Goal: Transaction & Acquisition: Purchase product/service

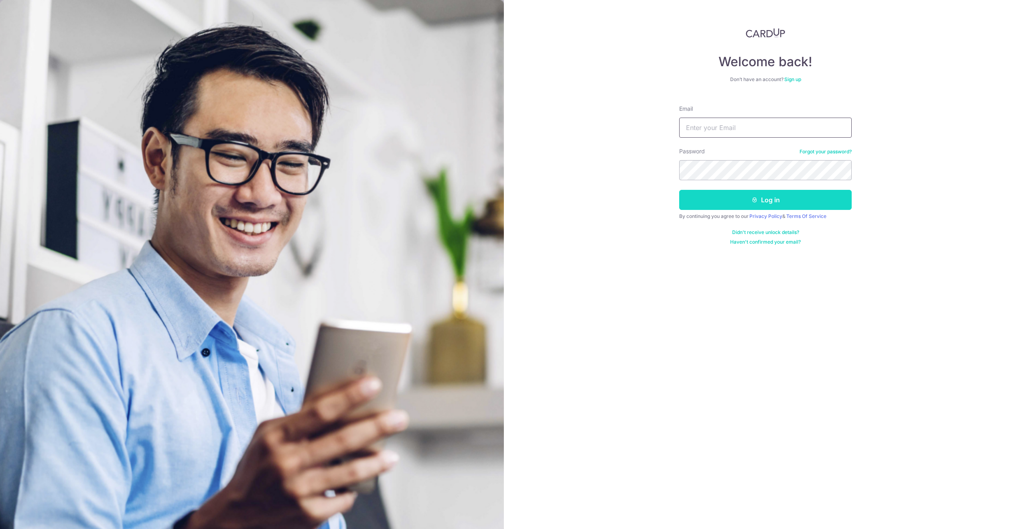
type input "notti3loui3@gmail.com"
click at [734, 198] on button "Log in" at bounding box center [765, 200] width 173 height 20
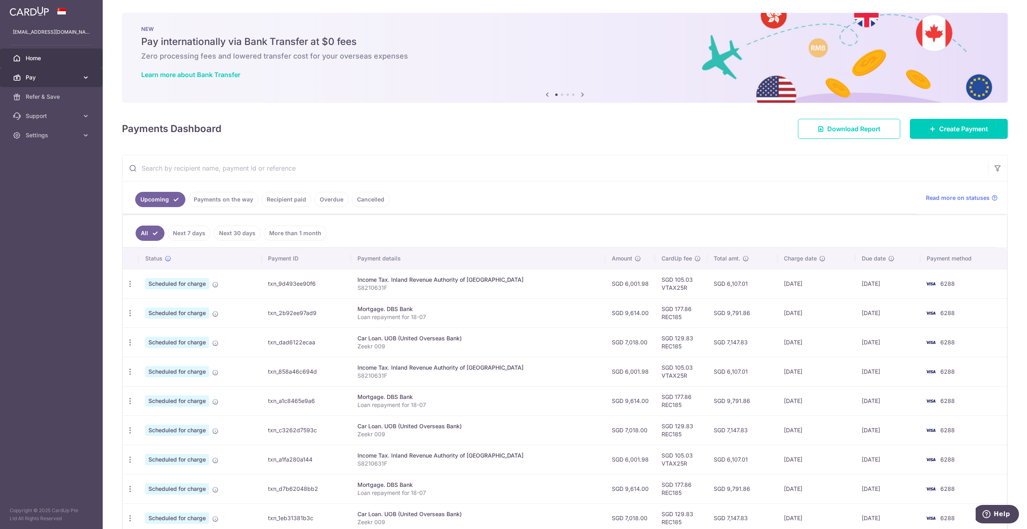
click at [35, 77] on span "Pay" at bounding box center [52, 77] width 53 height 8
click at [41, 95] on span "Payments" at bounding box center [52, 97] width 53 height 8
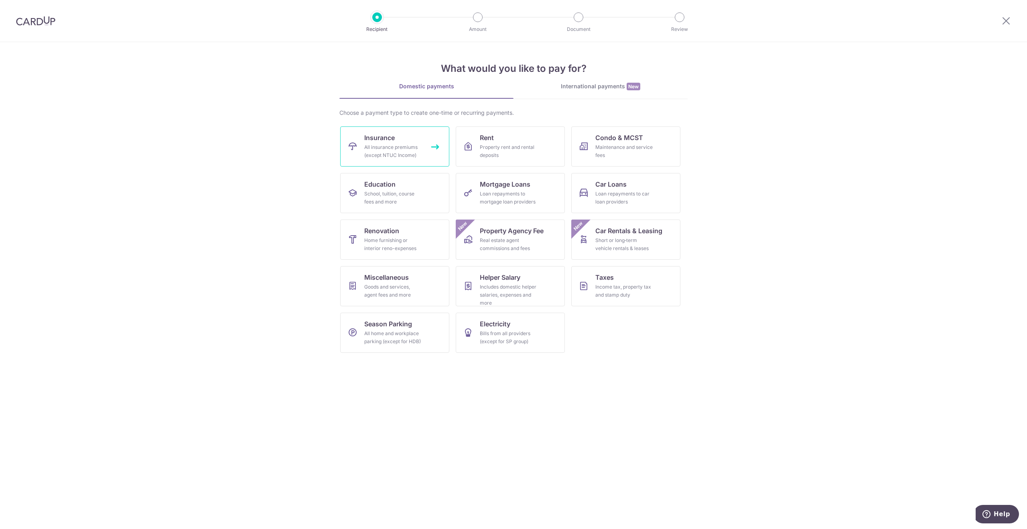
click at [411, 142] on link "Insurance All insurance premiums (except NTUC Income)" at bounding box center [394, 146] width 109 height 40
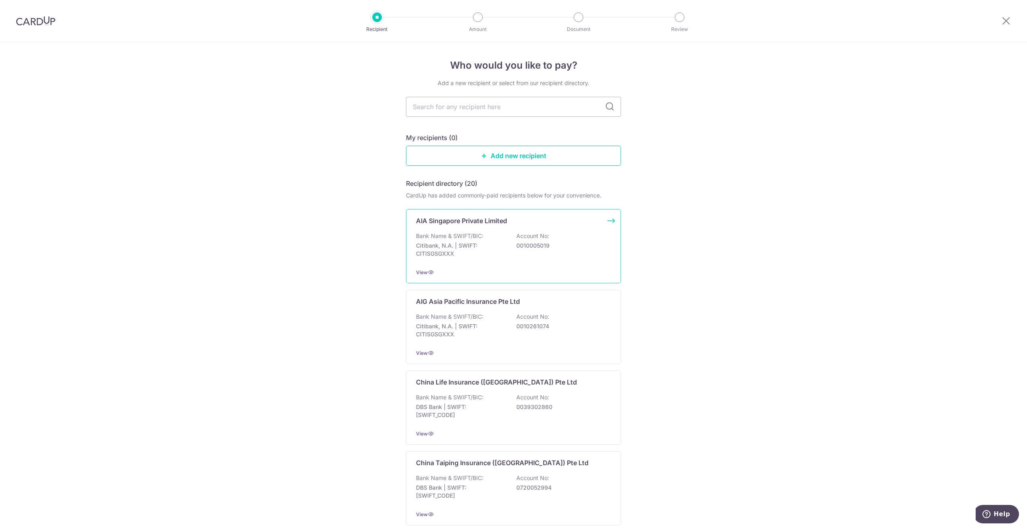
click at [446, 242] on p "Citibank, N.A. | SWIFT: CITISGSGXXX" at bounding box center [461, 250] width 90 height 16
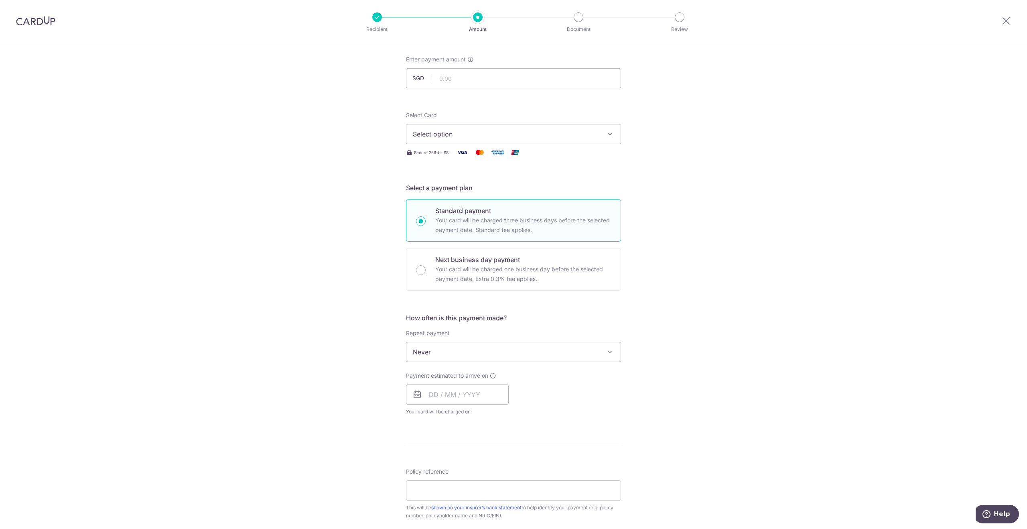
scroll to position [161, 0]
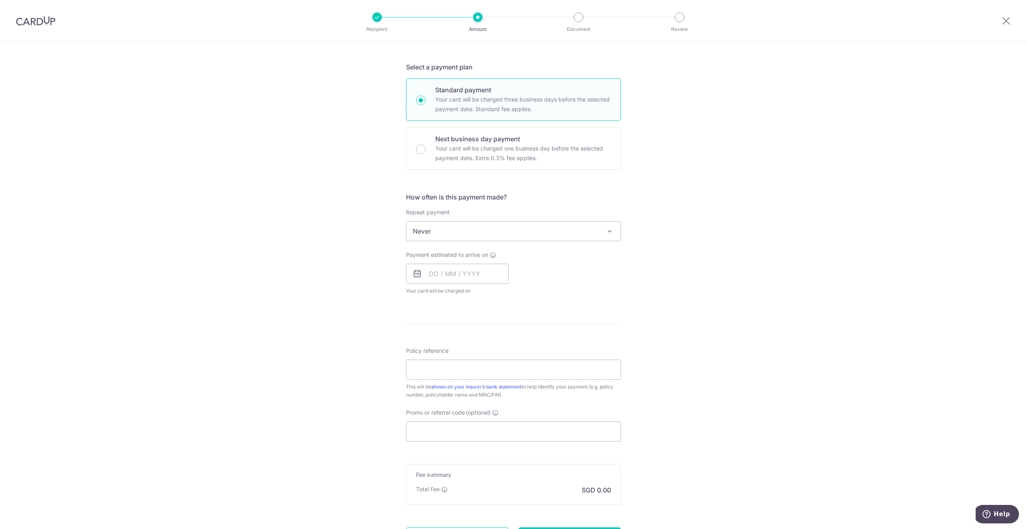
click at [468, 226] on span "Never" at bounding box center [514, 231] width 214 height 19
select select "6"
click at [448, 273] on input "text" at bounding box center [457, 274] width 103 height 20
click at [669, 313] on div "Tell us more about your payment Enter payment amount SGD Select Card Select opt…" at bounding box center [513, 249] width 1027 height 734
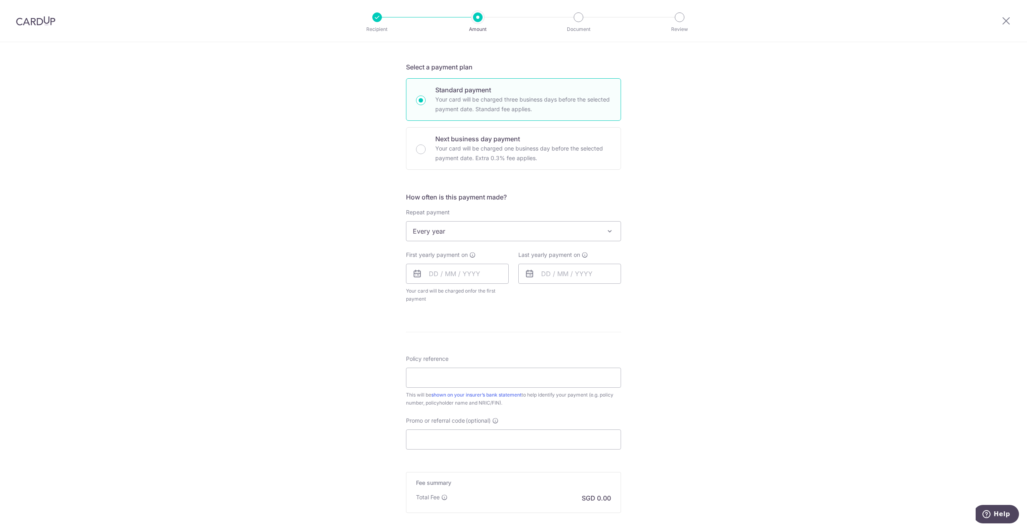
drag, startPoint x: 173, startPoint y: 148, endPoint x: 222, endPoint y: 173, distance: 54.2
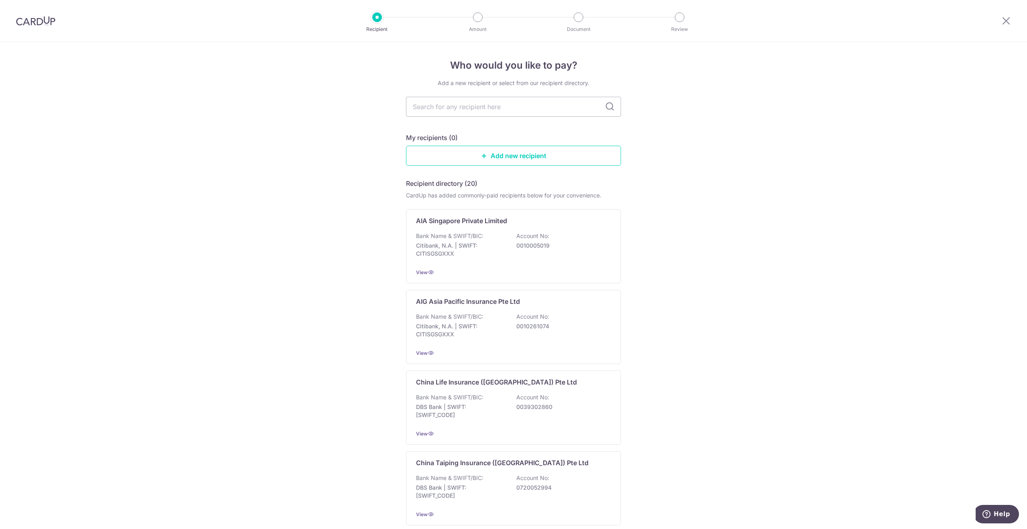
click at [1012, 16] on div at bounding box center [1007, 21] width 42 height 42
click at [1003, 24] on icon at bounding box center [1007, 21] width 10 height 10
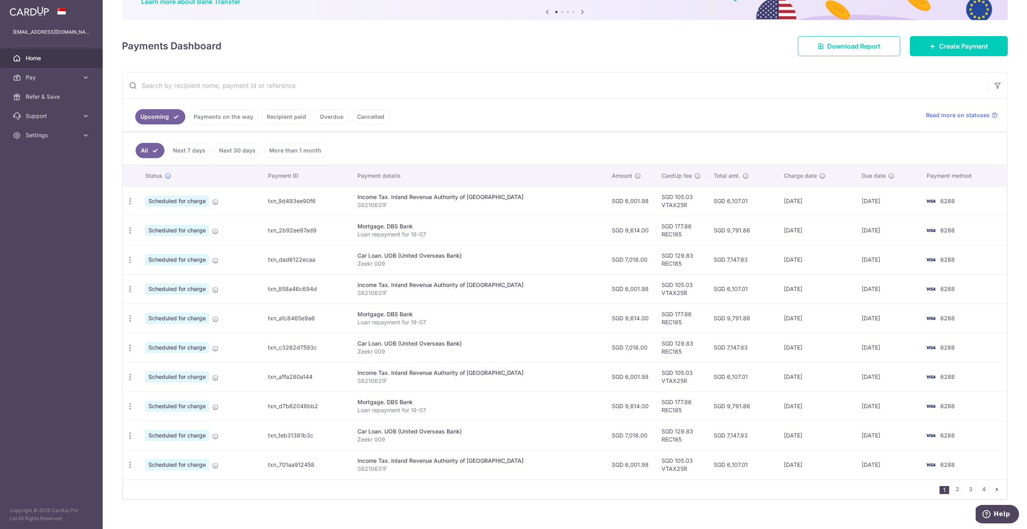
scroll to position [78, 0]
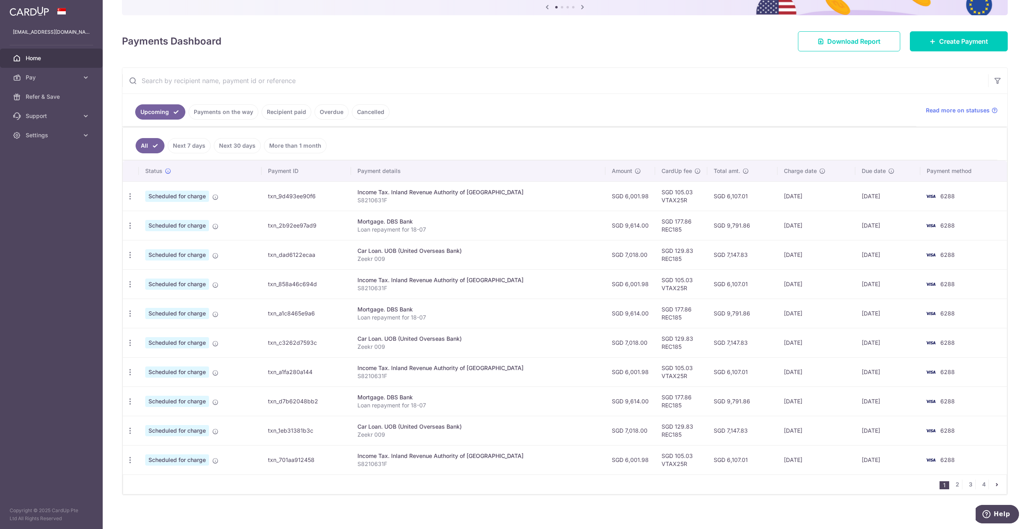
click at [218, 112] on link "Payments on the way" at bounding box center [224, 111] width 70 height 15
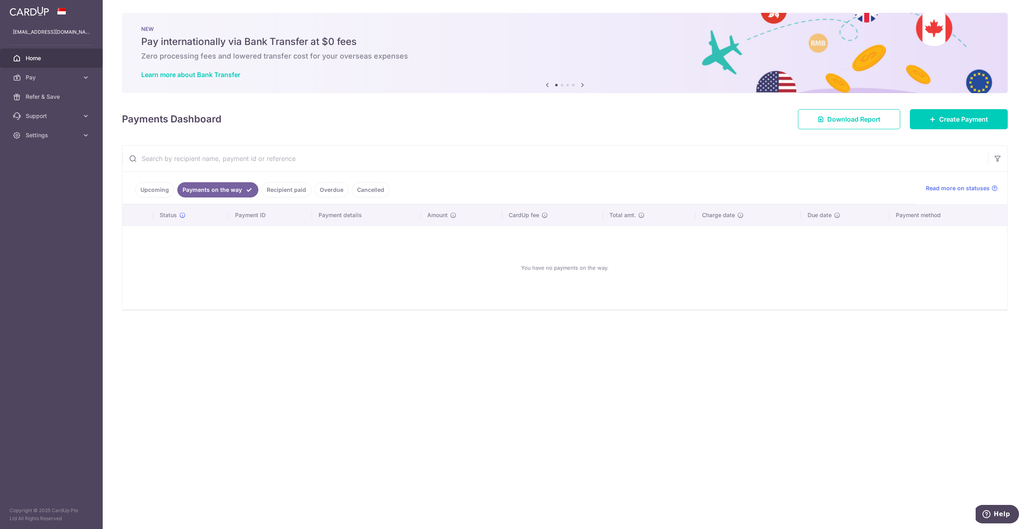
click at [164, 189] on link "Upcoming" at bounding box center [154, 189] width 39 height 15
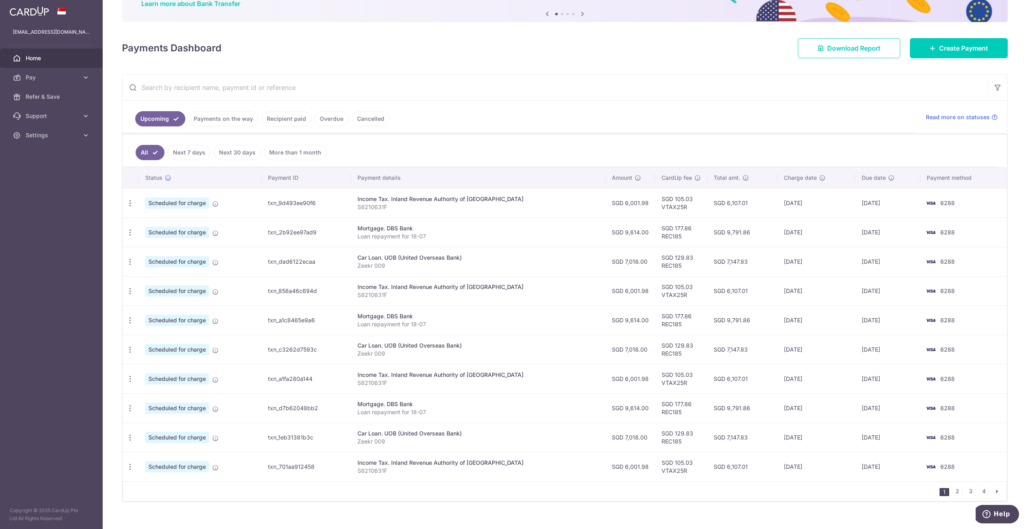
scroll to position [78, 0]
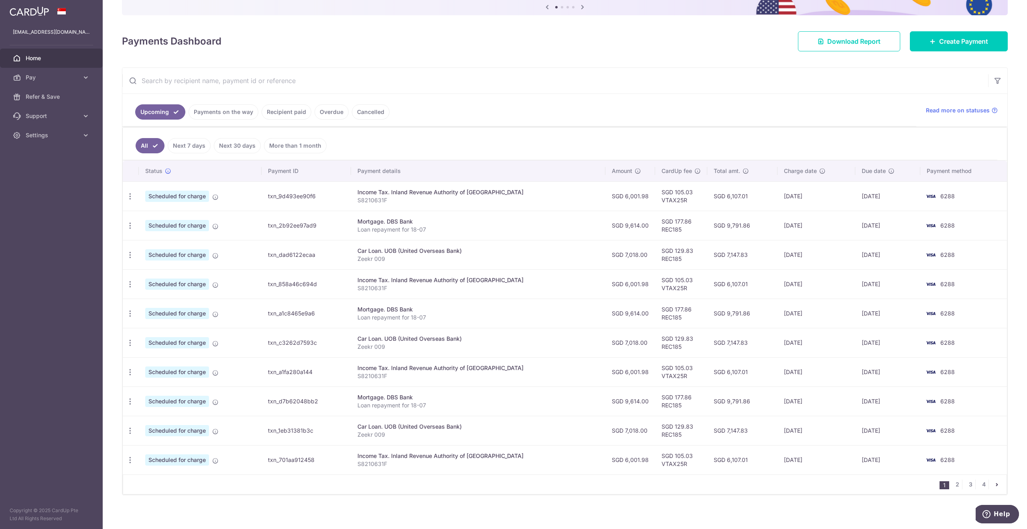
click at [277, 112] on link "Recipient paid" at bounding box center [287, 111] width 50 height 15
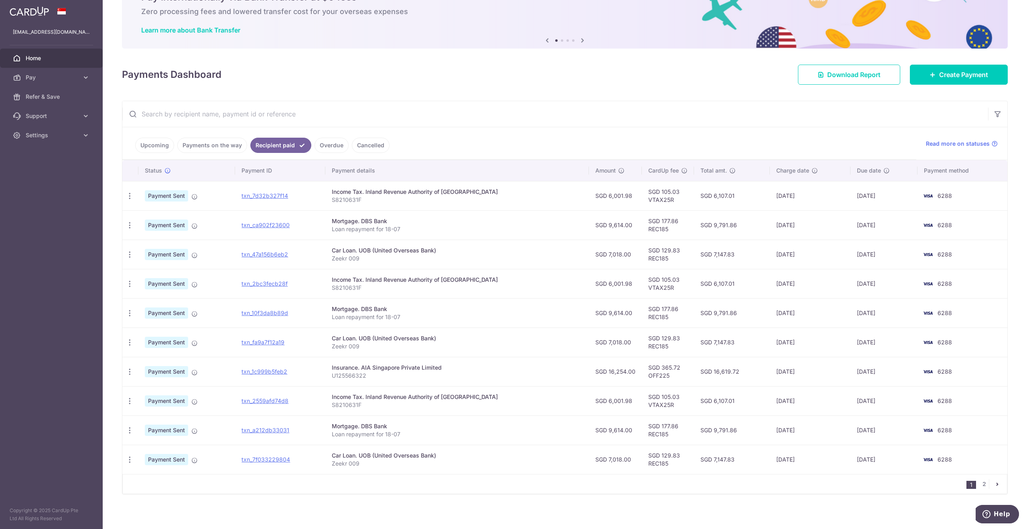
scroll to position [45, 0]
click at [132, 370] on icon "button" at bounding box center [130, 371] width 8 height 8
click at [930, 73] on icon at bounding box center [933, 74] width 6 height 6
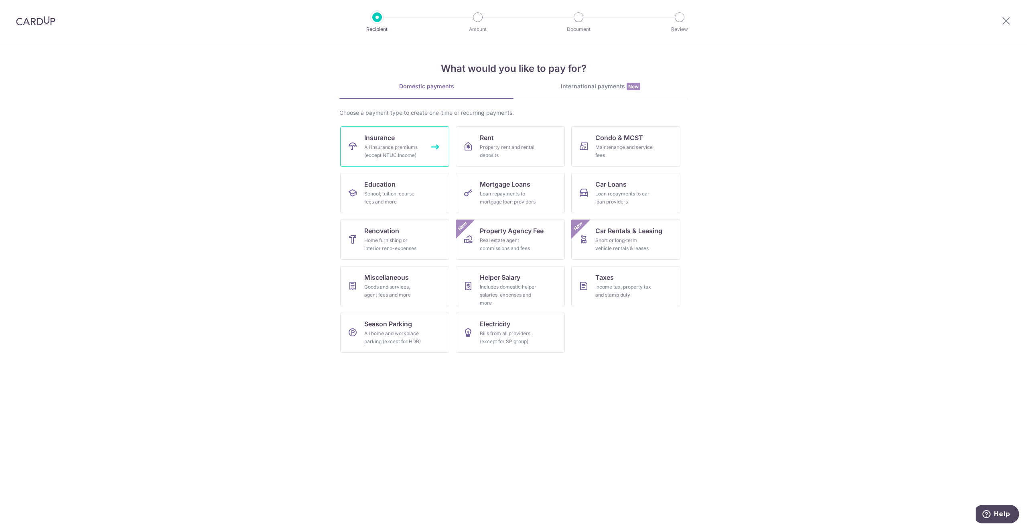
click at [409, 149] on div "All insurance premiums (except NTUC Income)" at bounding box center [393, 151] width 58 height 16
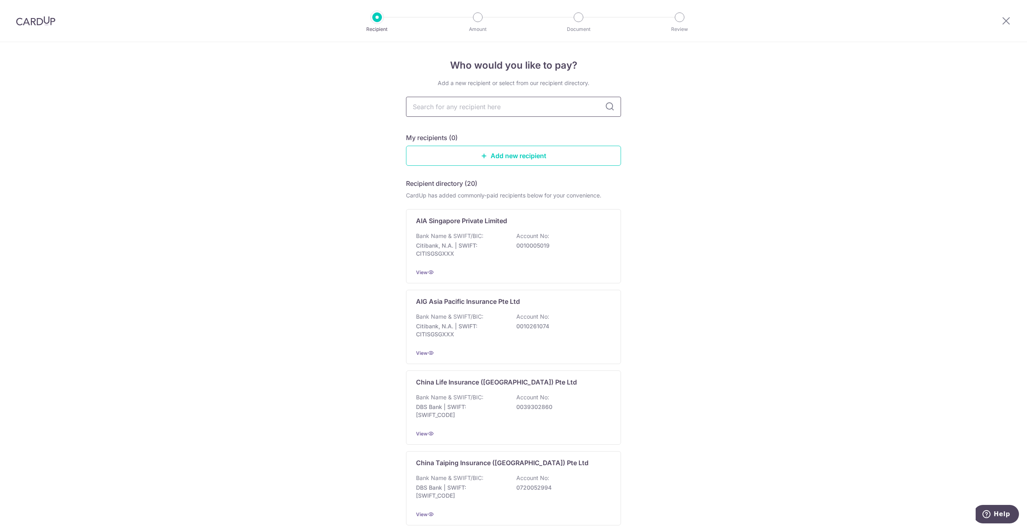
click at [470, 111] on input "text" at bounding box center [513, 107] width 215 height 20
drag, startPoint x: 457, startPoint y: 227, endPoint x: 461, endPoint y: 224, distance: 4.8
click at [457, 226] on div "AIA Singapore Private Limited Bank Name & SWIFT/BIC: Citibank, N.A. | SWIFT: CI…" at bounding box center [513, 246] width 215 height 74
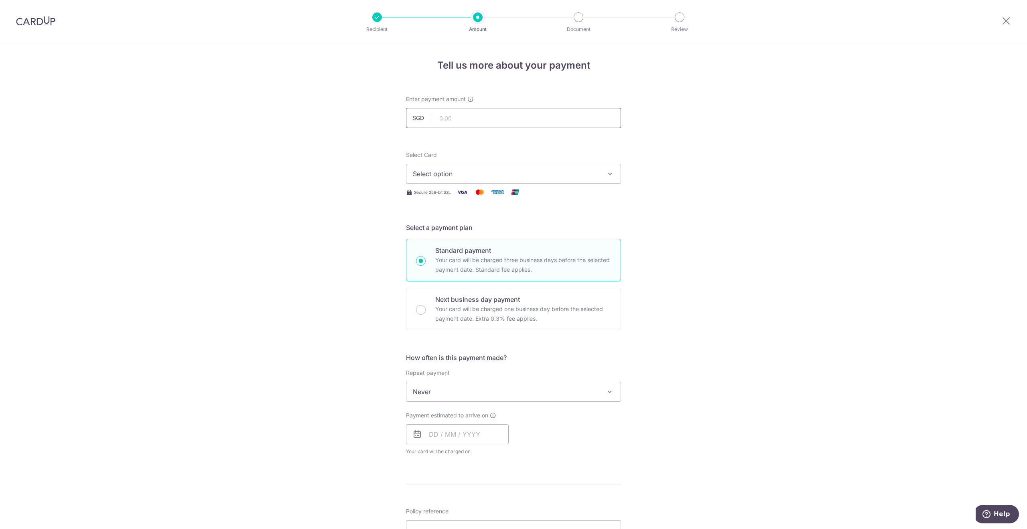
click at [459, 117] on input "text" at bounding box center [513, 118] width 215 height 20
drag, startPoint x: 471, startPoint y: 114, endPoint x: 415, endPoint y: 122, distance: 56.4
click at [417, 122] on input "16254.00" at bounding box center [513, 118] width 215 height 20
type input "10,563.24"
click at [477, 178] on span "Select option" at bounding box center [506, 174] width 187 height 10
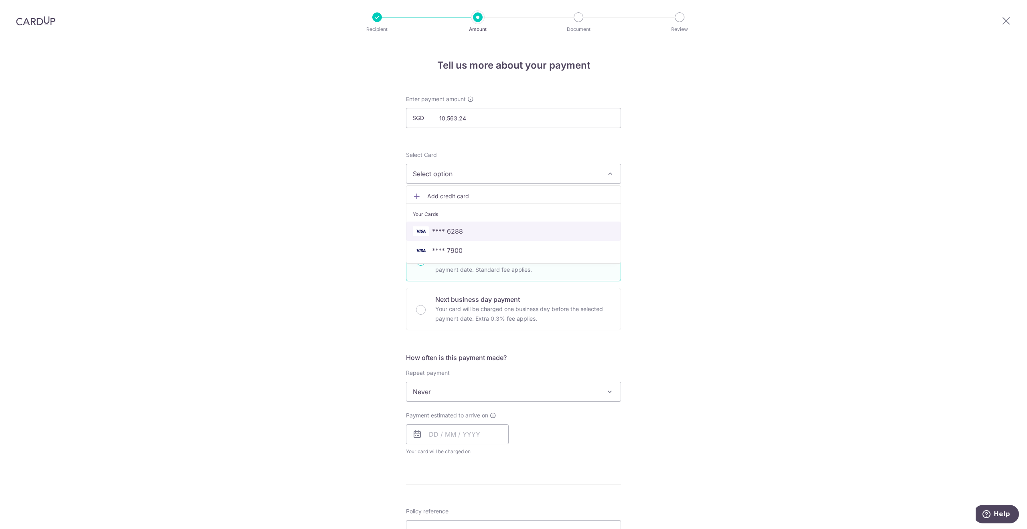
click at [465, 230] on span "**** 6288" at bounding box center [513, 231] width 201 height 10
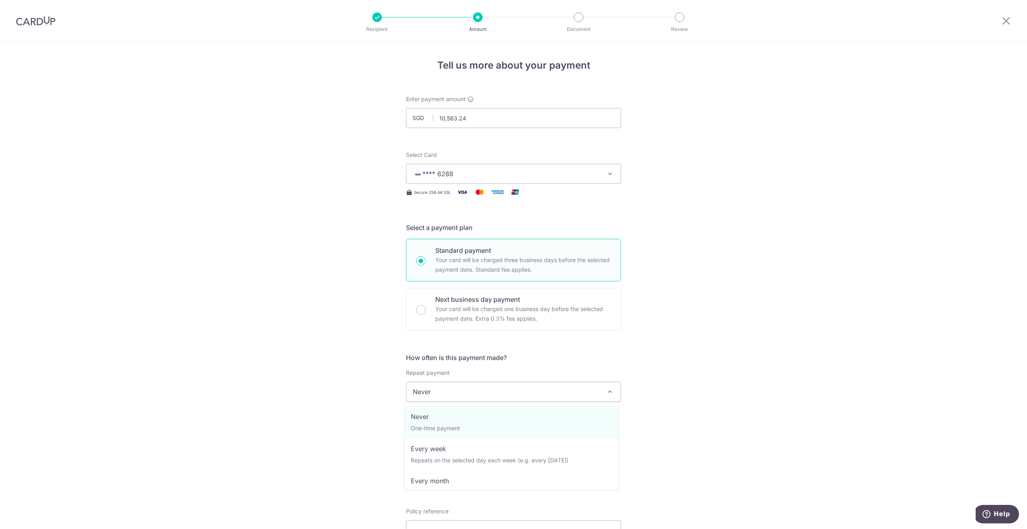
drag, startPoint x: 438, startPoint y: 394, endPoint x: 446, endPoint y: 396, distance: 8.4
click at [439, 395] on span "Never" at bounding box center [514, 391] width 214 height 19
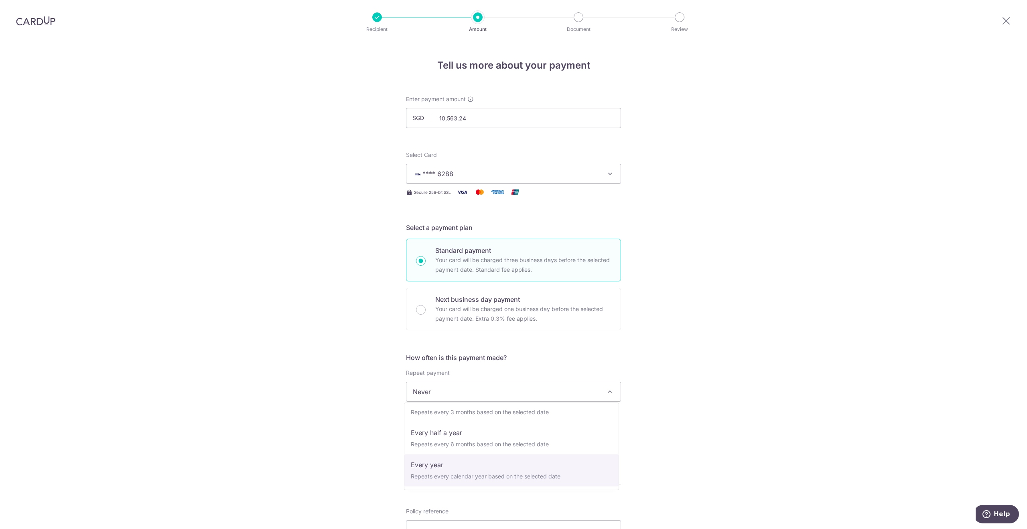
select select "6"
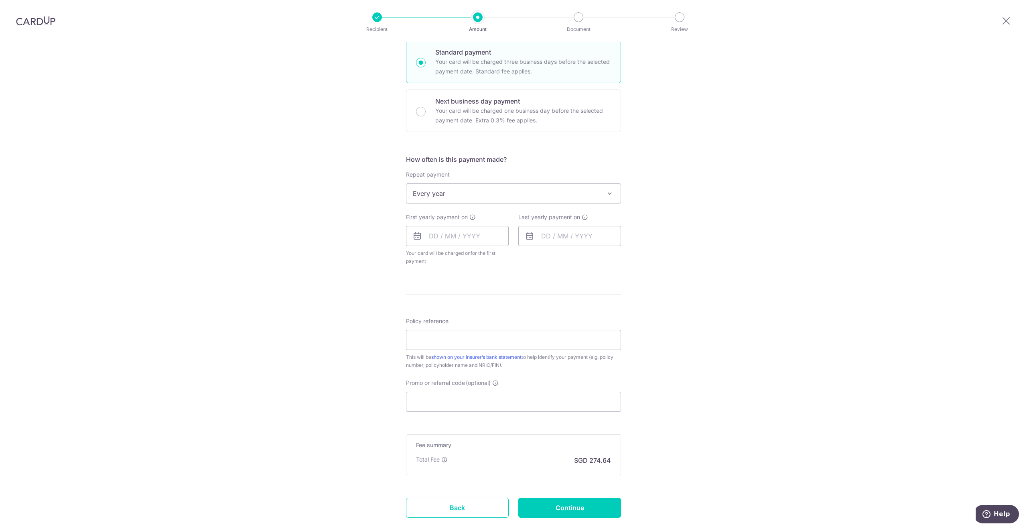
scroll to position [201, 0]
click at [443, 233] on input "text" at bounding box center [457, 234] width 103 height 20
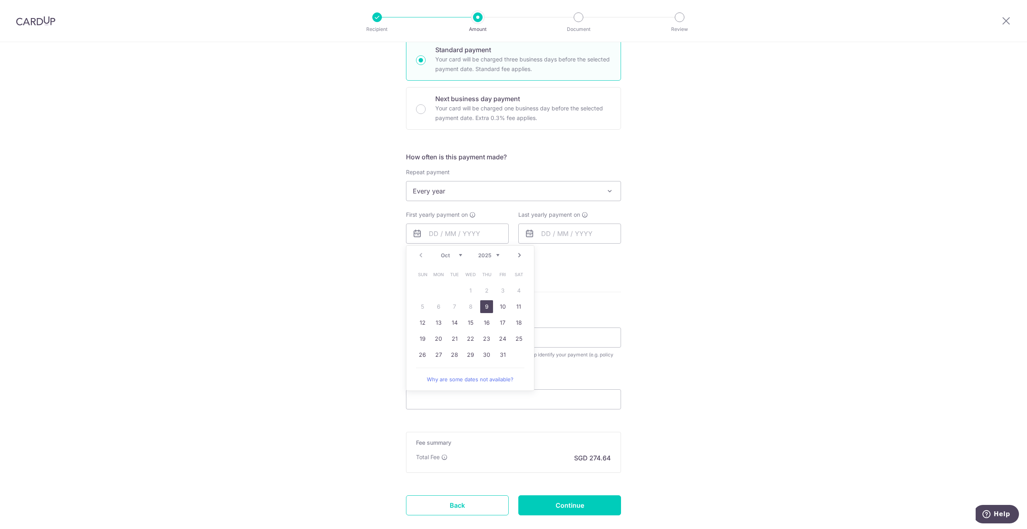
click at [483, 302] on link "9" at bounding box center [486, 306] width 13 height 13
type input "09/10/2025"
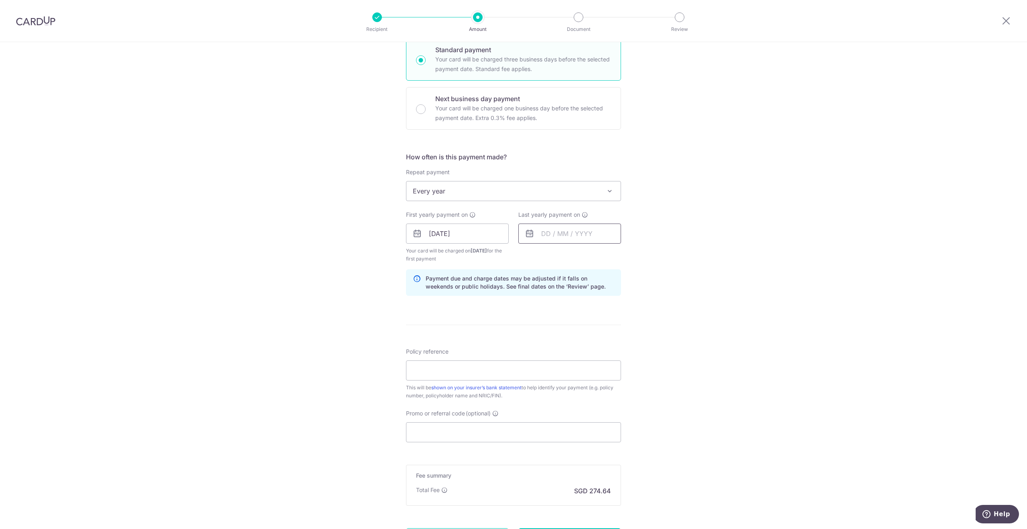
click at [548, 233] on input "text" at bounding box center [569, 234] width 103 height 20
click at [608, 253] on select "2025 2026 2027 2028 2029 2030 2031 2032 2033 2034 2035" at bounding box center [601, 255] width 21 height 6
click at [666, 257] on div "Tell us more about your payment Enter payment amount SGD 10,563.24 10563.24 Sel…" at bounding box center [513, 224] width 1027 height 767
click at [582, 233] on input "text" at bounding box center [569, 234] width 103 height 20
click at [607, 255] on select "2025 2026 2027 2028 2029 2030 2031 2032 2033 2034 2035" at bounding box center [601, 255] width 21 height 6
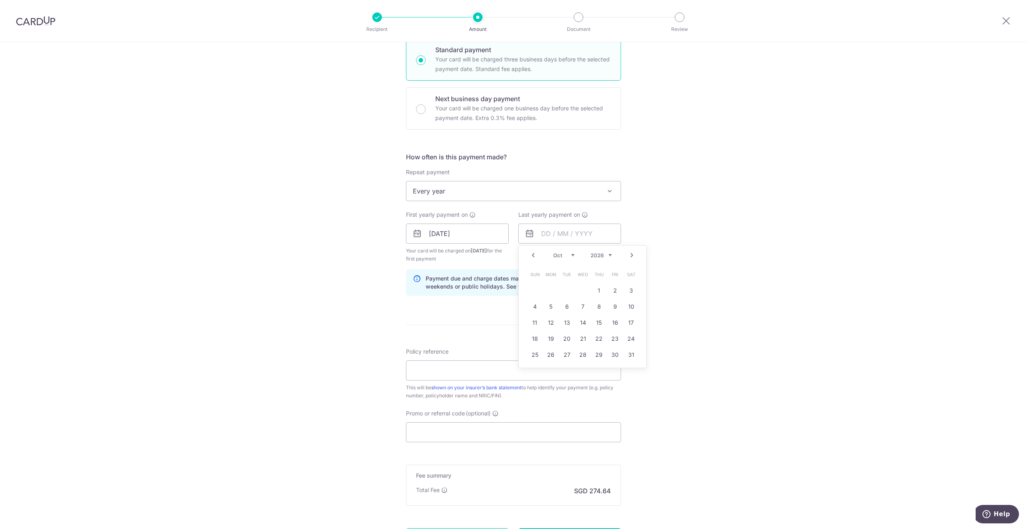
click at [569, 254] on select "Jan Feb Mar Apr May Jun Jul Aug Sep Oct Nov Dec" at bounding box center [563, 255] width 21 height 6
click at [568, 289] on link "1" at bounding box center [567, 290] width 13 height 13
type input "01/09/2026"
click at [431, 366] on input "Policy reference" at bounding box center [513, 370] width 215 height 20
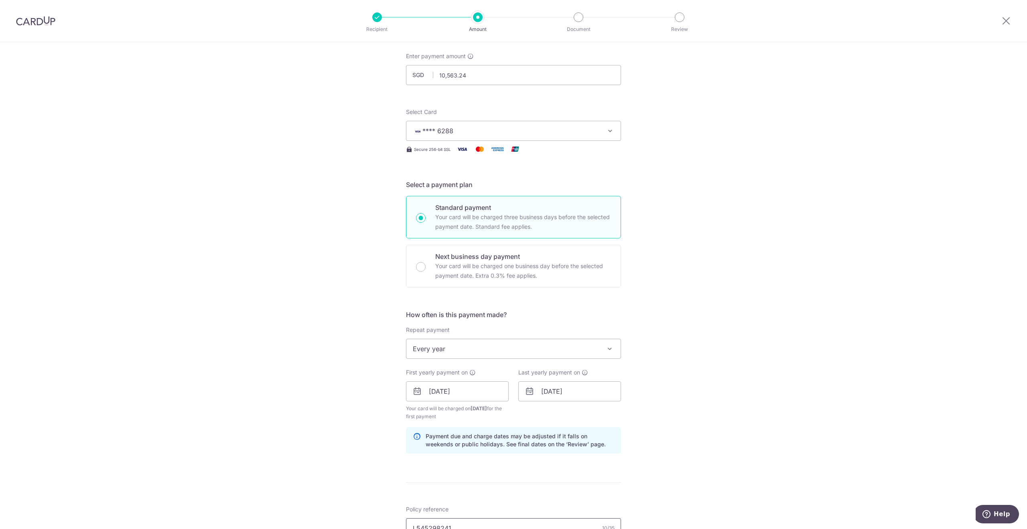
scroll to position [40, 0]
type input "L545298241"
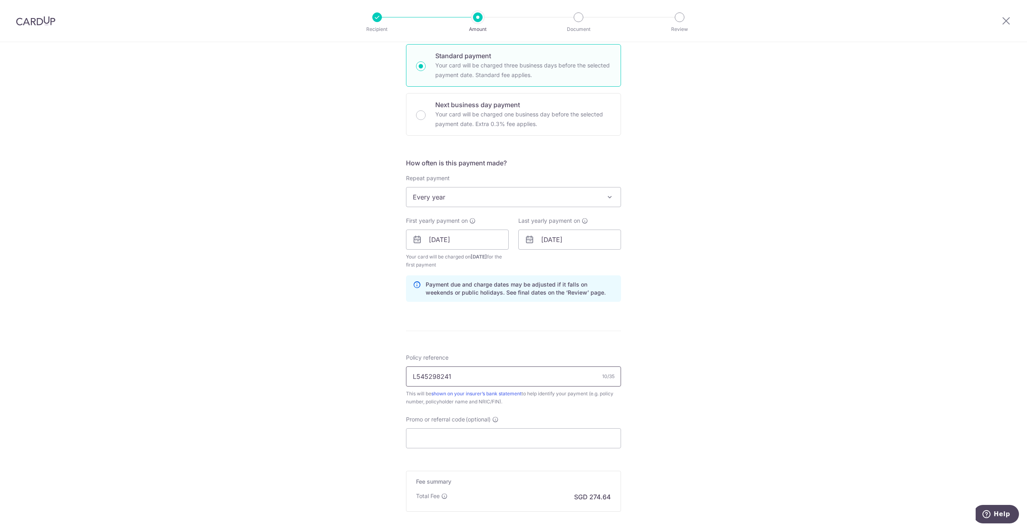
scroll to position [201, 0]
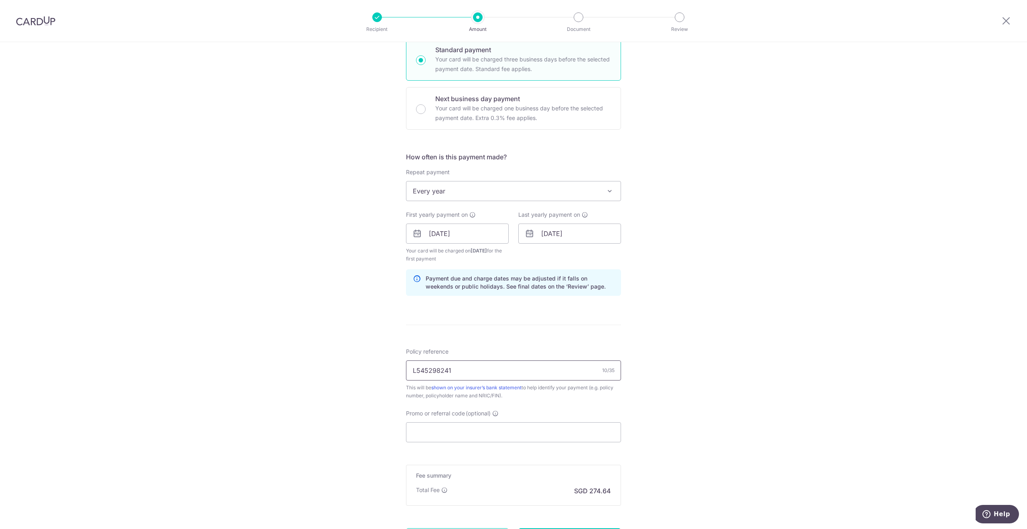
click at [431, 366] on input "L545298241" at bounding box center [513, 370] width 215 height 20
click at [448, 433] on input "Promo or referral code (optional)" at bounding box center [513, 432] width 215 height 20
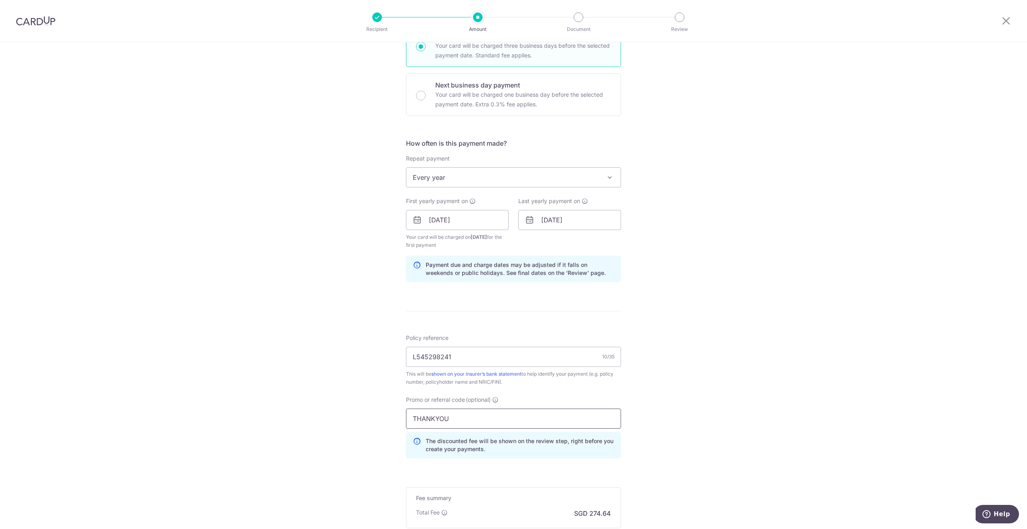
scroll to position [314, 0]
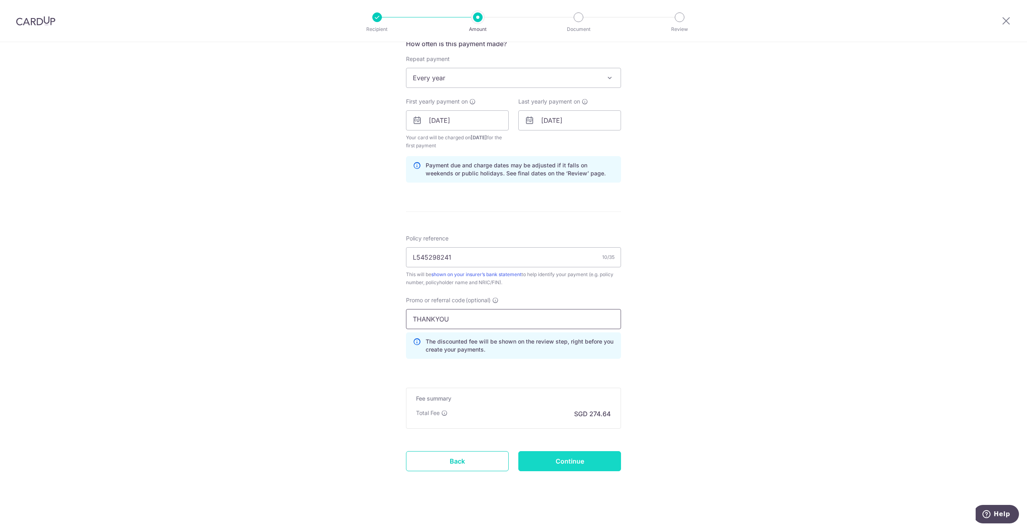
type input "THANKYOU"
click at [557, 459] on input "Continue" at bounding box center [569, 461] width 103 height 20
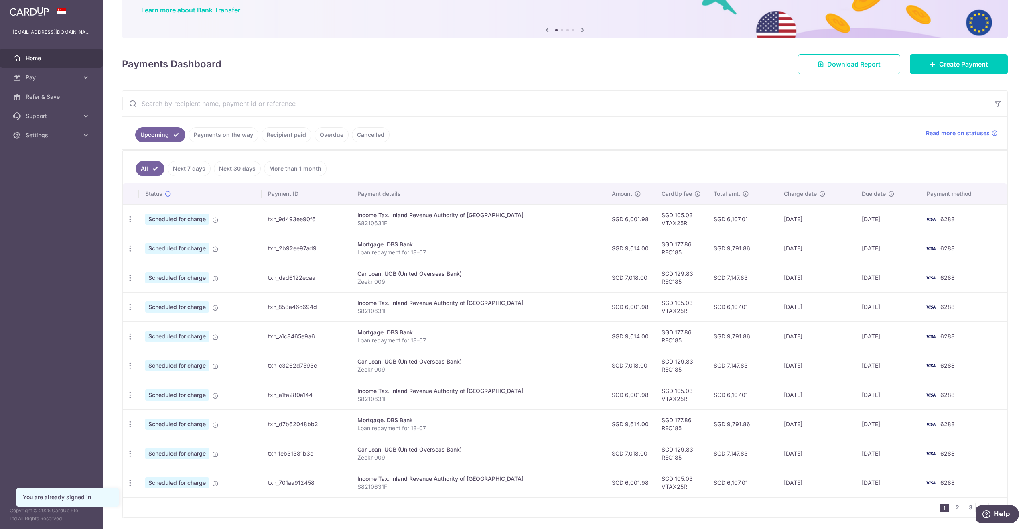
scroll to position [80, 0]
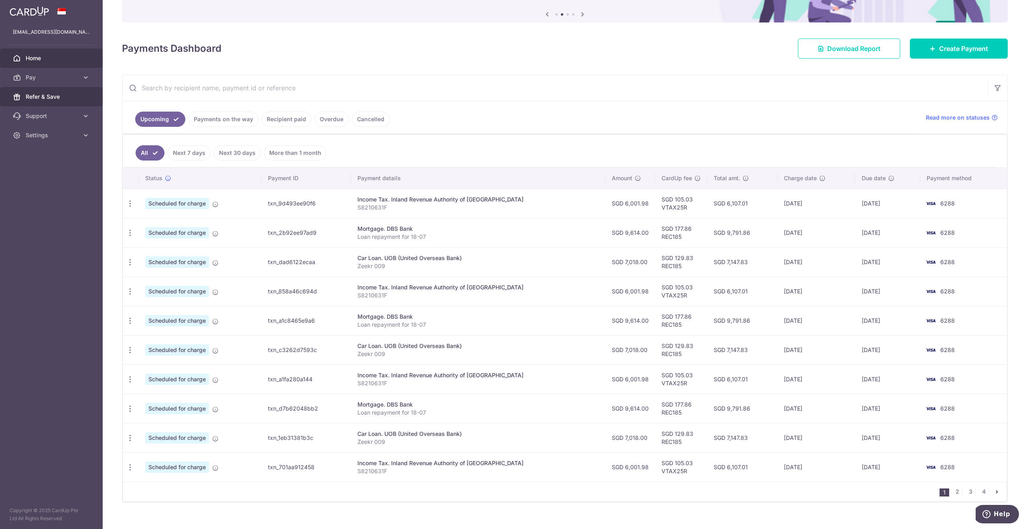
click at [41, 98] on span "Refer & Save" at bounding box center [52, 97] width 53 height 8
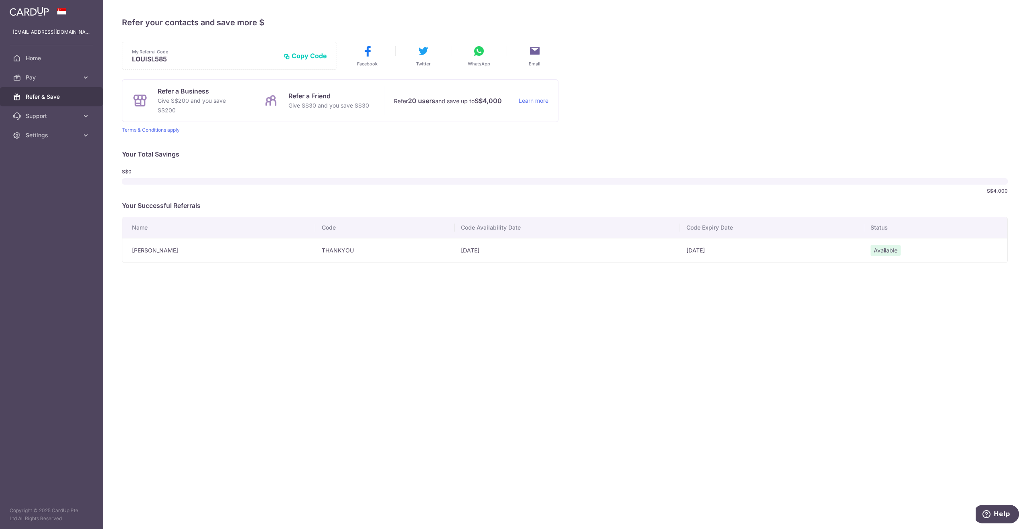
click at [34, 6] on img at bounding box center [29, 11] width 39 height 10
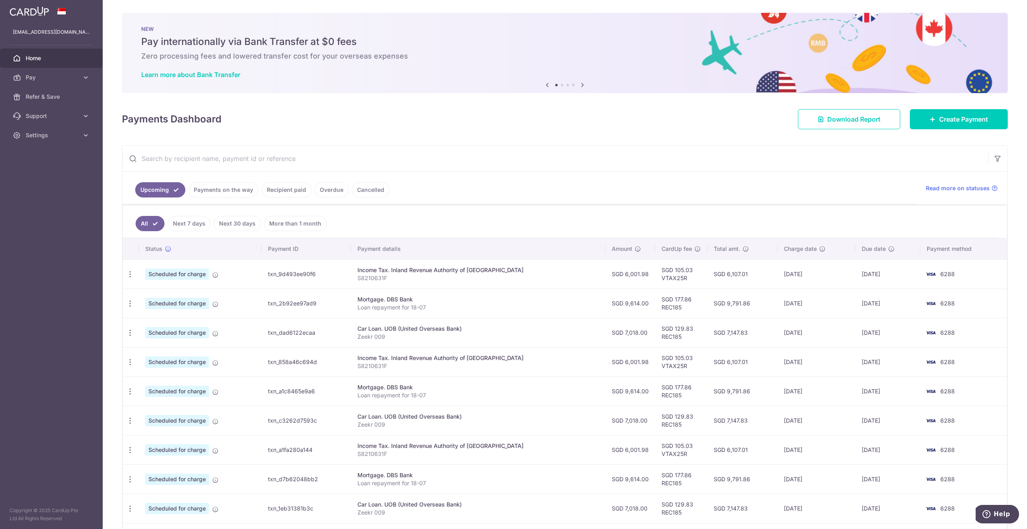
click at [581, 82] on icon at bounding box center [583, 85] width 10 height 10
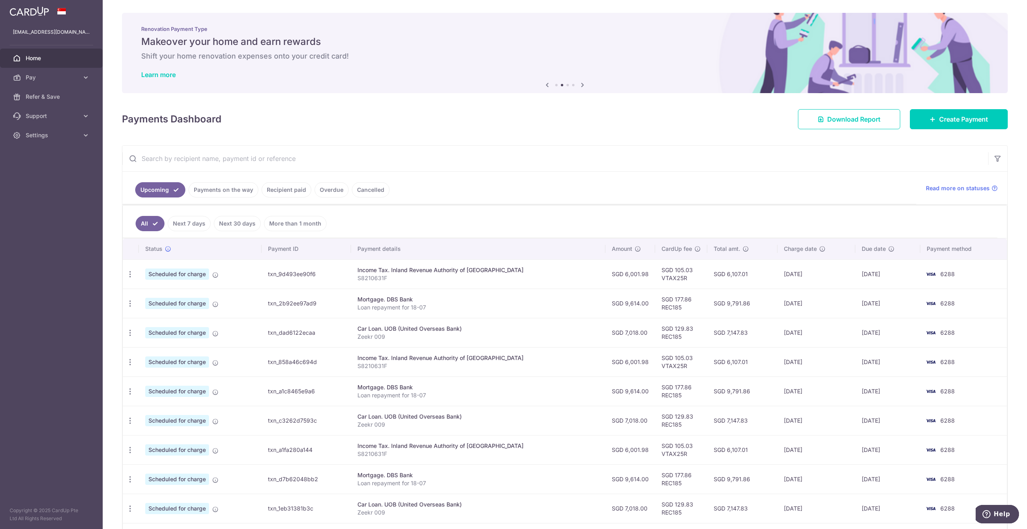
click at [579, 83] on icon at bounding box center [583, 85] width 10 height 10
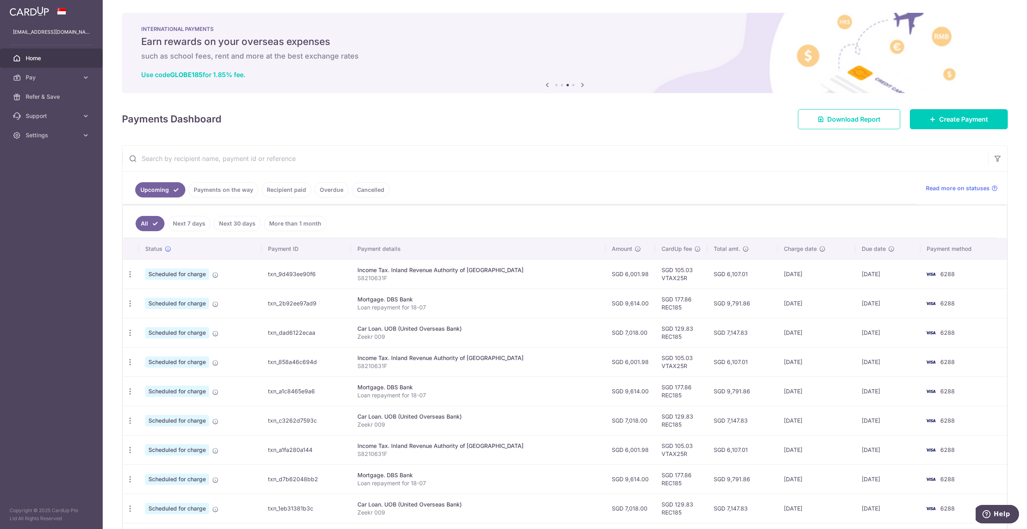
click at [579, 83] on icon at bounding box center [583, 85] width 10 height 10
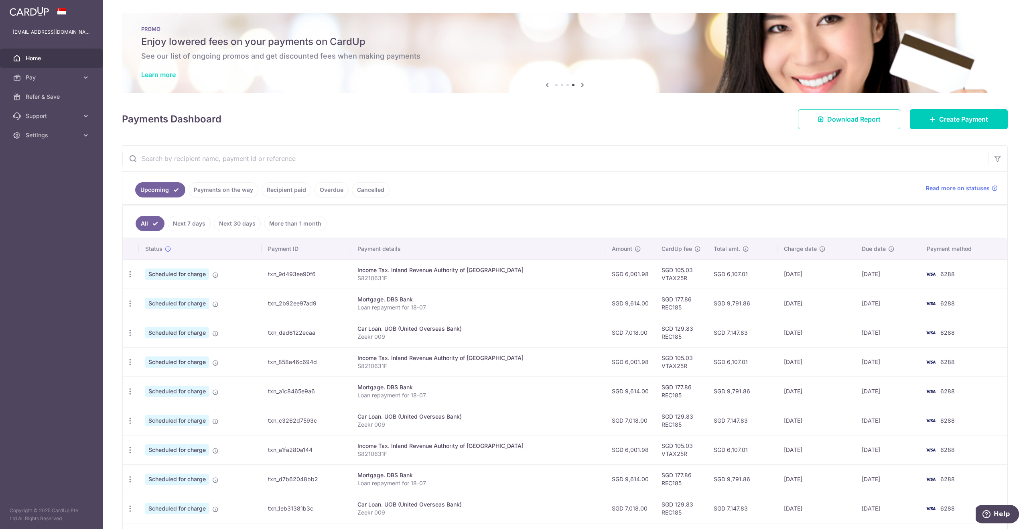
click at [165, 73] on link "Learn more" at bounding box center [158, 75] width 35 height 8
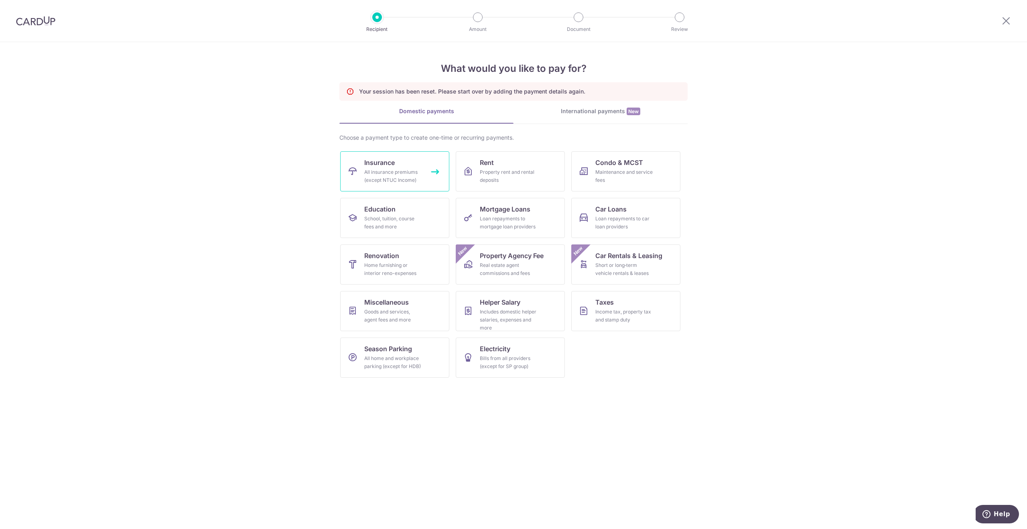
click at [379, 170] on div "All insurance premiums (except NTUC Income)" at bounding box center [393, 176] width 58 height 16
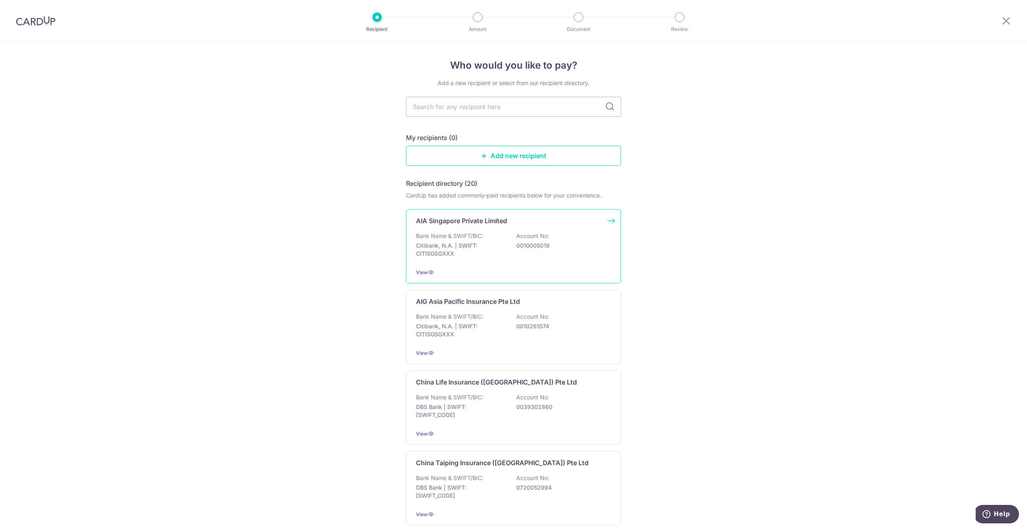
drag, startPoint x: 442, startPoint y: 229, endPoint x: 445, endPoint y: 225, distance: 4.9
click at [445, 225] on div "AIA Singapore Private Limited Bank Name & SWIFT/BIC: Citibank, N.A. | SWIFT: CI…" at bounding box center [513, 246] width 215 height 74
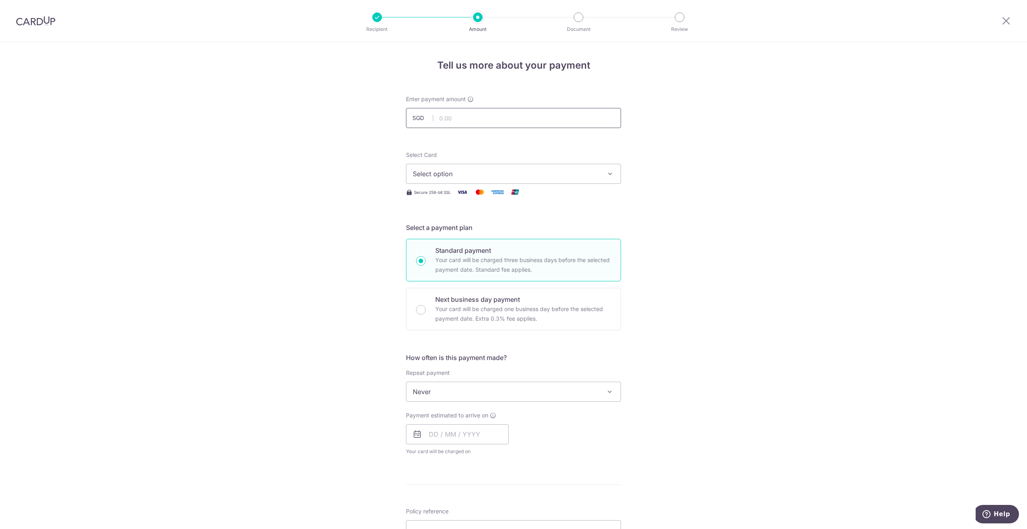
click at [451, 121] on input "text" at bounding box center [513, 118] width 215 height 20
type input "10,563.24"
click at [455, 179] on button "Select option" at bounding box center [513, 174] width 215 height 20
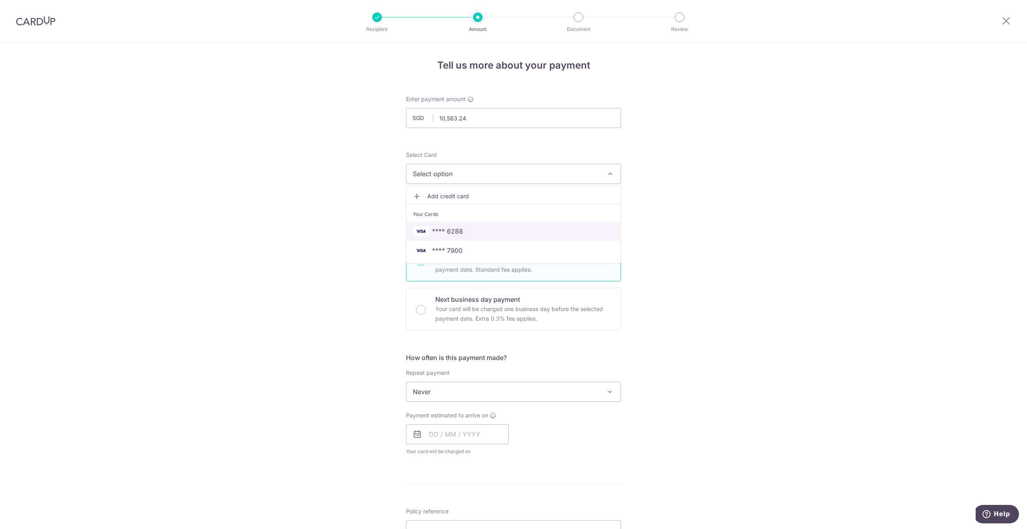
click at [459, 235] on span "**** 6288" at bounding box center [447, 231] width 31 height 10
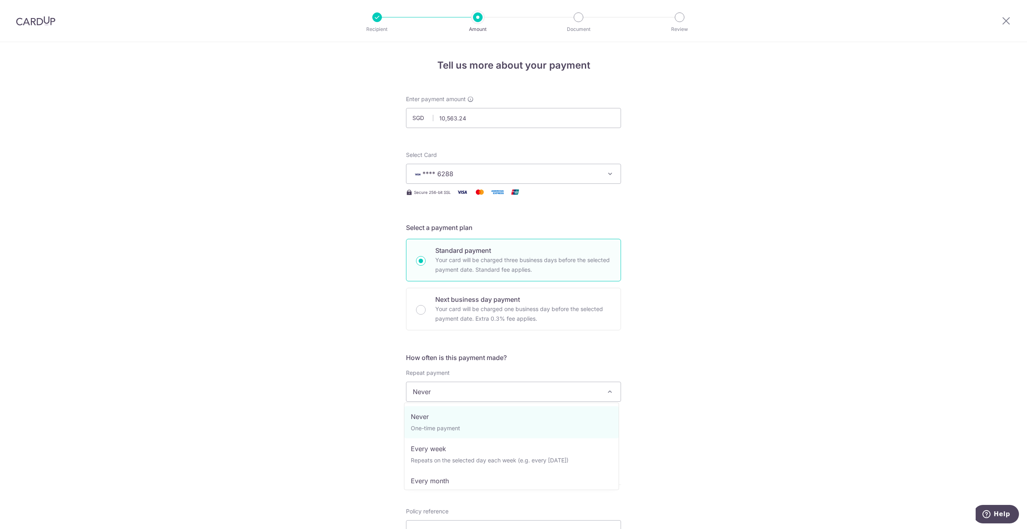
click at [445, 387] on span "Never" at bounding box center [514, 391] width 214 height 19
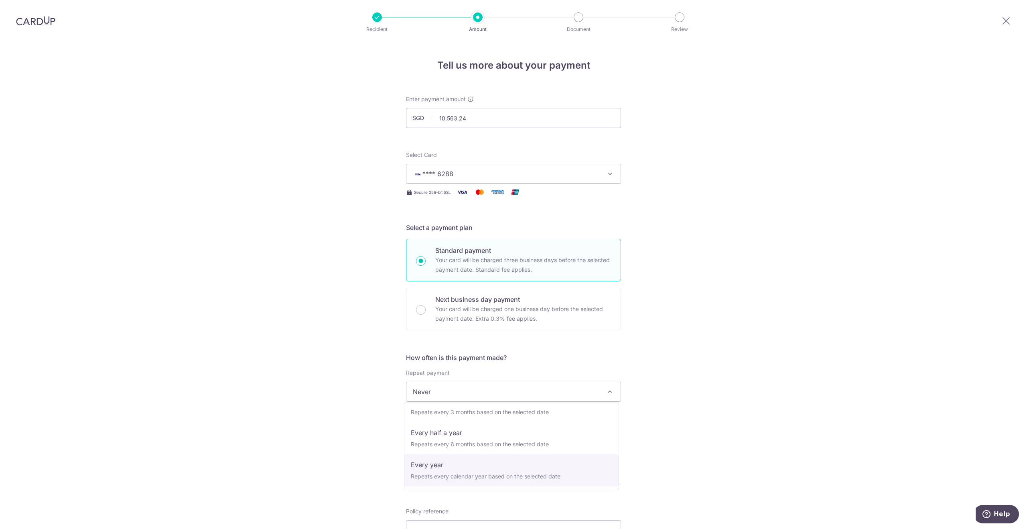
drag, startPoint x: 458, startPoint y: 466, endPoint x: 468, endPoint y: 464, distance: 9.8
select select "6"
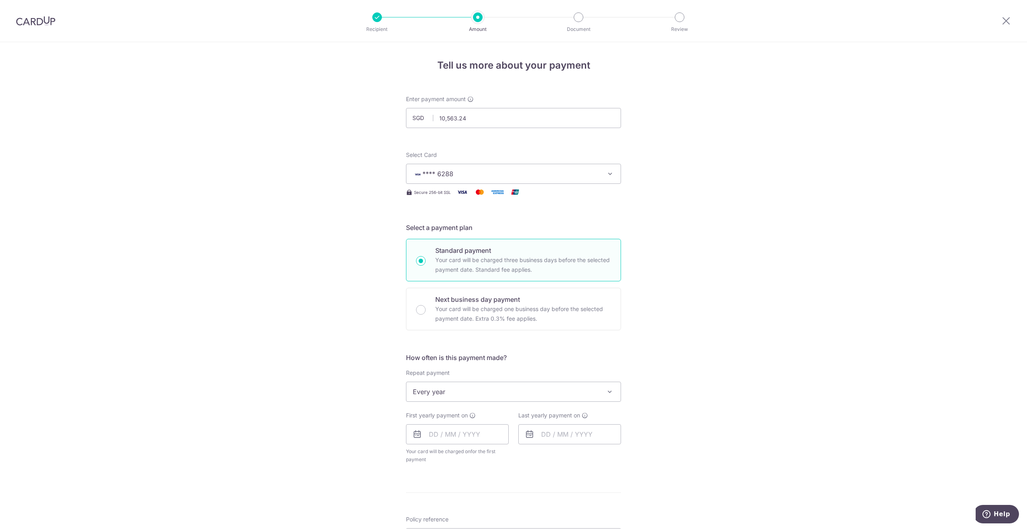
click at [740, 360] on div "Tell us more about your payment Enter payment amount SGD 10,563.24 10563.24 Sel…" at bounding box center [513, 409] width 1027 height 734
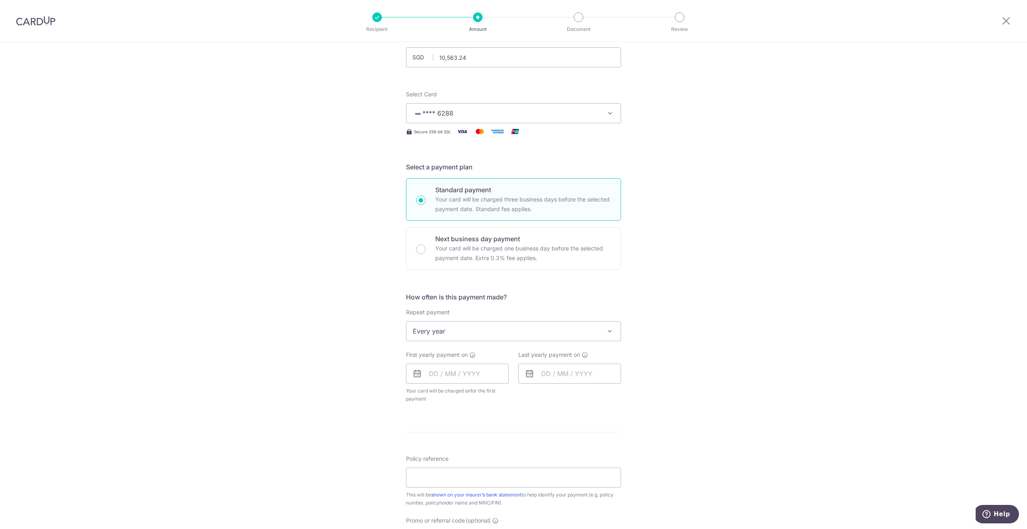
scroll to position [161, 0]
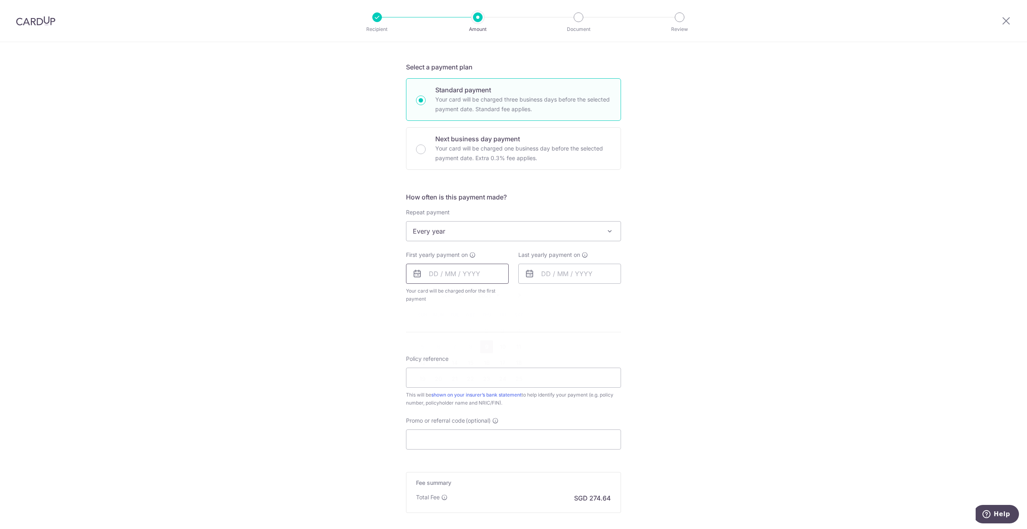
drag, startPoint x: 452, startPoint y: 271, endPoint x: 454, endPoint y: 281, distance: 9.4
click at [453, 273] on input "text" at bounding box center [457, 274] width 103 height 20
click at [486, 343] on link "9" at bounding box center [486, 346] width 13 height 13
type input "[DATE]"
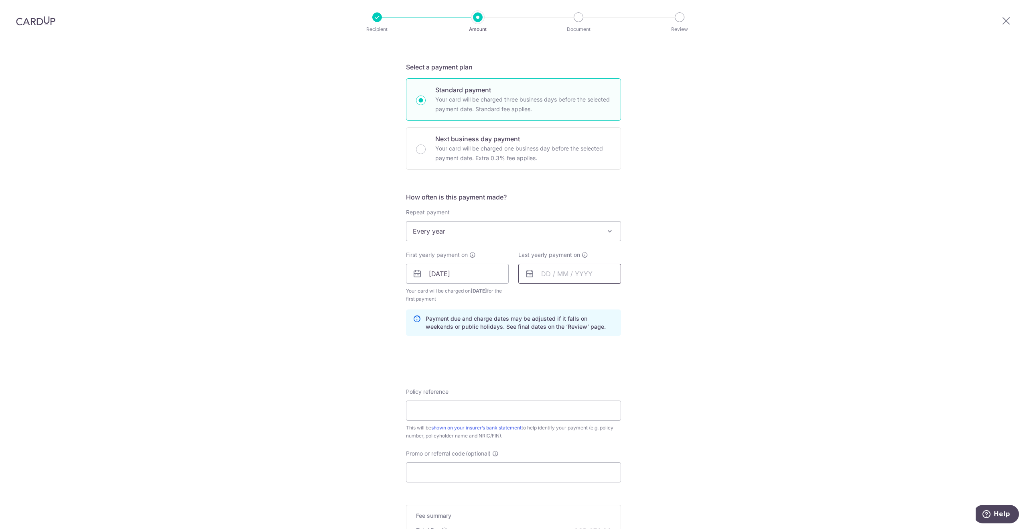
click at [545, 273] on input "text" at bounding box center [569, 274] width 103 height 20
drag, startPoint x: 570, startPoint y: 293, endPoint x: 568, endPoint y: 297, distance: 4.5
click at [570, 293] on select "Oct Nov Dec" at bounding box center [563, 295] width 21 height 6
click at [601, 294] on select "2025 2026 2027 2028 2029 2030 2031 2032 2033 2034 2035" at bounding box center [601, 295] width 21 height 6
click at [570, 292] on select "Jan Feb Mar Apr May Jun Jul Aug Sep Oct Nov Dec" at bounding box center [563, 295] width 21 height 6
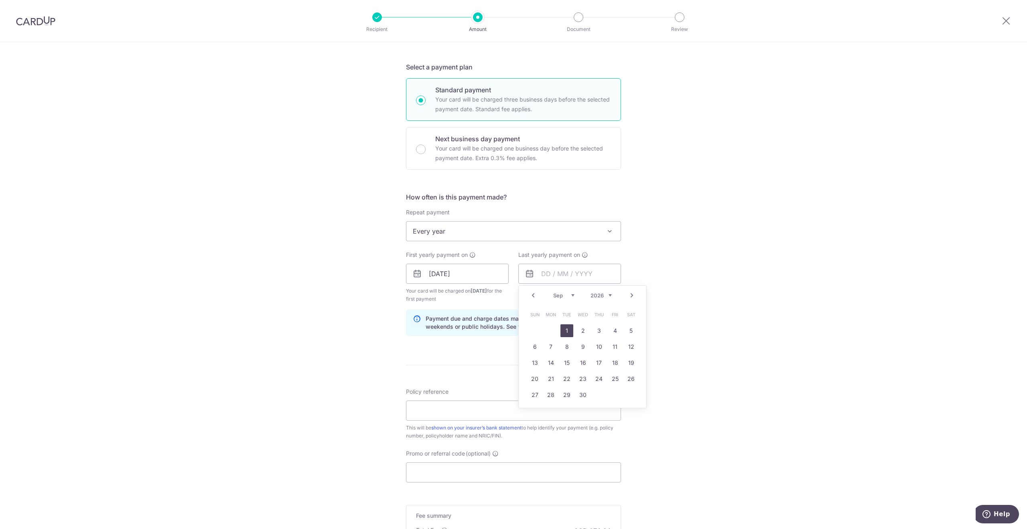
click at [566, 329] on link "1" at bounding box center [567, 330] width 13 height 13
type input "01/09/2026"
click at [714, 325] on div "Tell us more about your payment Enter payment amount SGD 10,563.24 10563.24 Sel…" at bounding box center [513, 265] width 1027 height 767
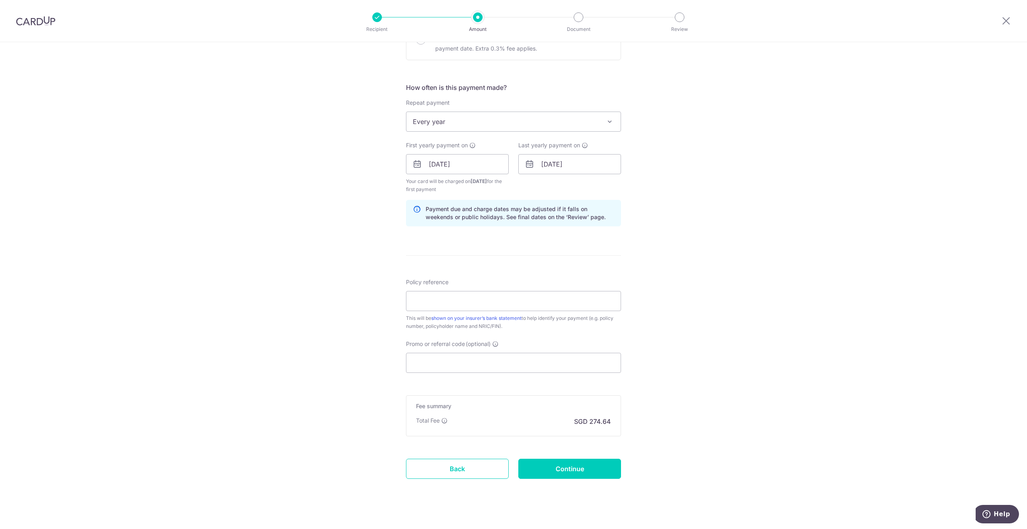
scroll to position [278, 0]
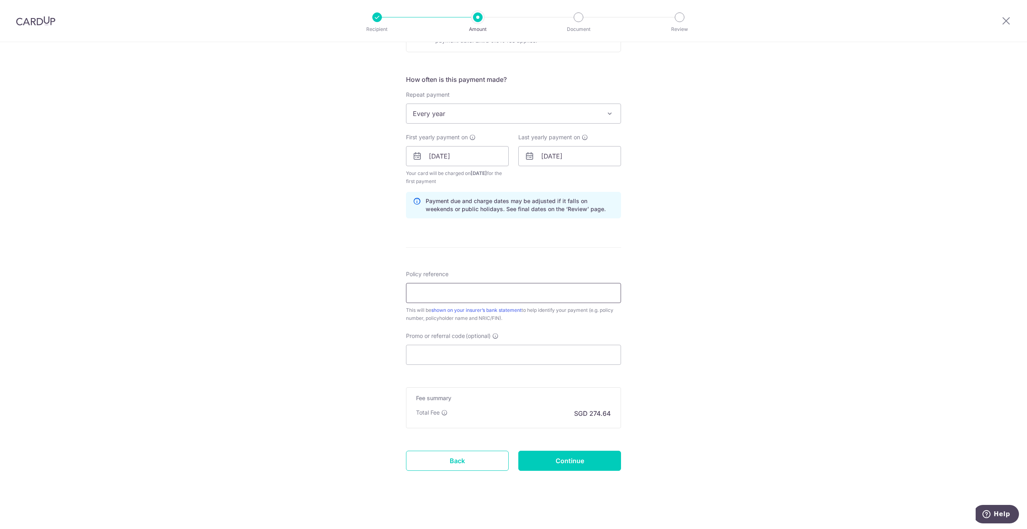
click at [443, 296] on input "Policy reference" at bounding box center [513, 293] width 215 height 20
type input "L545298241"
click at [437, 351] on input "Promo or referral code (optional)" at bounding box center [513, 355] width 215 height 20
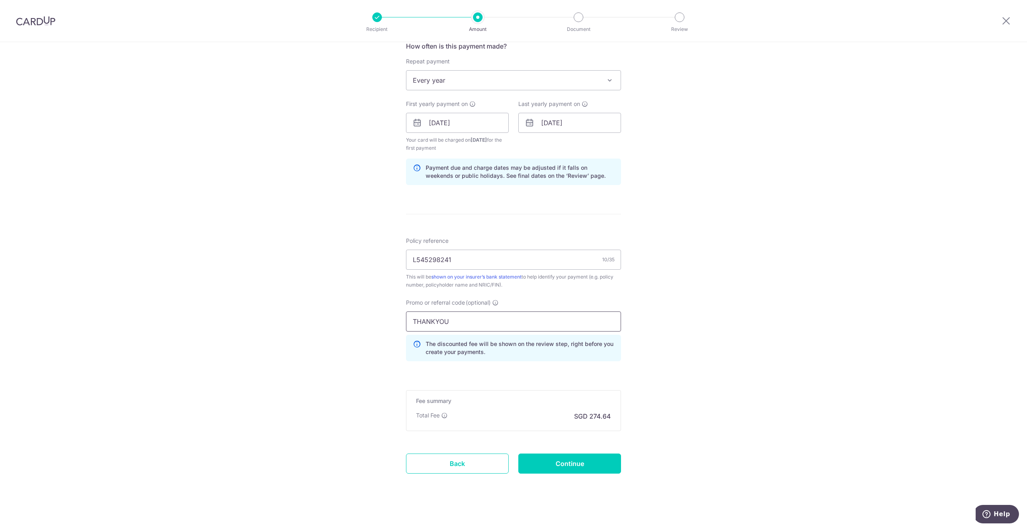
scroll to position [314, 0]
type input "THANKYOU"
click at [566, 467] on input "Continue" at bounding box center [569, 461] width 103 height 20
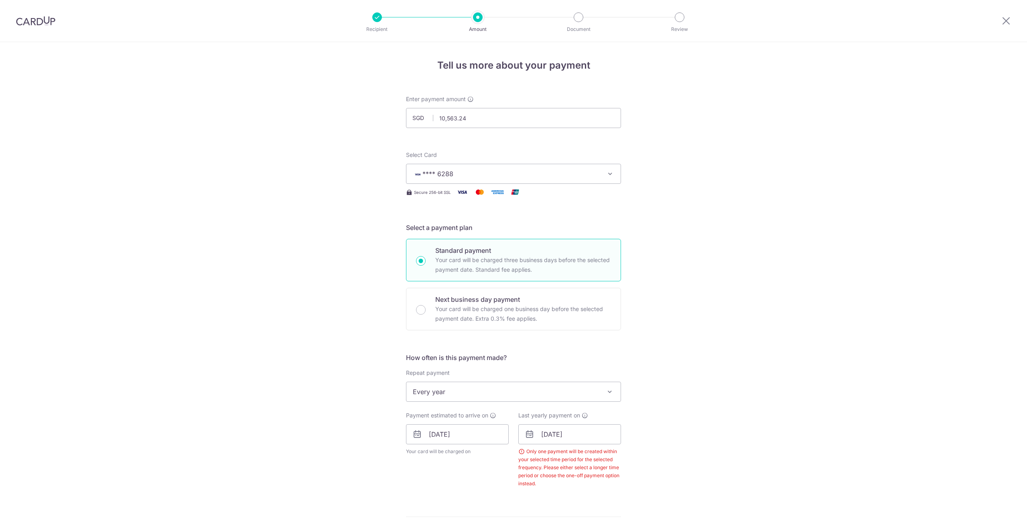
scroll to position [305, 0]
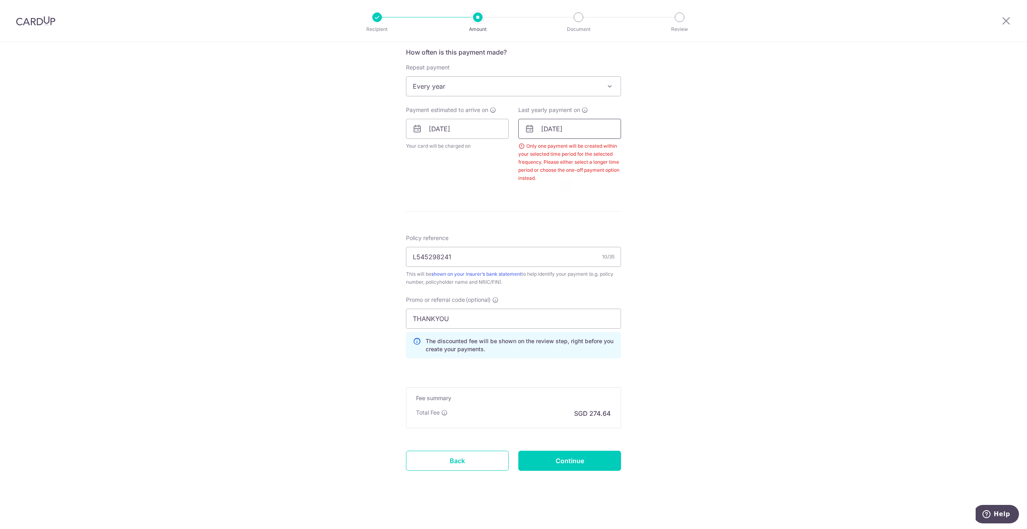
click at [592, 131] on input "[DATE]" at bounding box center [569, 129] width 103 height 20
click at [569, 149] on select "Jan Feb Mar Apr May Jun [DATE] Aug Sep Oct Nov Dec" at bounding box center [563, 150] width 21 height 6
click at [661, 160] on div "Tell us more about your payment Enter payment amount SGD 10,563.24 10563.24 Sel…" at bounding box center [513, 134] width 1027 height 794
click at [572, 132] on input "01/09/2026" at bounding box center [569, 129] width 103 height 20
click at [569, 150] on select "Jan Feb Mar Apr May Jun Jul Aug Sep Oct Nov Dec" at bounding box center [563, 150] width 21 height 6
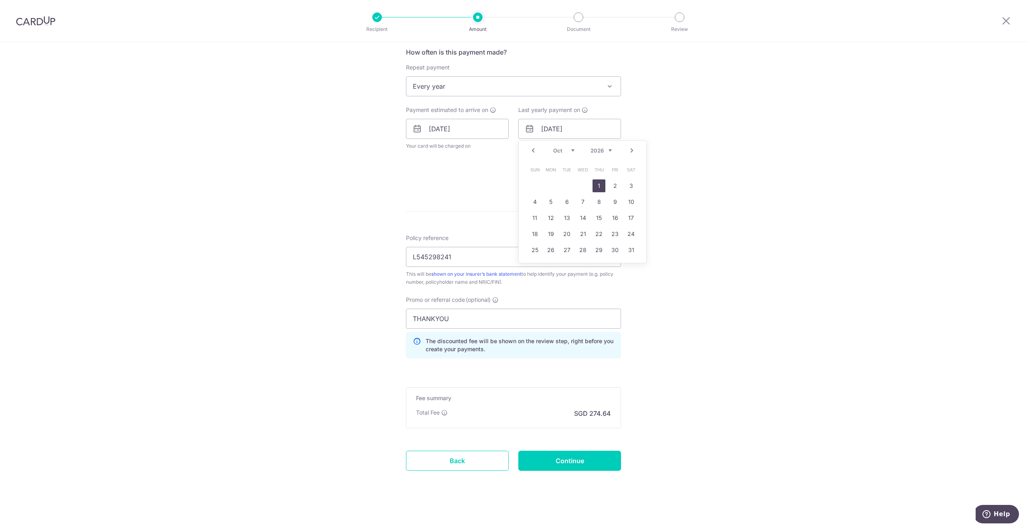
click at [597, 183] on link "1" at bounding box center [599, 185] width 13 height 13
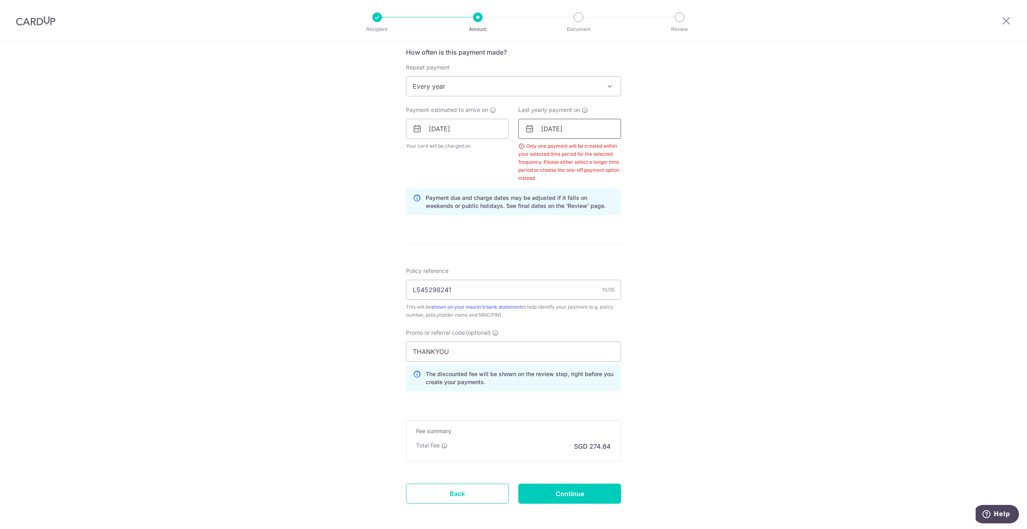
click at [569, 130] on input "01/10/2026" at bounding box center [569, 129] width 103 height 20
click at [614, 199] on link "9" at bounding box center [615, 201] width 13 height 13
click at [577, 134] on input "09/10/2026" at bounding box center [569, 129] width 103 height 20
click at [628, 201] on link "10" at bounding box center [631, 201] width 13 height 13
click at [590, 132] on input "10/10/2026" at bounding box center [569, 129] width 103 height 20
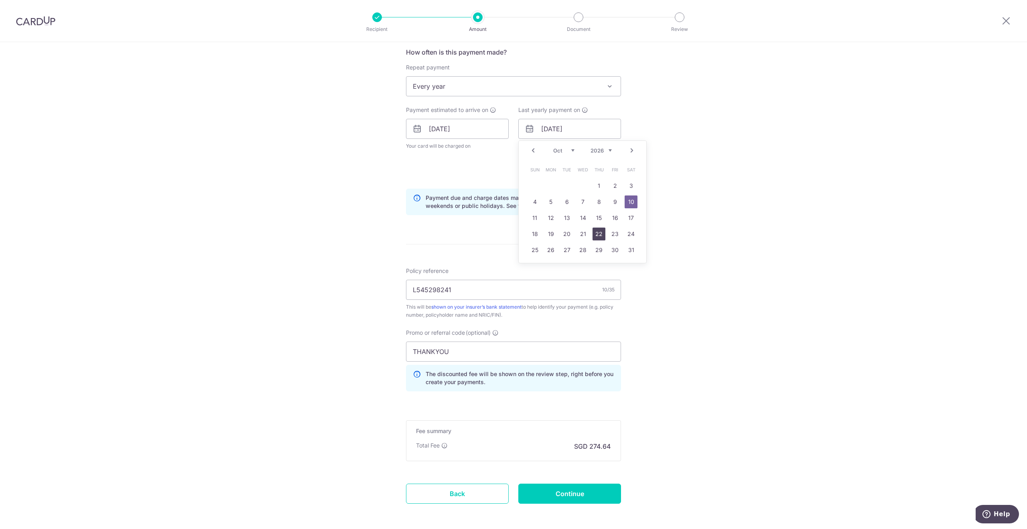
click at [594, 234] on link "22" at bounding box center [599, 234] width 13 height 13
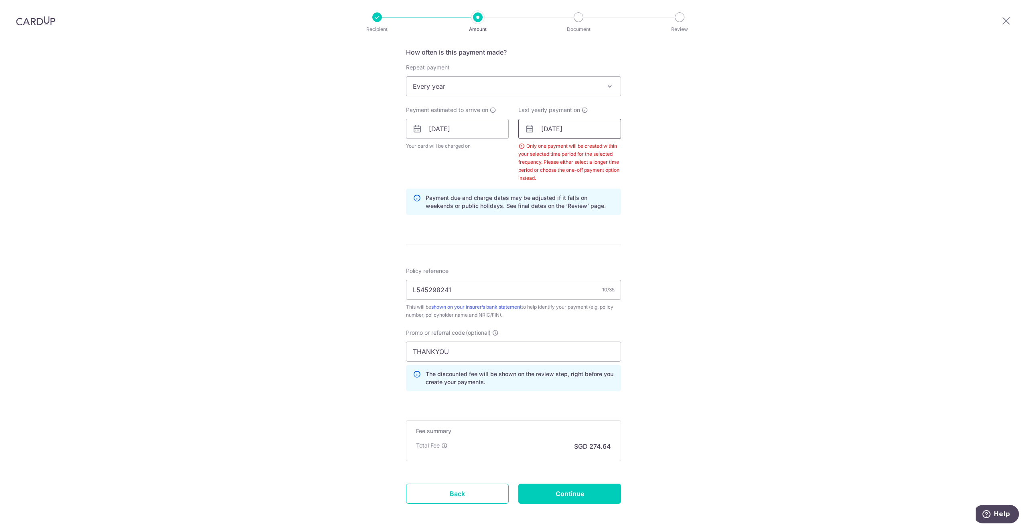
click at [573, 133] on input "22/10/2026" at bounding box center [569, 129] width 103 height 20
click at [571, 149] on select "Jan Feb Mar Apr May Jun Jul Aug Sep Oct Nov Dec" at bounding box center [563, 150] width 21 height 6
click at [597, 218] on link "19" at bounding box center [599, 217] width 13 height 13
click at [597, 130] on input "19/11/2026" at bounding box center [569, 129] width 103 height 20
click at [607, 147] on select "2025 2026 2027 2028 2029 2030 2031 2032 2033 2034 2035" at bounding box center [601, 150] width 21 height 6
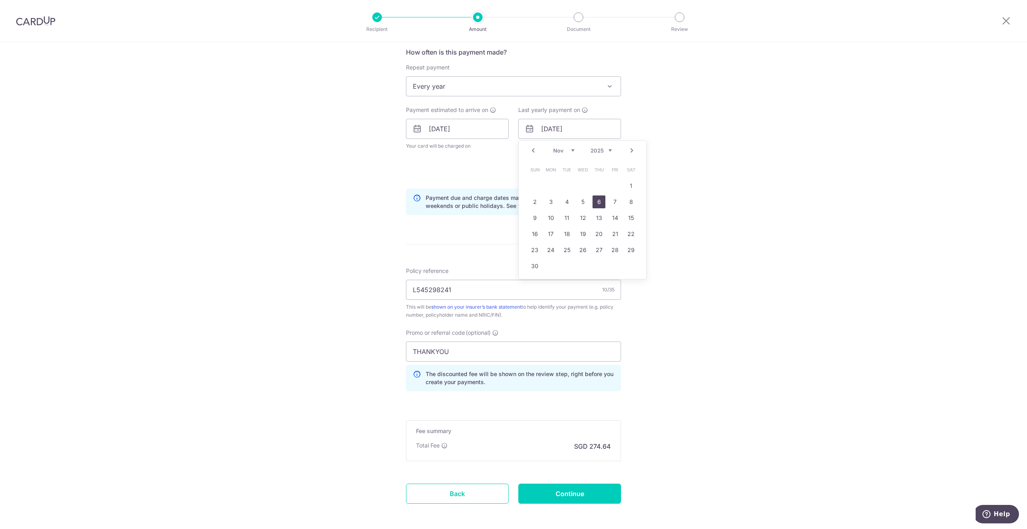
click at [600, 199] on link "6" at bounding box center [599, 201] width 13 height 13
click at [591, 131] on input "06/11/2025" at bounding box center [569, 129] width 103 height 20
click at [606, 151] on select "2025 2026 2027 2028 2029 2030 2031 2032 2033 2034 2035" at bounding box center [601, 150] width 21 height 6
click at [595, 189] on link "4" at bounding box center [599, 185] width 13 height 13
click at [576, 131] on input "04/11/2027" at bounding box center [569, 129] width 103 height 20
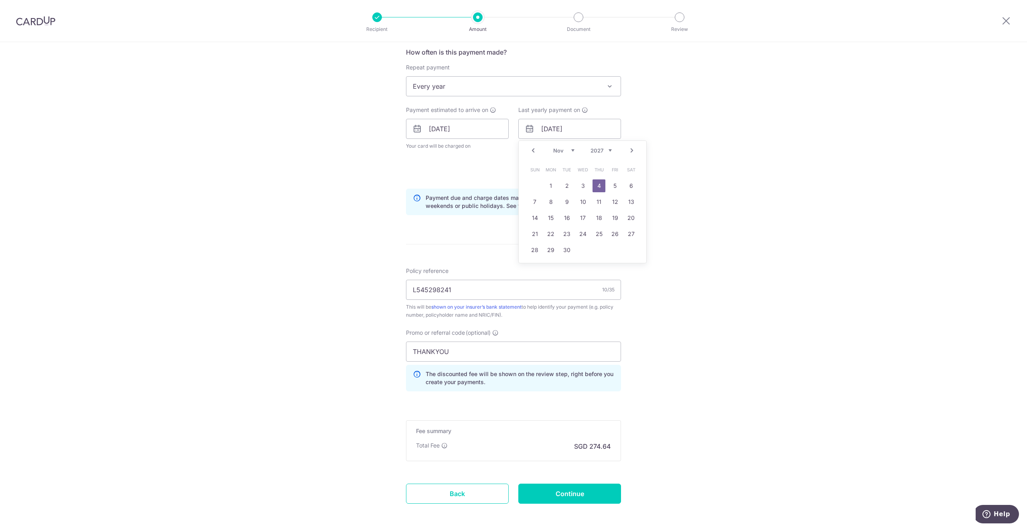
click at [567, 149] on select "Jan Feb Mar Apr May Jun Jul Aug Sep Oct Nov Dec" at bounding box center [563, 150] width 21 height 6
click at [631, 201] on link "9" at bounding box center [631, 201] width 13 height 13
click at [594, 137] on input "09/10/2027" at bounding box center [569, 129] width 103 height 20
click at [615, 200] on link "8" at bounding box center [615, 201] width 13 height 13
click at [490, 90] on span "Every year" at bounding box center [514, 86] width 214 height 19
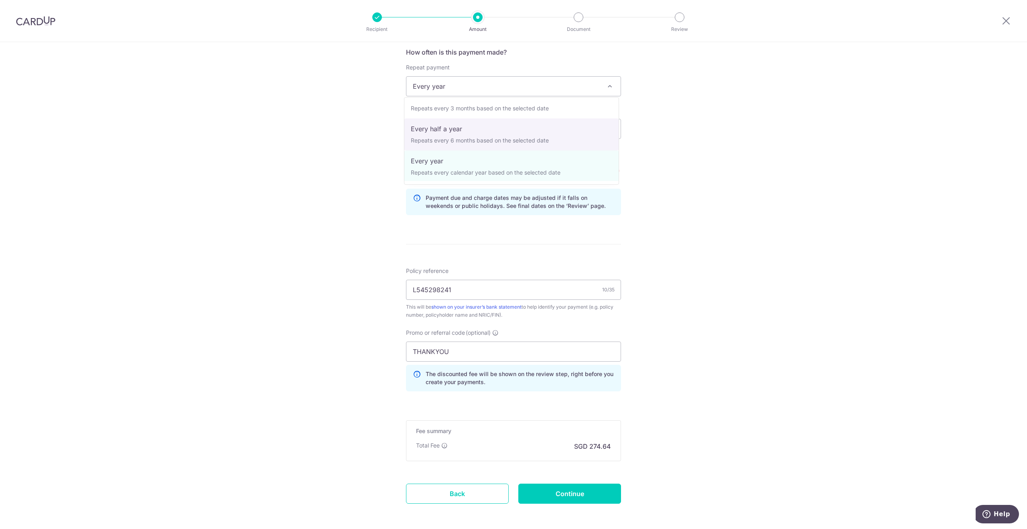
scroll to position [112, 0]
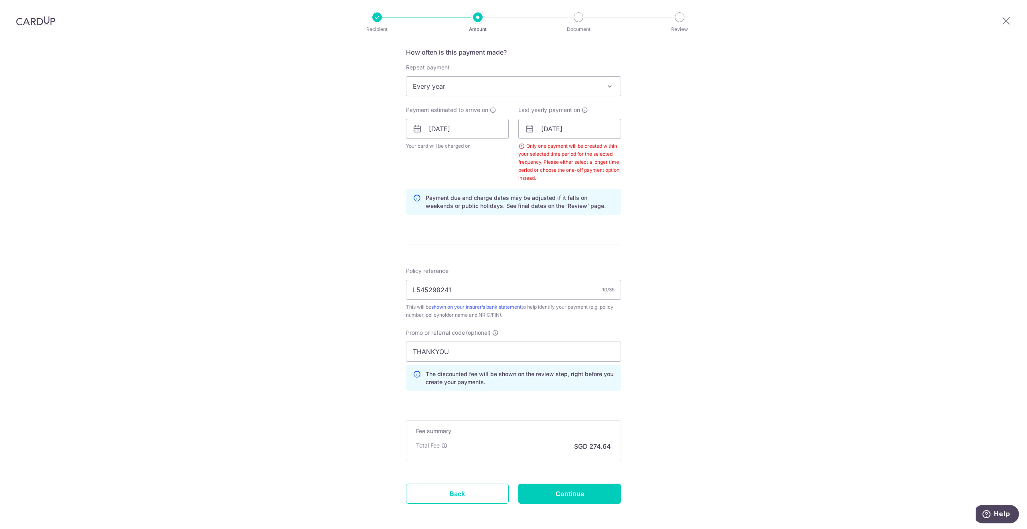
click at [690, 192] on div "Tell us more about your payment Enter payment amount SGD 10,563.24 10563.24 Sel…" at bounding box center [513, 150] width 1027 height 827
click at [589, 130] on input "08/10/2027" at bounding box center [569, 129] width 103 height 20
type input "0"
click at [697, 160] on div "Tell us more about your payment Enter payment amount SGD 10,563.24 10563.24 Sel…" at bounding box center [513, 150] width 1027 height 827
drag, startPoint x: 672, startPoint y: 182, endPoint x: 667, endPoint y: 183, distance: 4.8
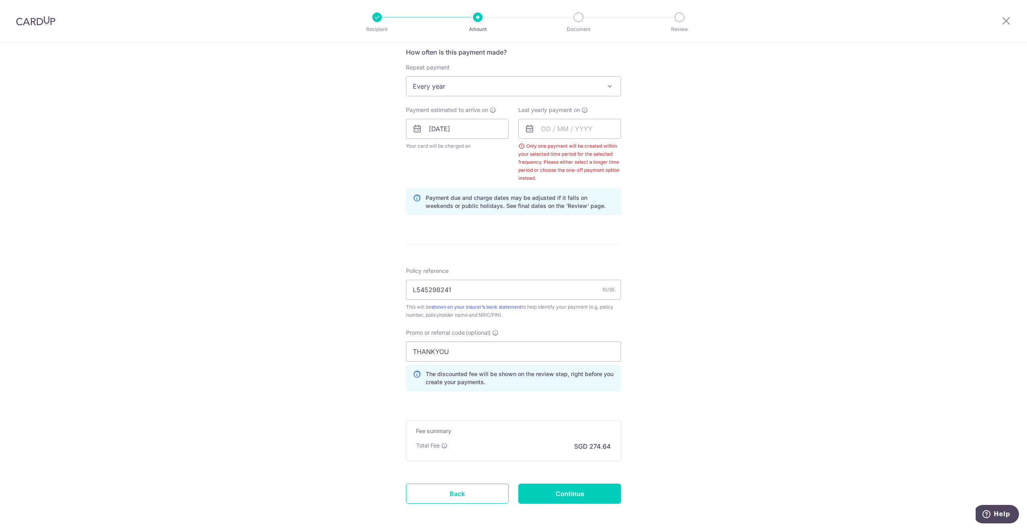
click at [670, 184] on div "Tell us more about your payment Enter payment amount SGD 10,563.24 10563.24 Sel…" at bounding box center [513, 150] width 1027 height 827
click at [520, 145] on div "Only one payment will be created within your selected time period for the selec…" at bounding box center [569, 162] width 103 height 40
click at [476, 171] on div "Payment estimated to arrive on 09/10/2025 Your card will be charged on for the …" at bounding box center [457, 144] width 112 height 76
click at [546, 490] on input "Continue" at bounding box center [569, 494] width 103 height 20
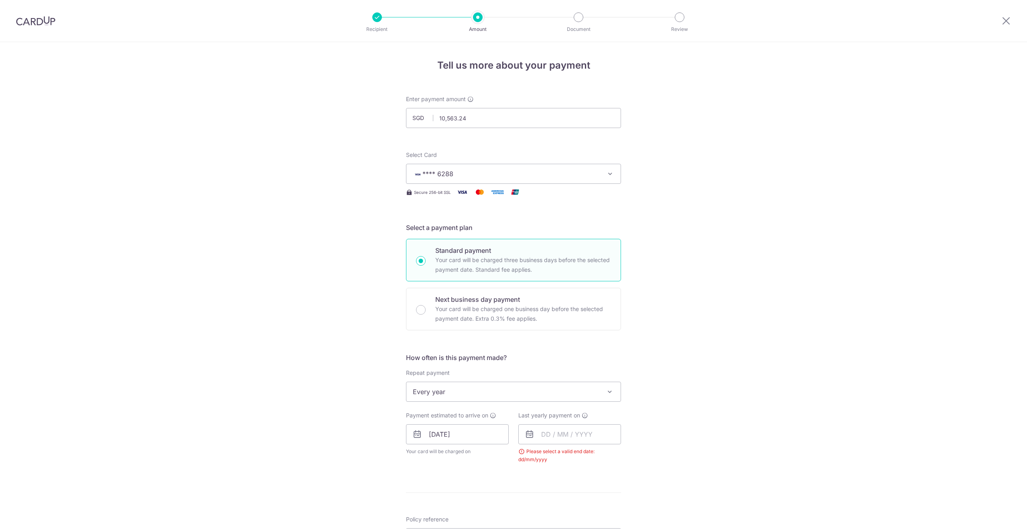
scroll to position [281, 0]
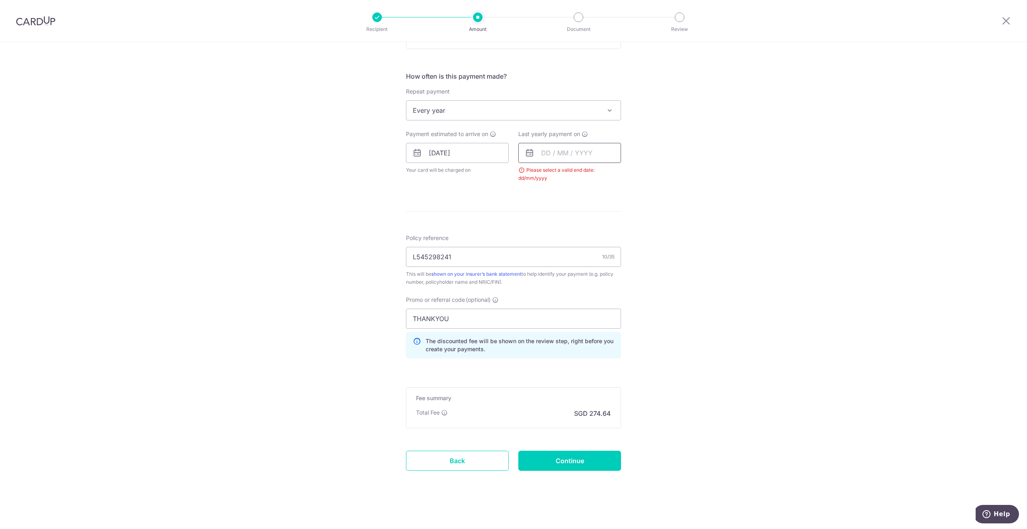
click at [547, 152] on input "text" at bounding box center [569, 153] width 103 height 20
click at [573, 457] on input "Continue" at bounding box center [569, 461] width 103 height 20
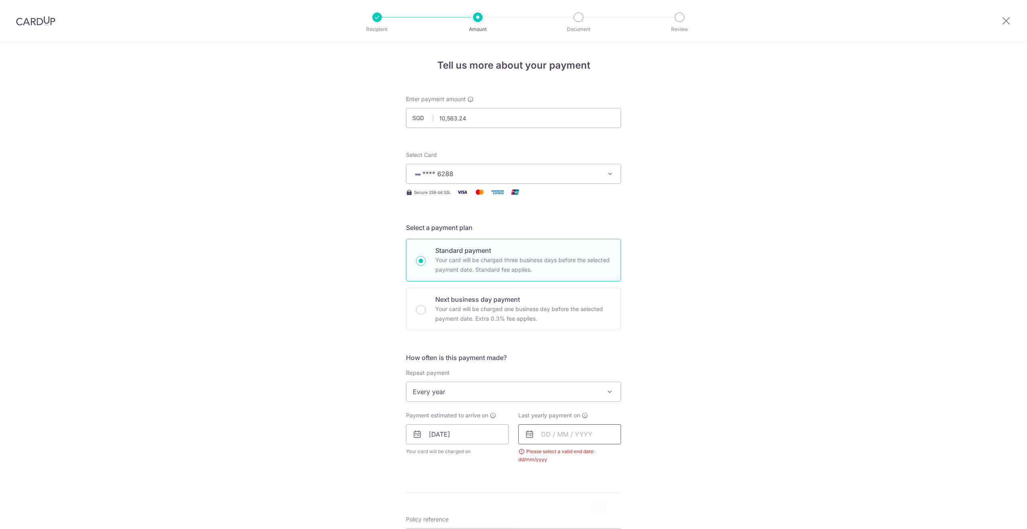
click at [564, 424] on input "text" at bounding box center [569, 434] width 103 height 20
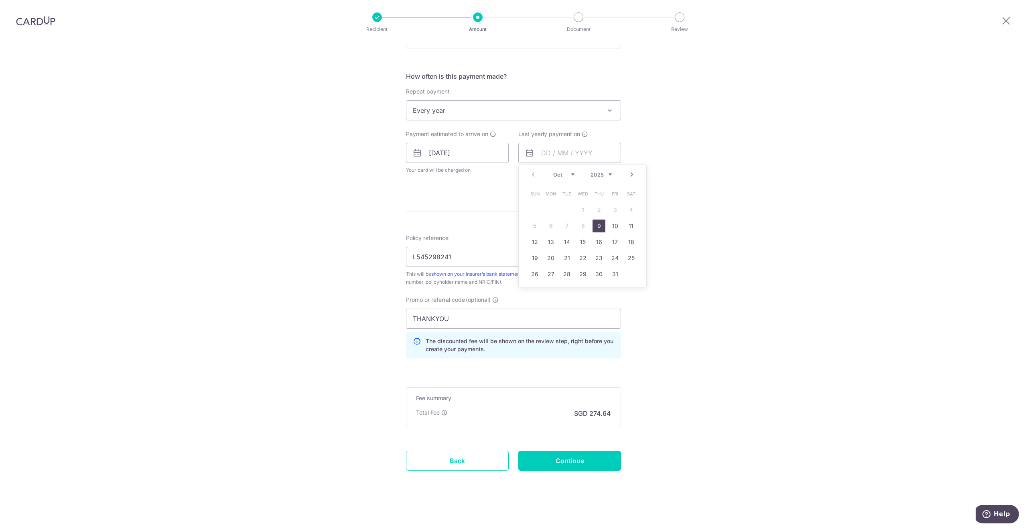
click at [608, 175] on select "2025 2026 2027 2028 2029 2030 2031 2032 2033 2034 2035" at bounding box center [601, 174] width 21 height 6
click at [653, 343] on div "Tell us more about your payment Enter payment amount SGD 10,563.24 10563.24 Sel…" at bounding box center [513, 146] width 1027 height 770
click at [579, 145] on input "text" at bounding box center [569, 153] width 103 height 20
click at [598, 224] on link "9" at bounding box center [599, 226] width 13 height 13
type input "09/10/2025"
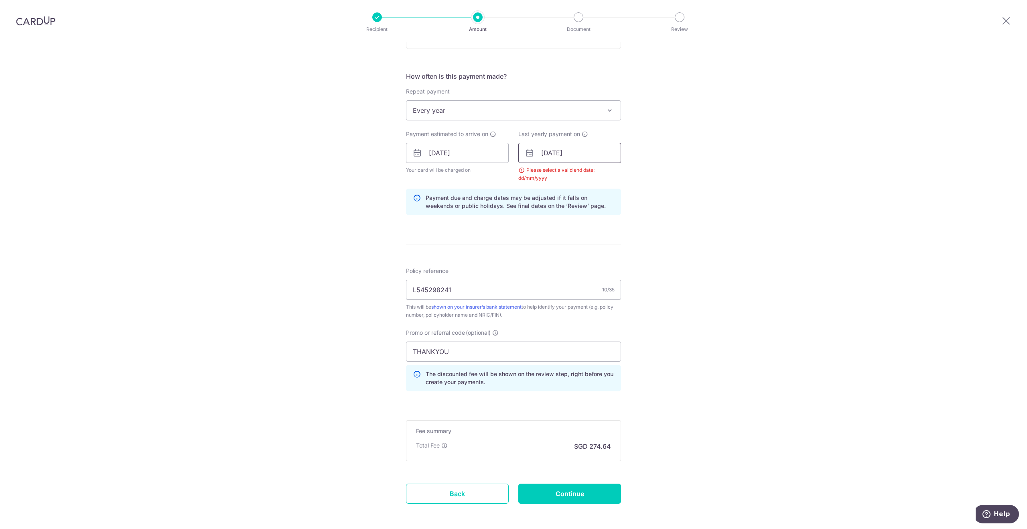
click at [577, 155] on input "09/10/2025" at bounding box center [569, 153] width 103 height 20
click at [608, 171] on select "2025 2026 2027 2028 2029 2030 2031 2032 2033 2034 2035" at bounding box center [601, 174] width 21 height 6
click at [671, 188] on div "Tell us more about your payment Enter payment amount SGD 10,563.24 10563.24 Sel…" at bounding box center [513, 162] width 1027 height 803
click at [583, 490] on input "Continue" at bounding box center [569, 494] width 103 height 20
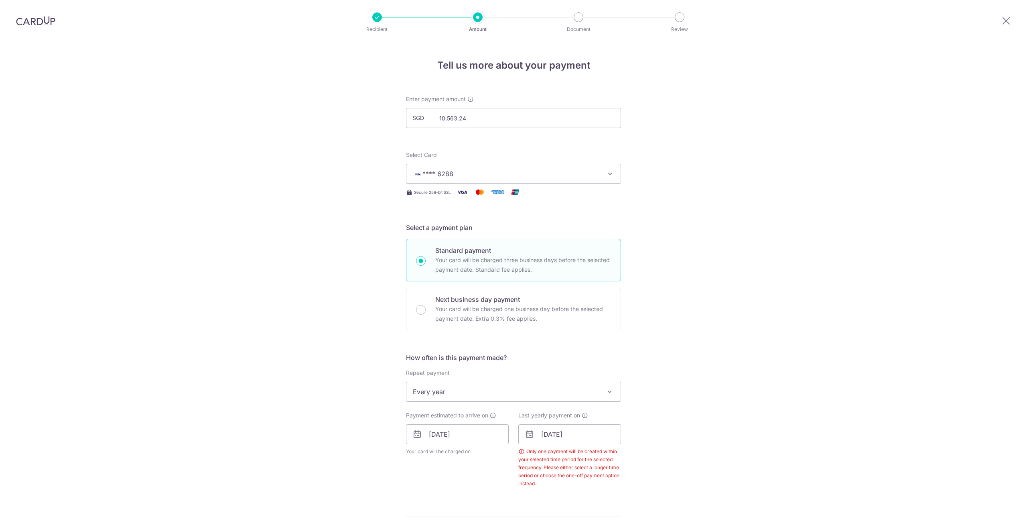
scroll to position [305, 0]
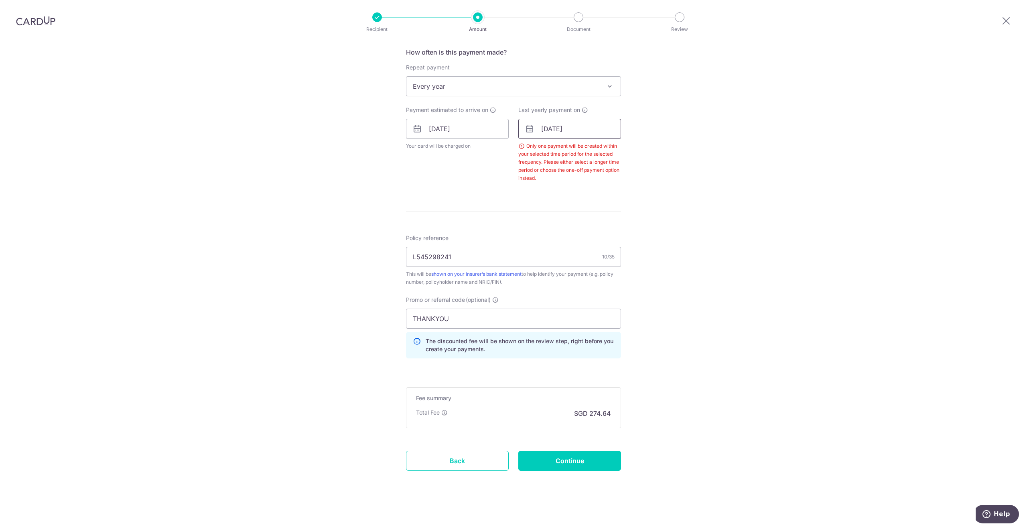
click at [581, 126] on input "[DATE]" at bounding box center [569, 129] width 103 height 20
click at [605, 150] on select "2025 2026 2027 2028 2029 2030 2031 2032 2033 2034 2035" at bounding box center [601, 150] width 21 height 6
click at [629, 203] on link "10" at bounding box center [631, 201] width 13 height 13
type input "10/10/2026"
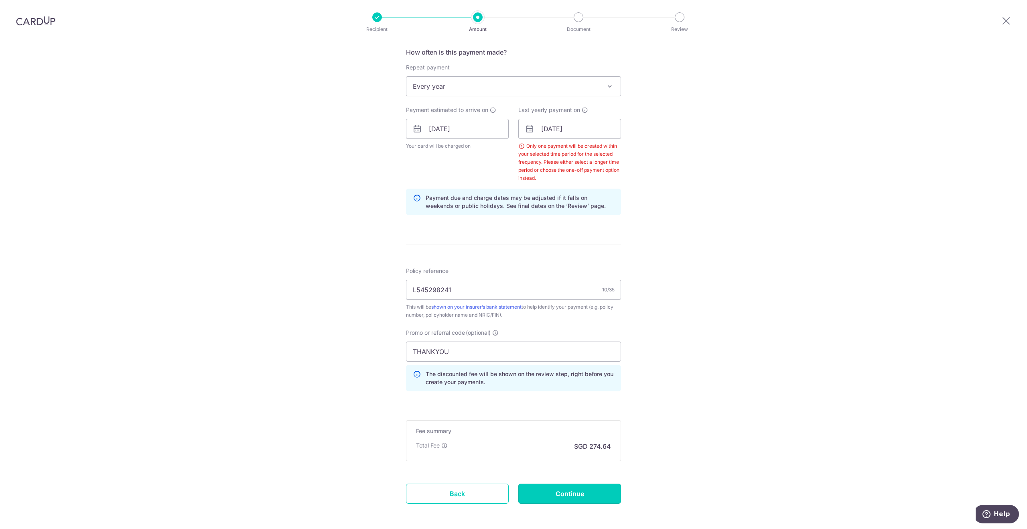
click at [558, 491] on input "Continue" at bounding box center [569, 494] width 103 height 20
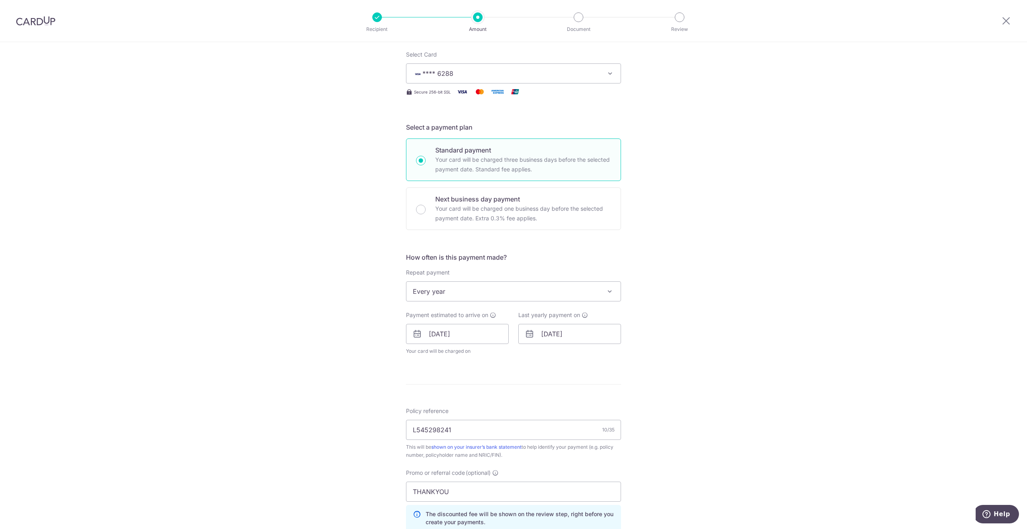
scroll to position [201, 0]
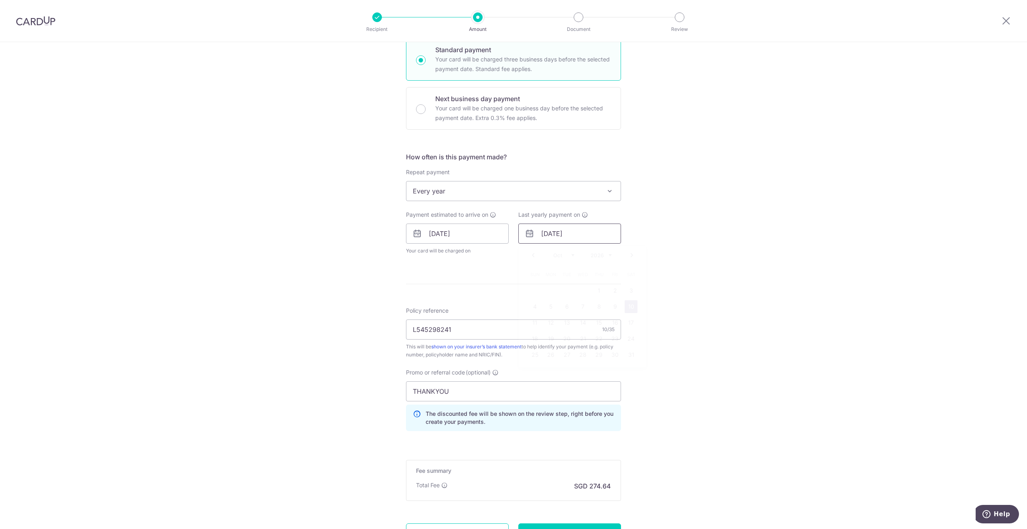
click at [583, 234] on input "[DATE]" at bounding box center [569, 234] width 103 height 20
click at [571, 254] on select "Jan Feb Mar Apr May Jun [DATE] Aug Sep Oct Nov Dec" at bounding box center [563, 255] width 21 height 6
click at [561, 253] on select "Jan Feb Mar Apr May Jun Jul Aug Sep Oct Nov Dec" at bounding box center [563, 255] width 21 height 6
click at [609, 255] on select "2025 2026 2027 2028 2029 2030 2031 2032 2033 2034 2035" at bounding box center [601, 255] width 21 height 6
click at [591, 252] on select "2025 2026 2027 2028 2029 2030 2031 2032 2033 2034 2035" at bounding box center [601, 255] width 21 height 6
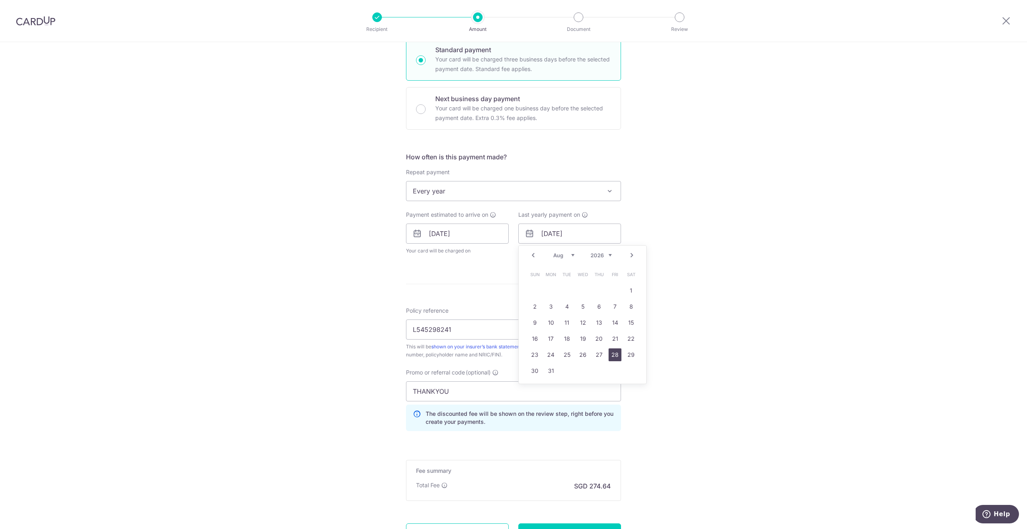
click at [612, 353] on link "28" at bounding box center [615, 354] width 13 height 13
type input "[DATE]"
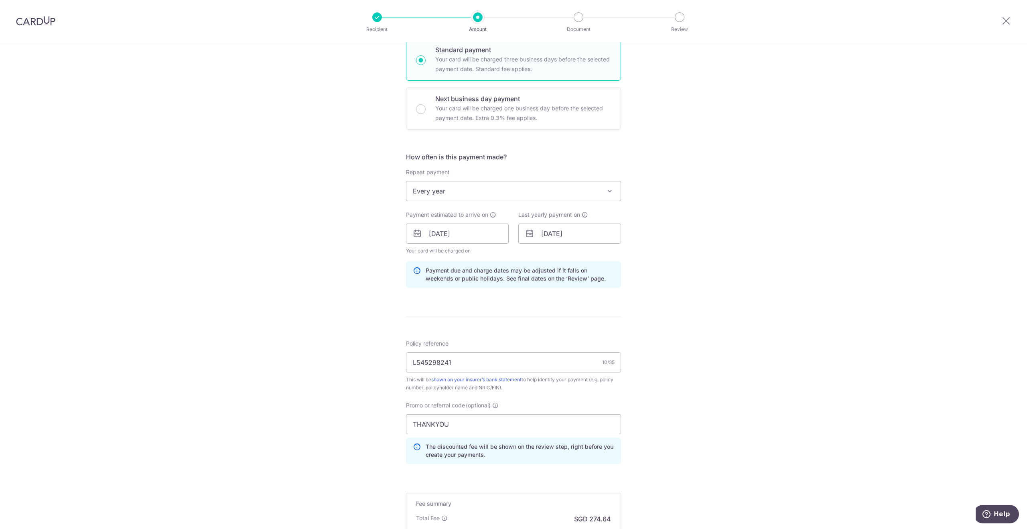
scroll to position [306, 0]
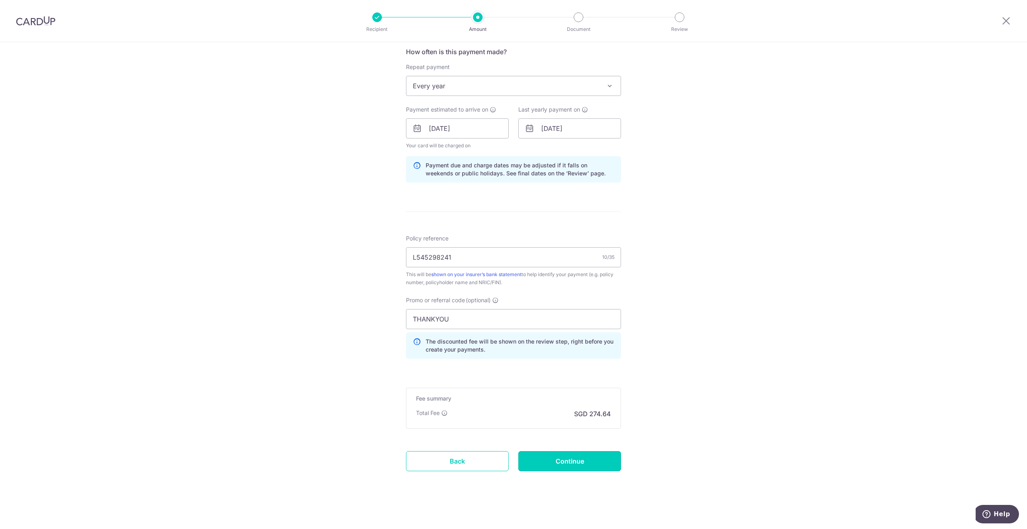
click at [548, 454] on input "Continue" at bounding box center [569, 461] width 103 height 20
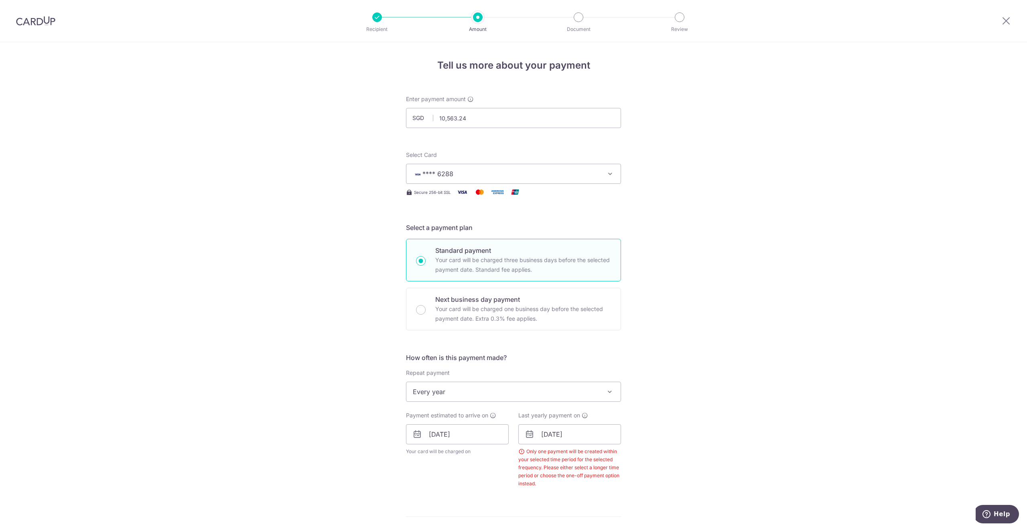
scroll to position [305, 0]
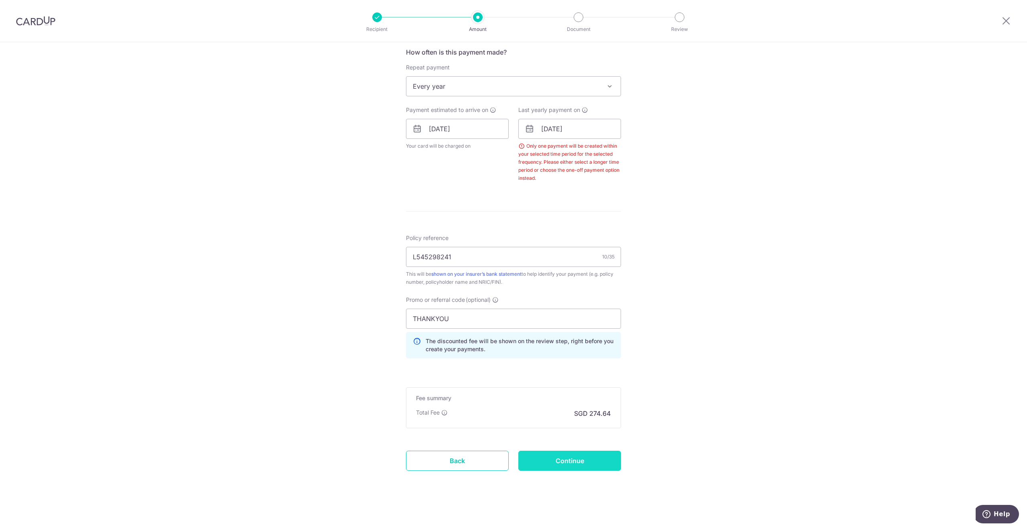
click at [568, 453] on input "Continue" at bounding box center [569, 461] width 103 height 20
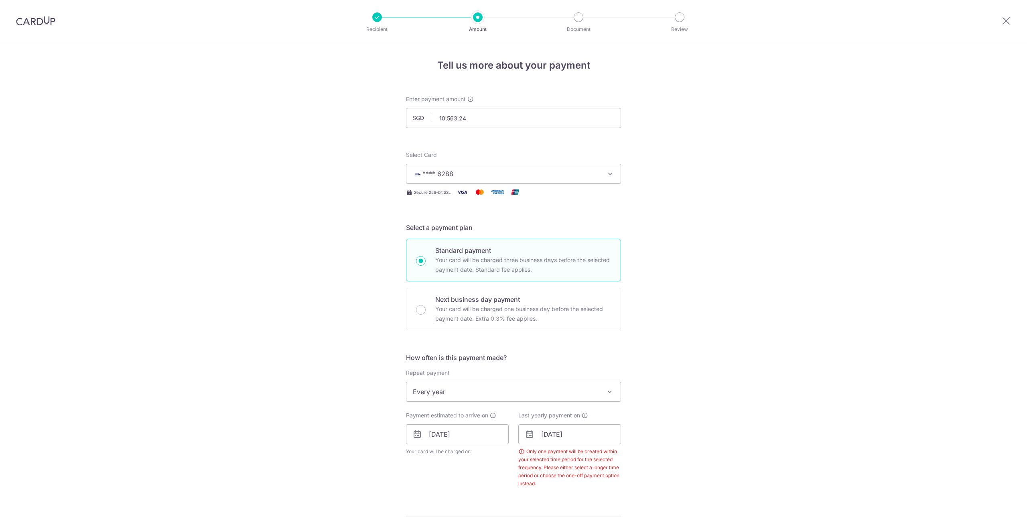
scroll to position [305, 0]
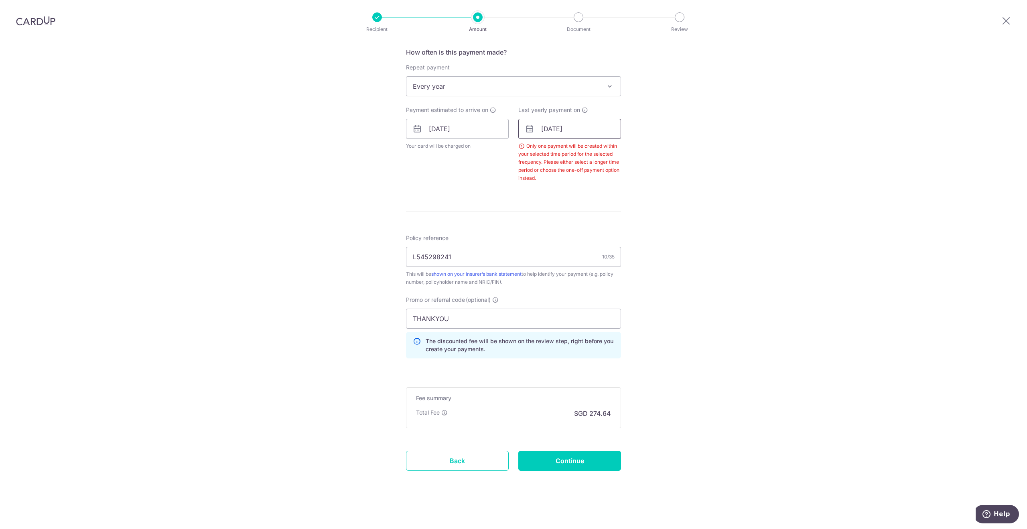
click at [575, 130] on input "28/08/2026" at bounding box center [569, 129] width 103 height 20
click at [568, 147] on select "Jan Feb Mar Apr May Jun Jul Aug Sep Oct Nov Dec" at bounding box center [563, 150] width 21 height 6
click at [610, 149] on select "2025 2026 2027 2028 2029 2030 2031 2032 2033 2034 2035" at bounding box center [601, 150] width 21 height 6
click at [591, 147] on select "2025 2026 2027 2028 2029 2030 2031 2032 2033 2034 2035" at bounding box center [601, 150] width 21 height 6
click at [594, 190] on link "1" at bounding box center [599, 185] width 13 height 13
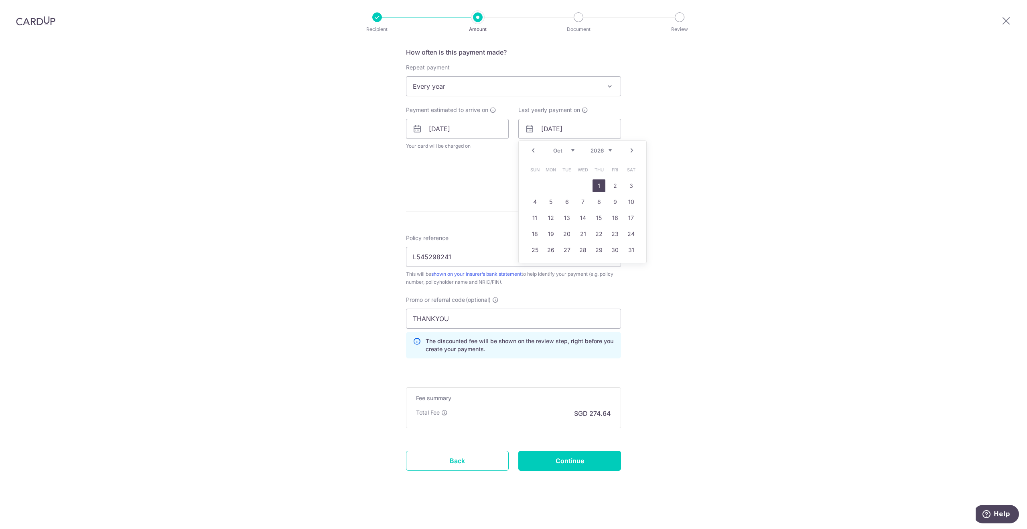
type input "[DATE]"
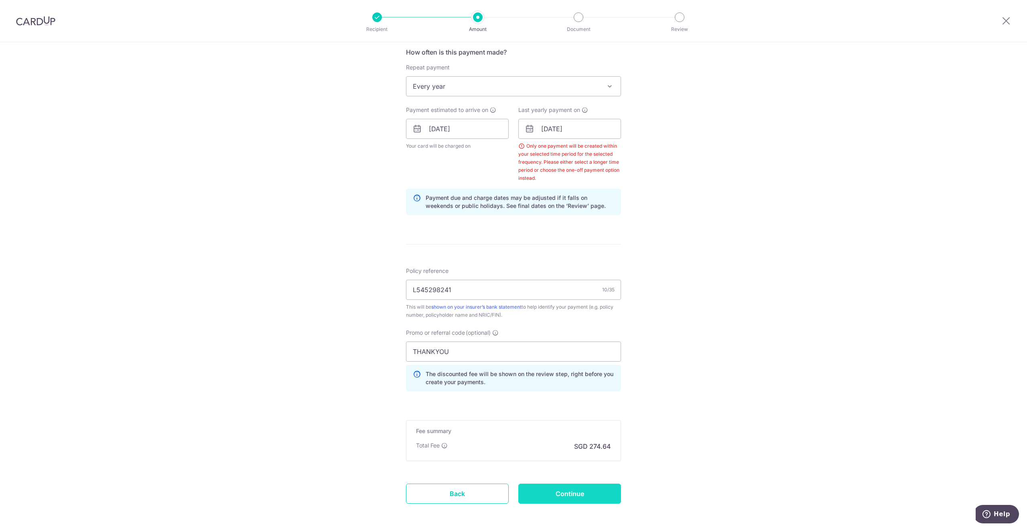
click at [545, 489] on input "Continue" at bounding box center [569, 494] width 103 height 20
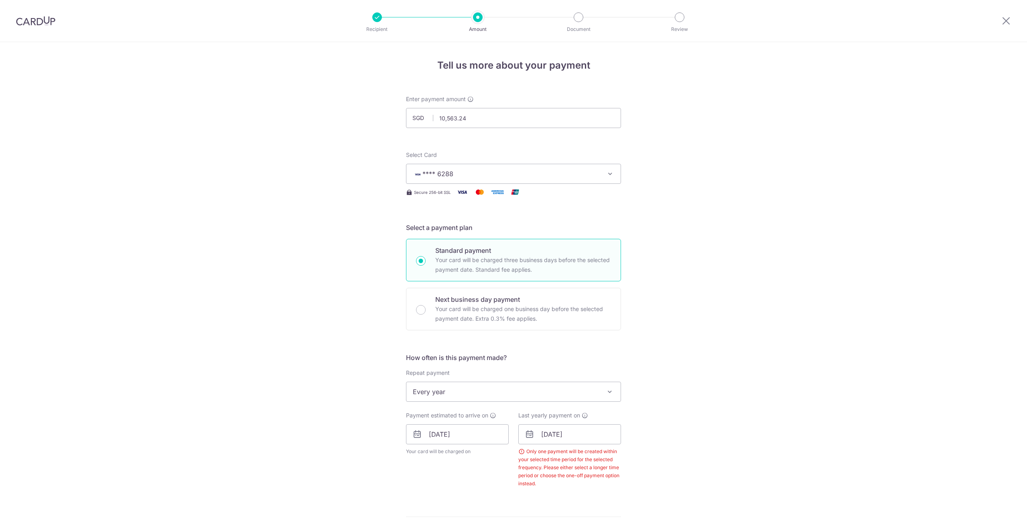
scroll to position [305, 0]
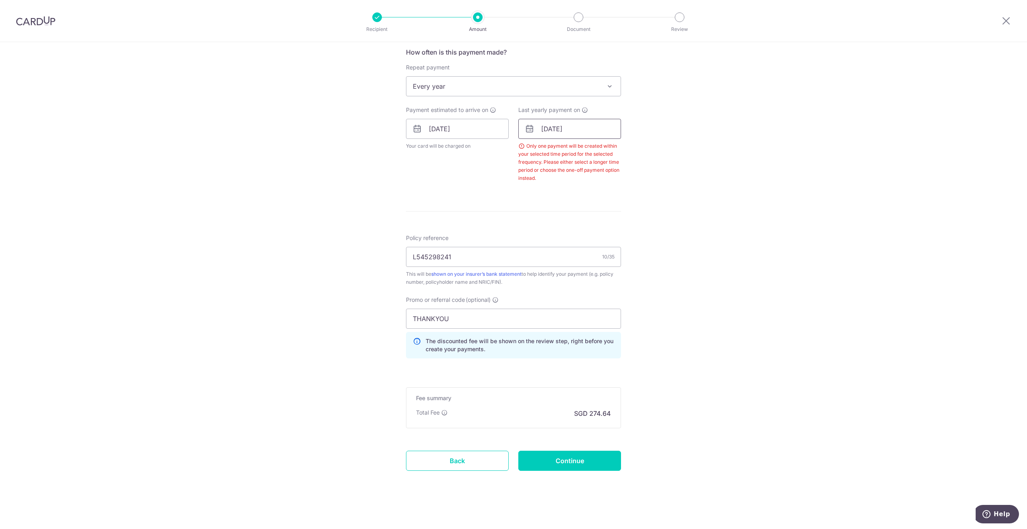
click at [586, 134] on input "[DATE]" at bounding box center [569, 129] width 103 height 20
click at [613, 203] on link "9" at bounding box center [615, 201] width 13 height 13
type input "[DATE]"
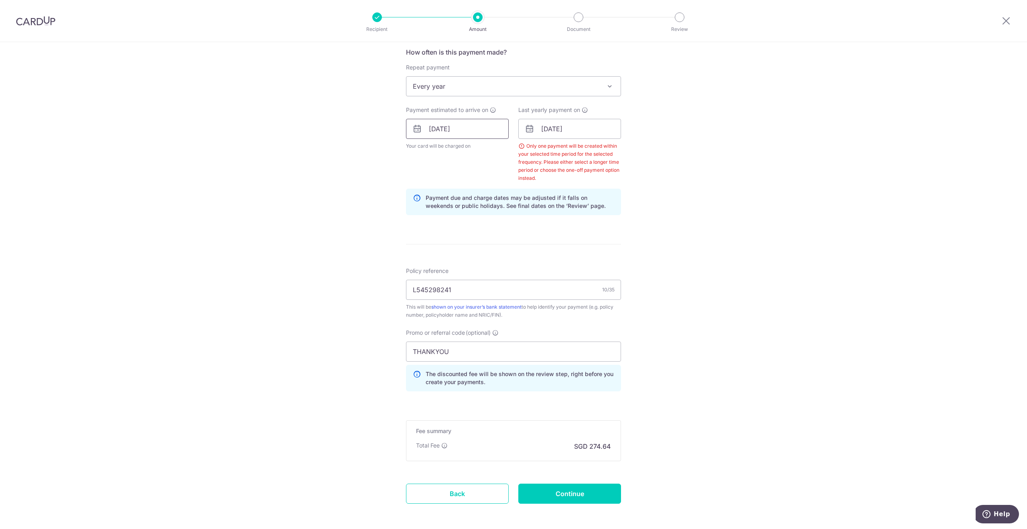
click at [474, 132] on input "[DATE]" at bounding box center [457, 129] width 103 height 20
click at [686, 188] on div "Tell us more about your payment Enter payment amount SGD 10,563.24 10563.24 Sel…" at bounding box center [513, 150] width 1027 height 827
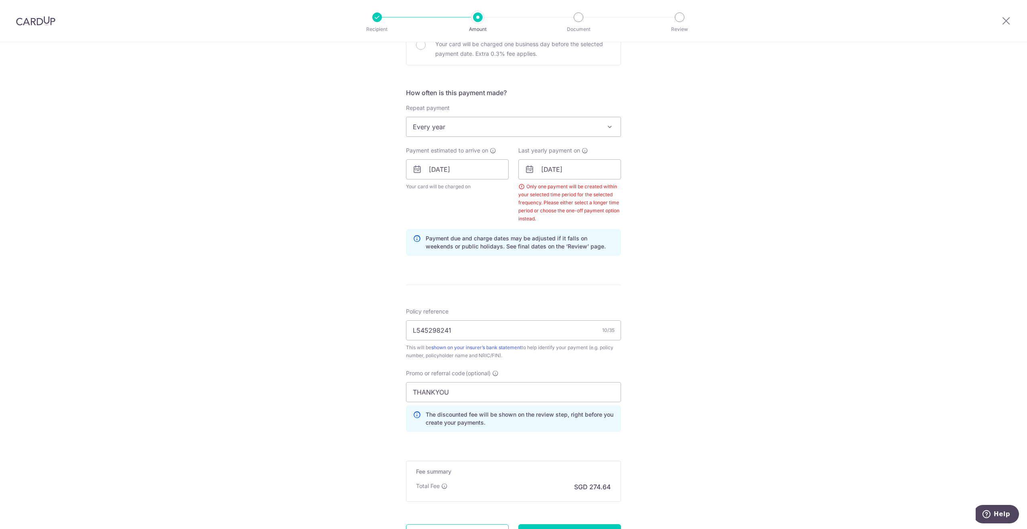
scroll to position [338, 0]
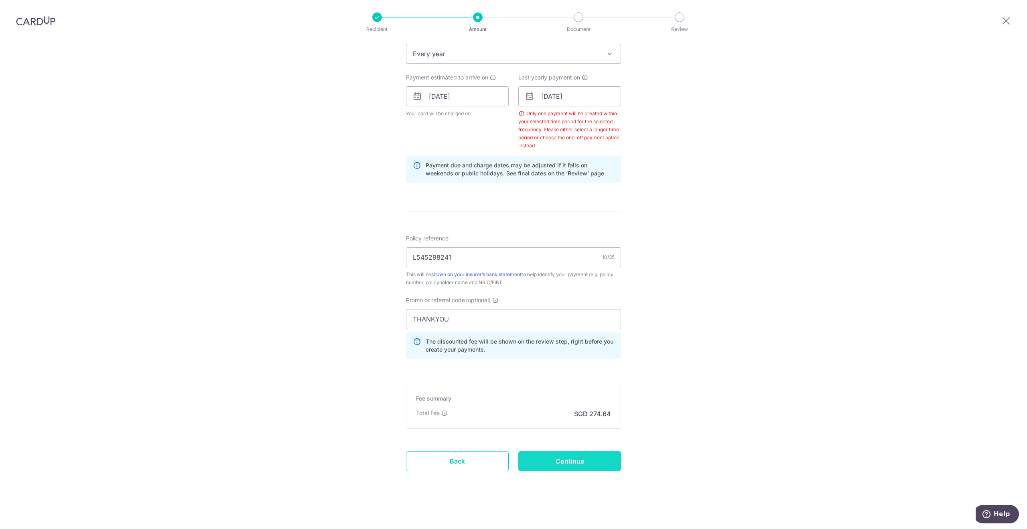
click at [562, 457] on input "Continue" at bounding box center [569, 461] width 103 height 20
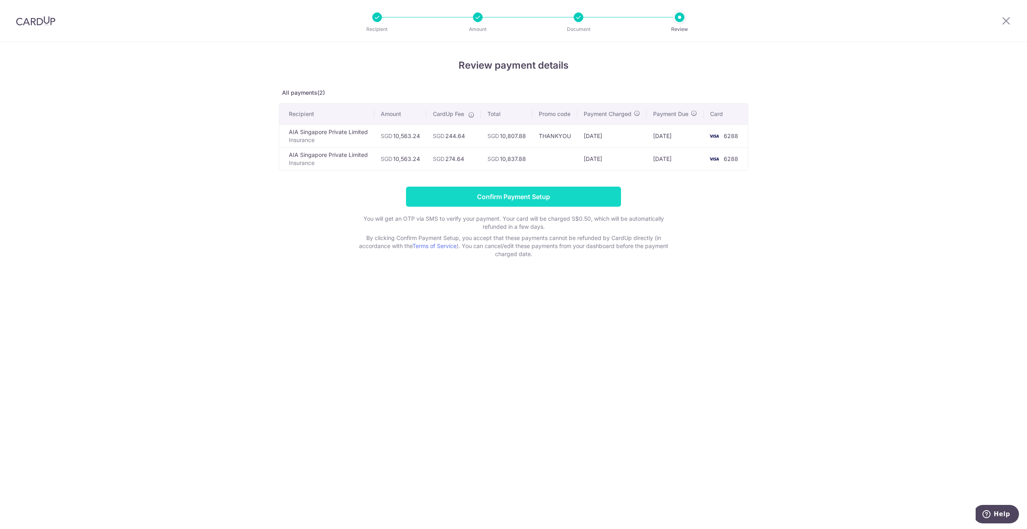
click at [542, 203] on input "Confirm Payment Setup" at bounding box center [513, 197] width 215 height 20
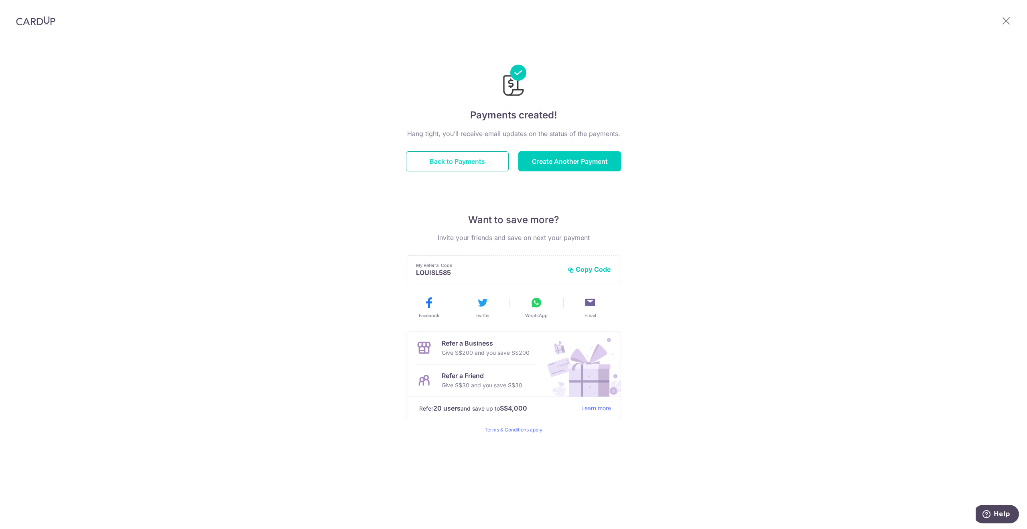
click at [485, 163] on button "Back to Payments" at bounding box center [457, 161] width 103 height 20
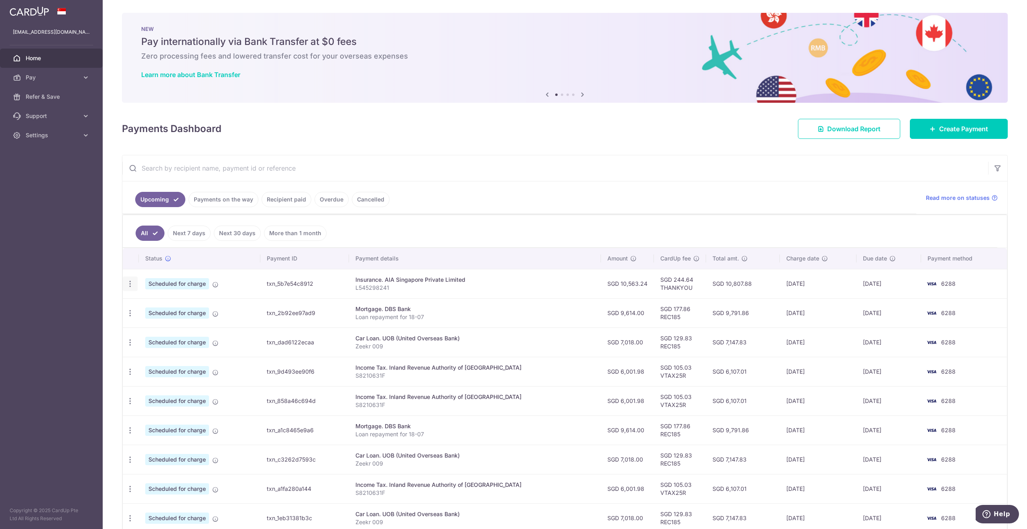
click at [132, 285] on icon "button" at bounding box center [130, 284] width 8 height 8
click at [556, 276] on div "Insurance. AIA Singapore Private Limited" at bounding box center [475, 280] width 239 height 8
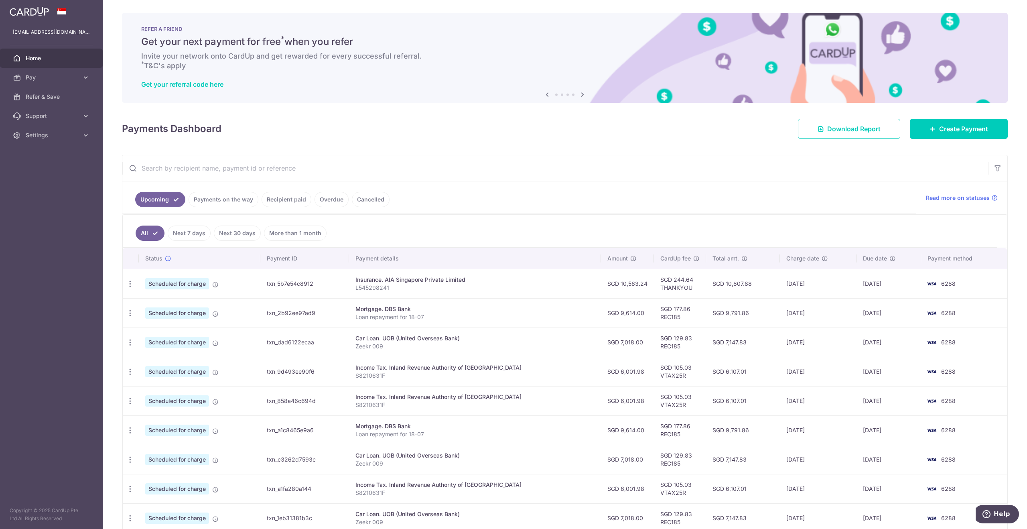
click at [581, 98] on icon at bounding box center [583, 94] width 10 height 10
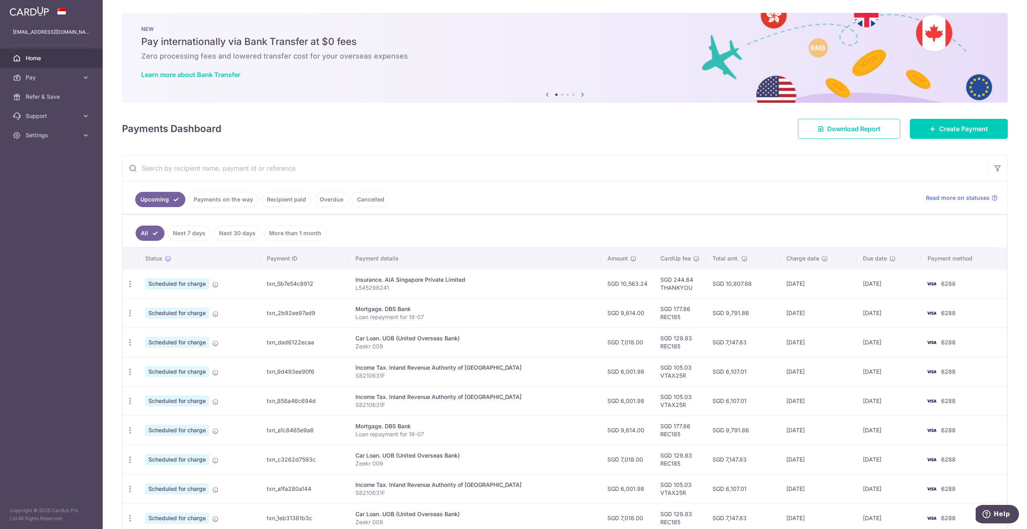
click at [581, 96] on icon at bounding box center [583, 94] width 10 height 10
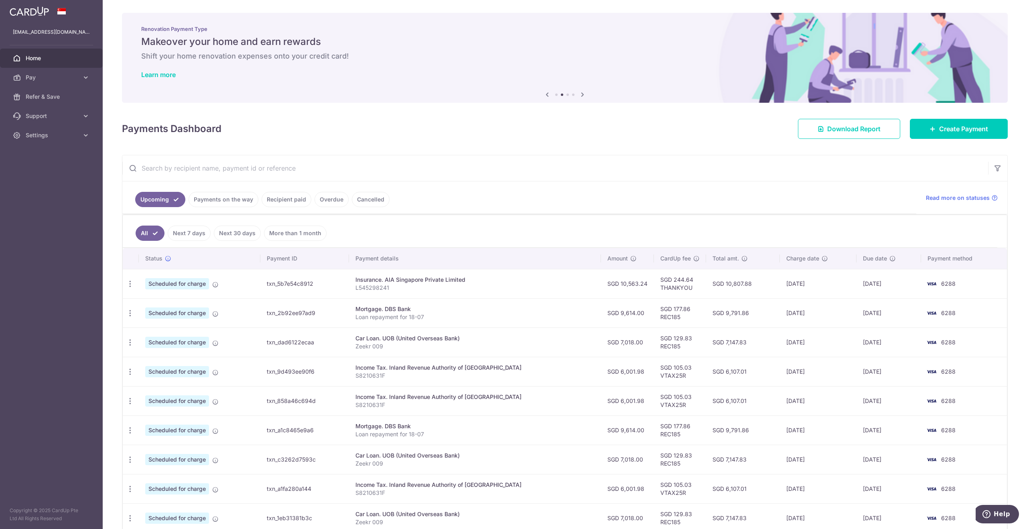
click at [581, 96] on icon at bounding box center [583, 94] width 10 height 10
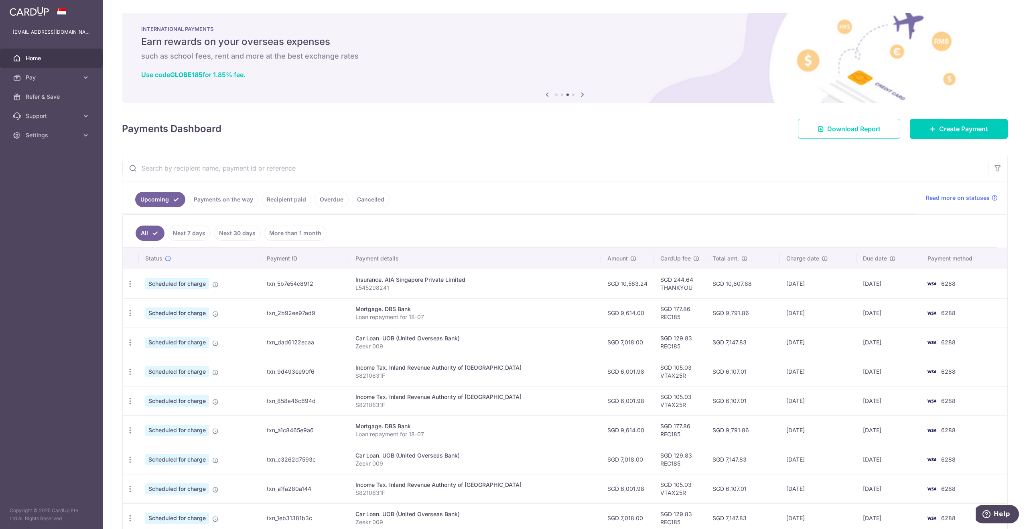
click at [583, 93] on icon at bounding box center [583, 94] width 10 height 10
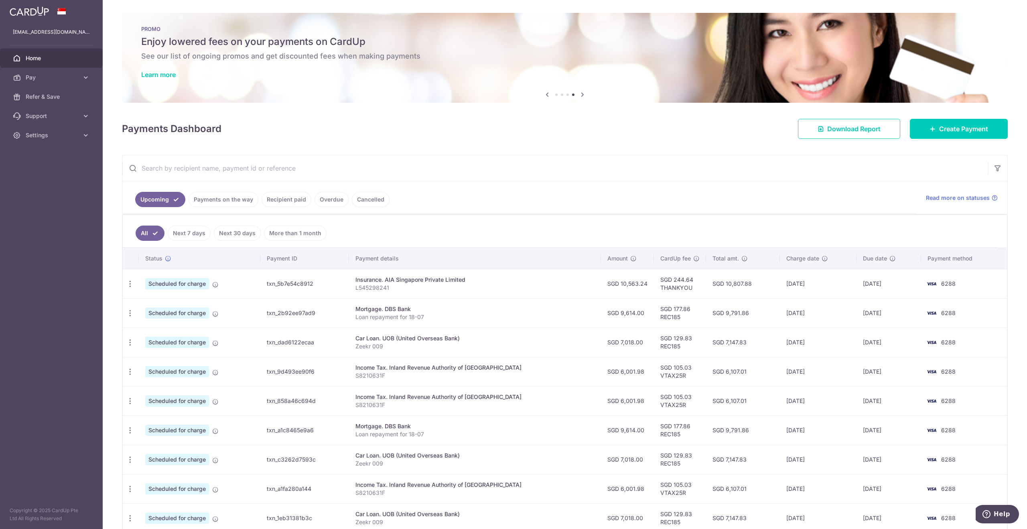
click at [158, 70] on div "PROMO Enjoy lowered fees on your payments on CardUp See our list of ongoing pro…" at bounding box center [565, 53] width 886 height 80
click at [153, 74] on link "Learn more" at bounding box center [158, 75] width 35 height 8
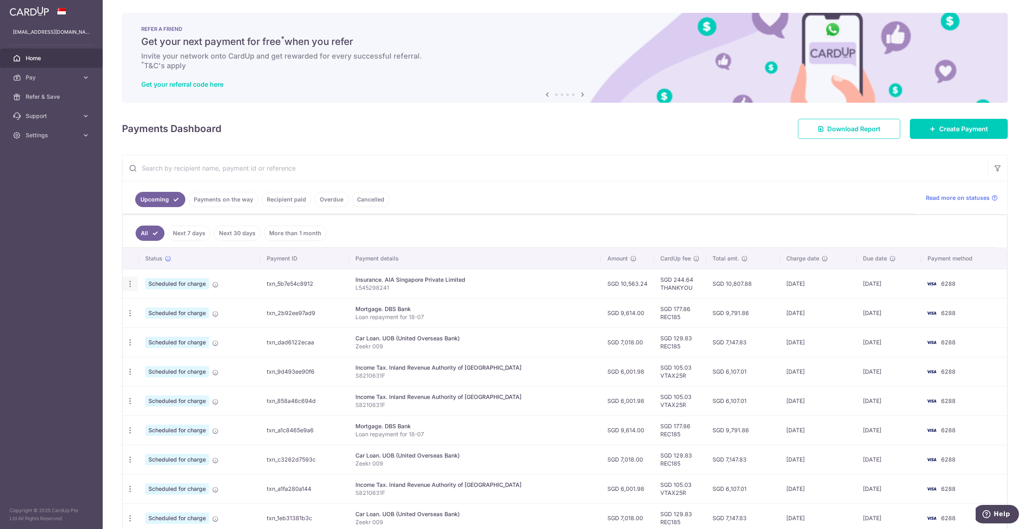
click at [126, 281] on icon "button" at bounding box center [130, 284] width 8 height 8
click at [168, 321] on span "Cancel payment" at bounding box center [173, 326] width 54 height 10
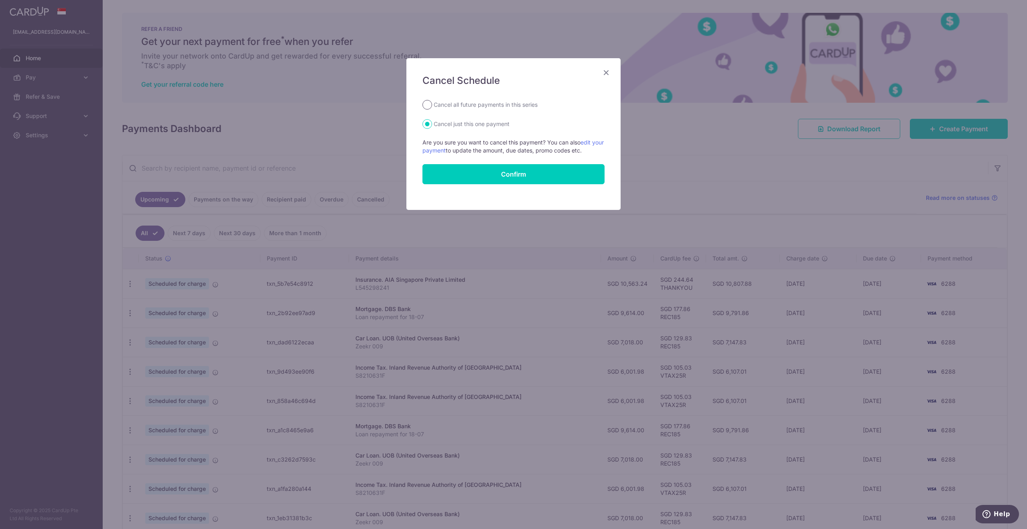
click at [427, 106] on input "Cancel all future payments in this series" at bounding box center [428, 105] width 10 height 10
radio input "true"
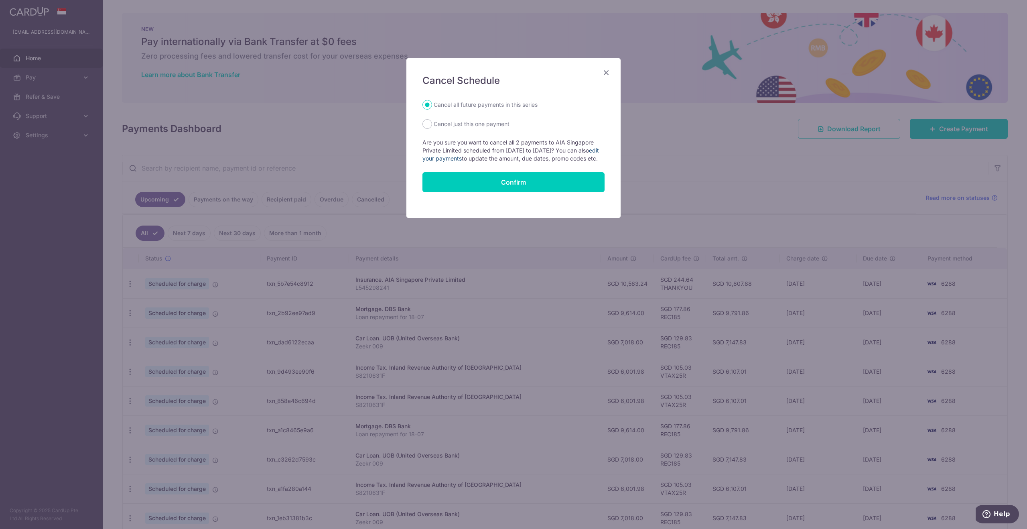
click at [472, 158] on link "edit your payments" at bounding box center [511, 154] width 177 height 15
click at [604, 77] on icon "Close" at bounding box center [607, 72] width 10 height 10
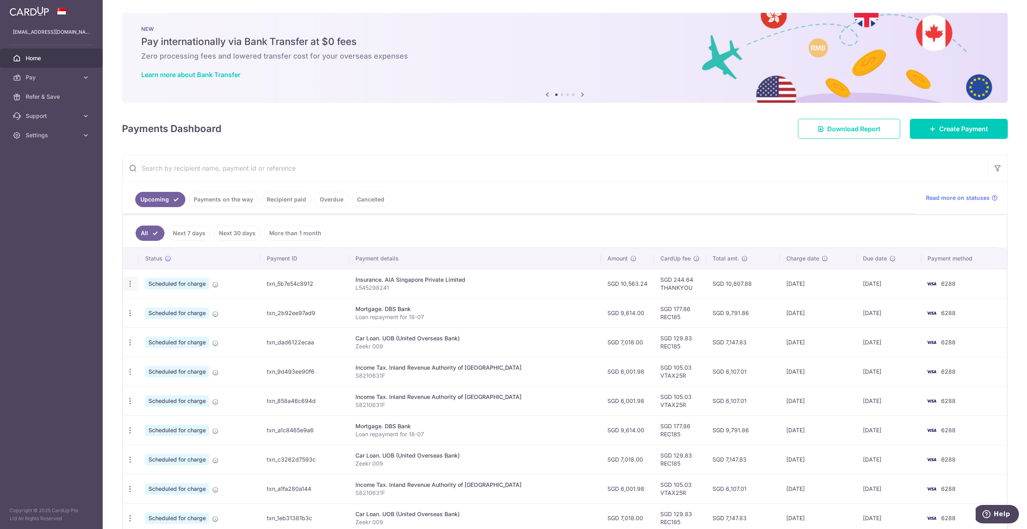
click at [128, 280] on icon "button" at bounding box center [130, 284] width 8 height 8
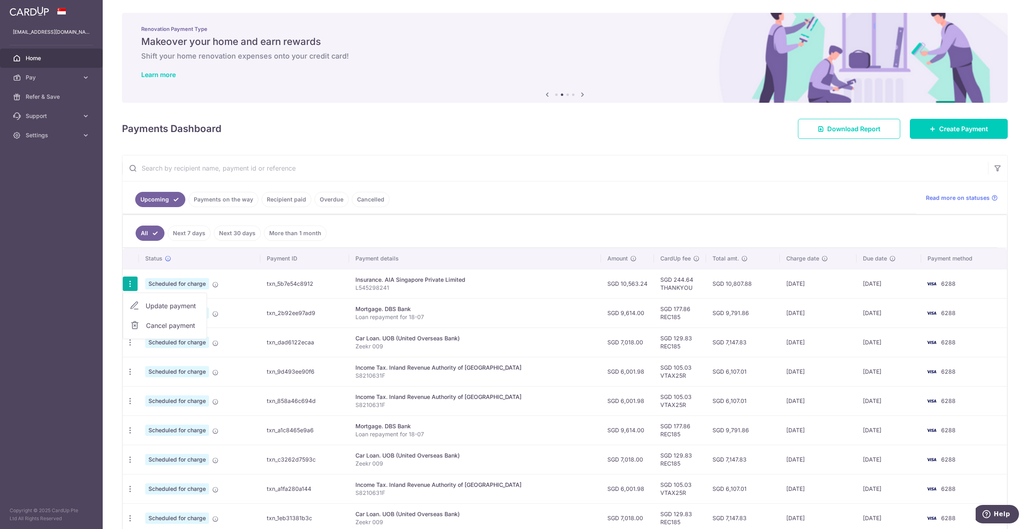
click at [167, 302] on span "Update payment" at bounding box center [173, 306] width 55 height 10
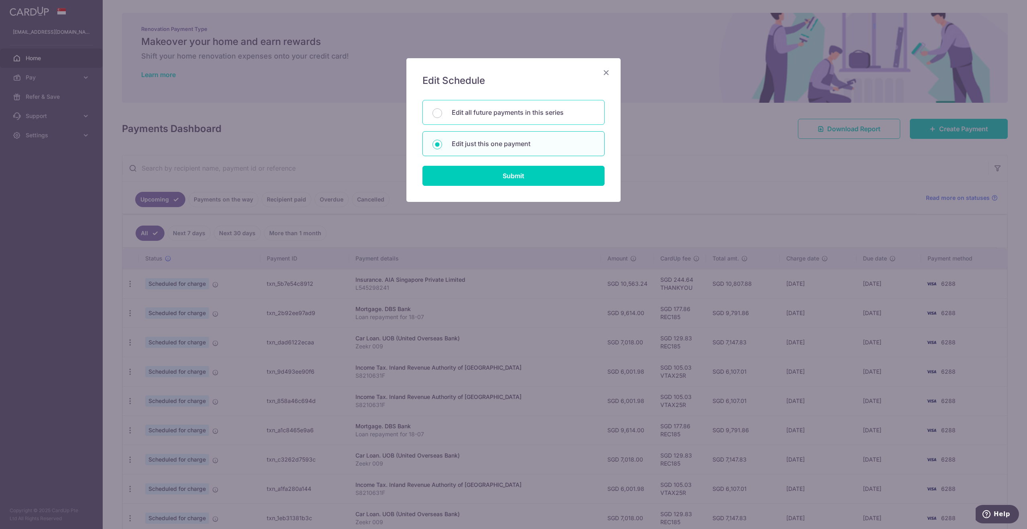
click at [485, 111] on p "Edit all future payments in this series" at bounding box center [523, 113] width 143 height 10
click at [442, 111] on input "Edit all future payments in this series" at bounding box center [438, 113] width 10 height 10
radio input "true"
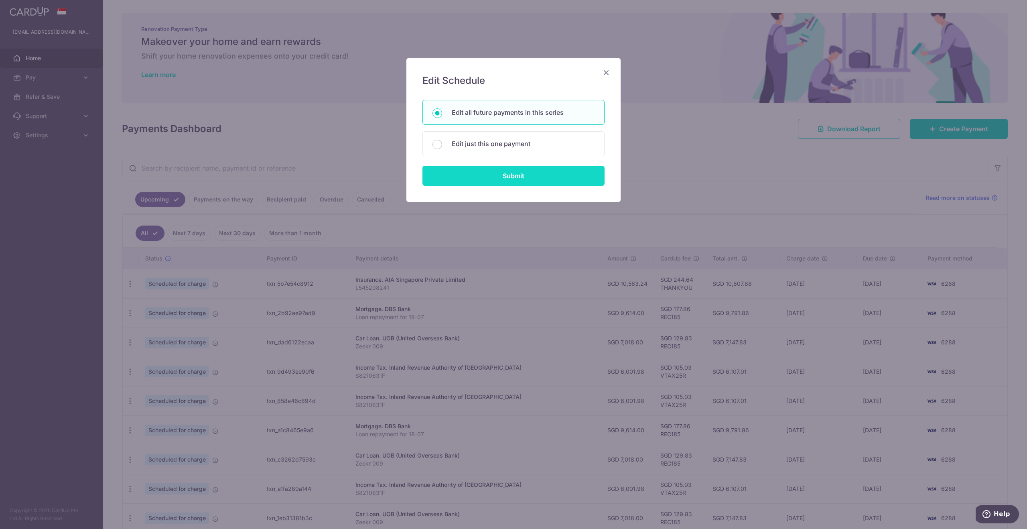
click at [482, 169] on input "Submit" at bounding box center [514, 176] width 182 height 20
radio input "true"
type input "10,563.24"
type input "L545298241"
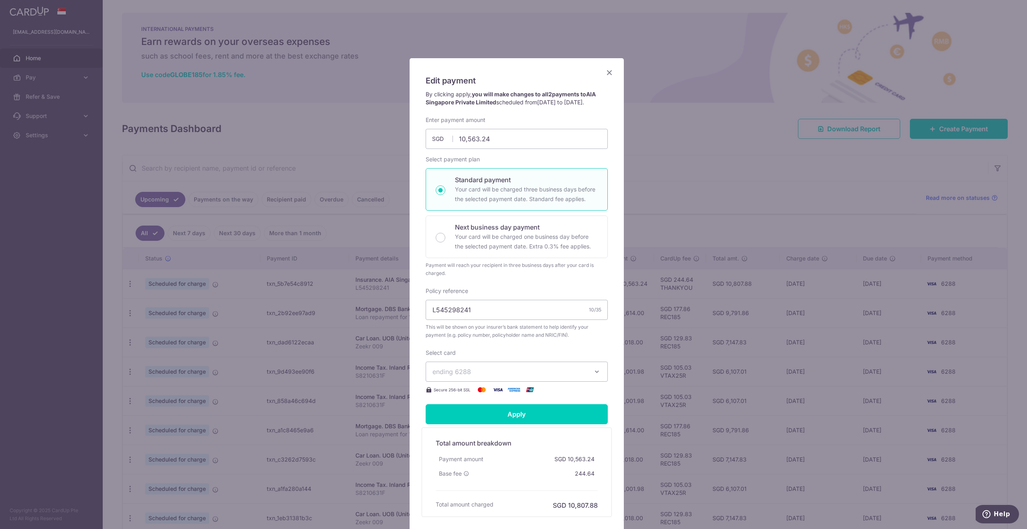
click at [605, 72] on icon "Close" at bounding box center [610, 72] width 10 height 10
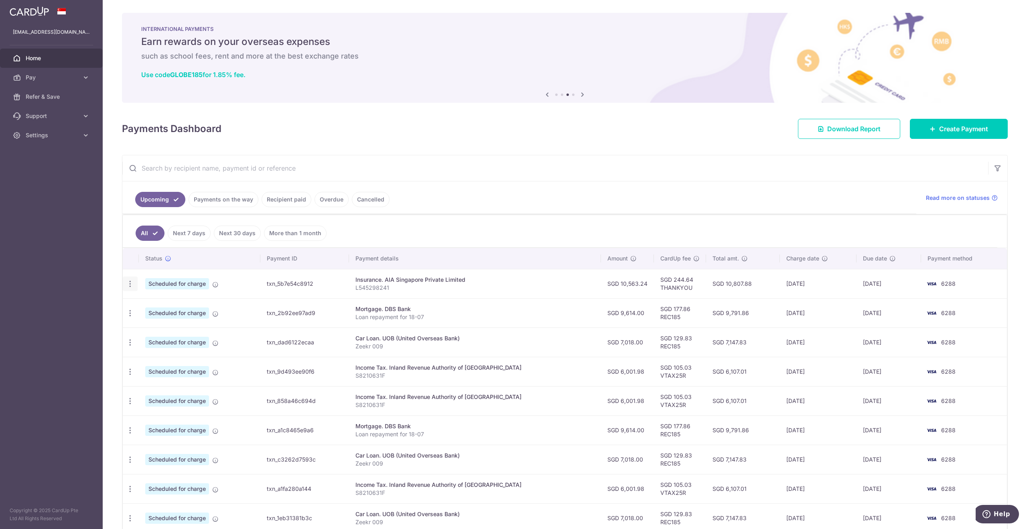
drag, startPoint x: 133, startPoint y: 281, endPoint x: 127, endPoint y: 283, distance: 6.2
click at [133, 281] on icon "button" at bounding box center [130, 284] width 8 height 8
click at [142, 323] on link "Cancel payment" at bounding box center [164, 325] width 83 height 20
radio input "true"
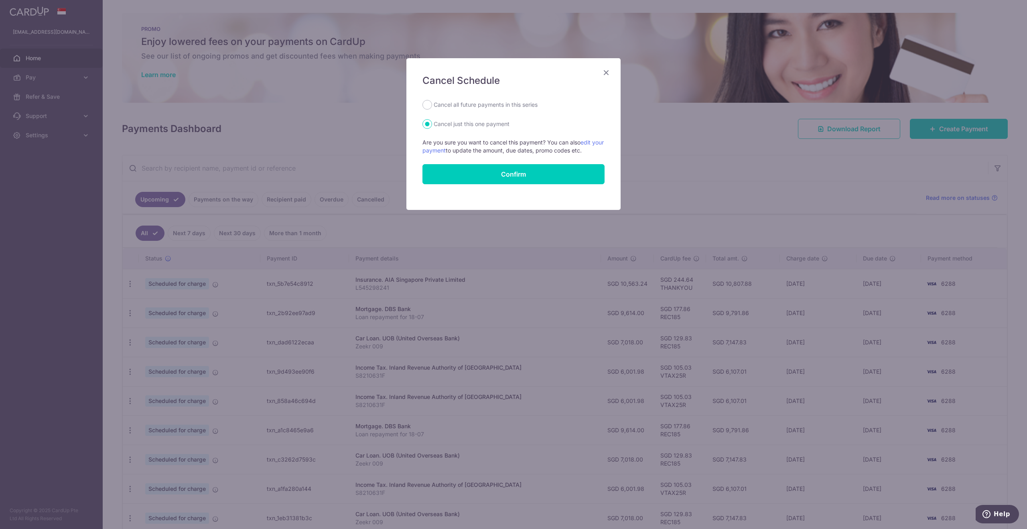
drag, startPoint x: 427, startPoint y: 105, endPoint x: 442, endPoint y: 126, distance: 25.9
click at [428, 105] on input "Cancel all future payments in this series" at bounding box center [428, 105] width 10 height 10
radio input "true"
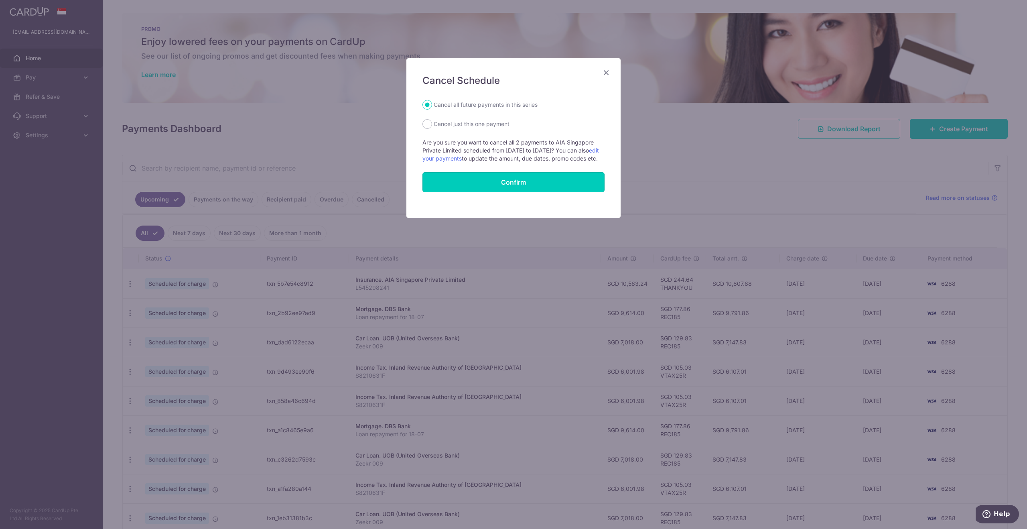
click at [486, 189] on button "Confirm" at bounding box center [514, 182] width 182 height 20
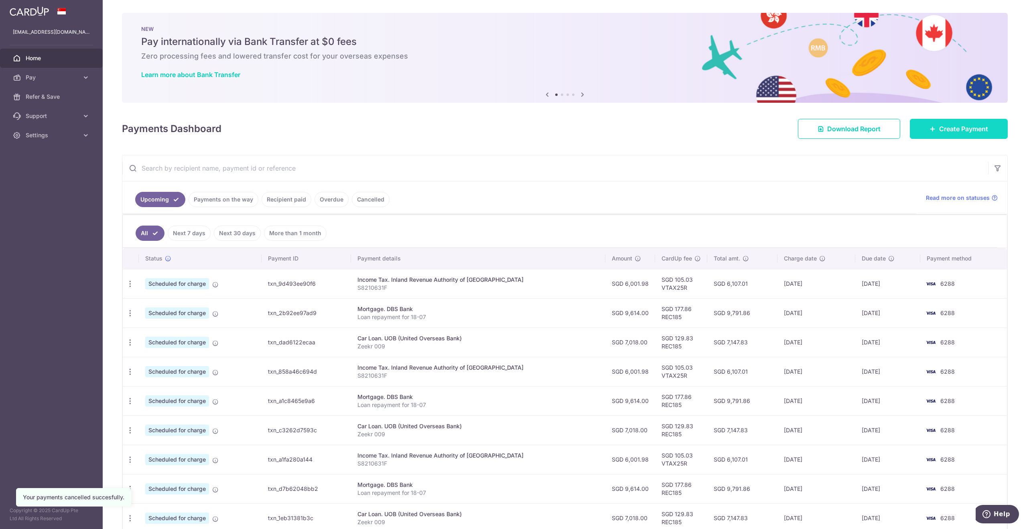
click at [951, 126] on span "Create Payment" at bounding box center [963, 129] width 49 height 10
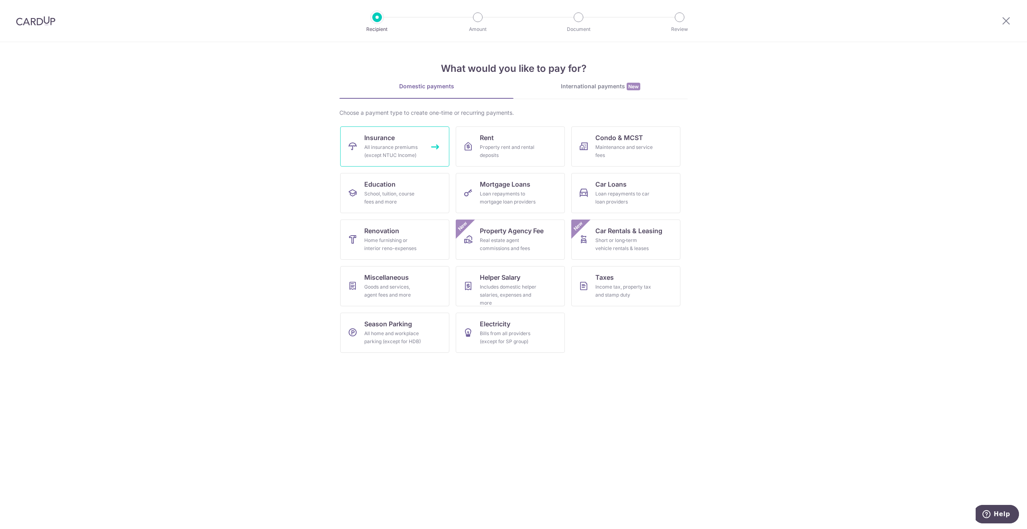
click at [360, 142] on link "Insurance All insurance premiums (except NTUC Income)" at bounding box center [394, 146] width 109 height 40
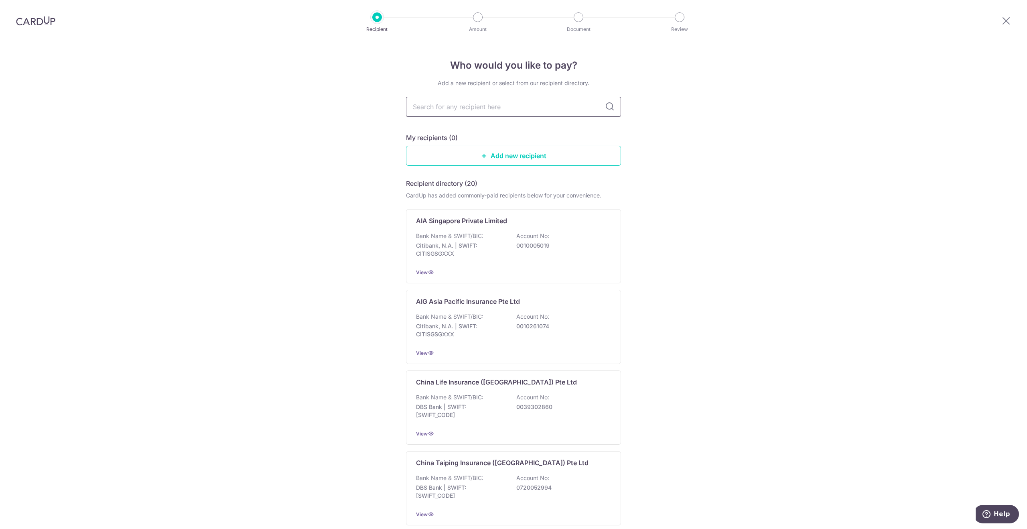
click at [475, 111] on input "text" at bounding box center [513, 107] width 215 height 20
click at [454, 228] on div "AIA Singapore Private Limited Bank Name & SWIFT/BIC: Citibank, N.A. | SWIFT: CI…" at bounding box center [513, 246] width 215 height 74
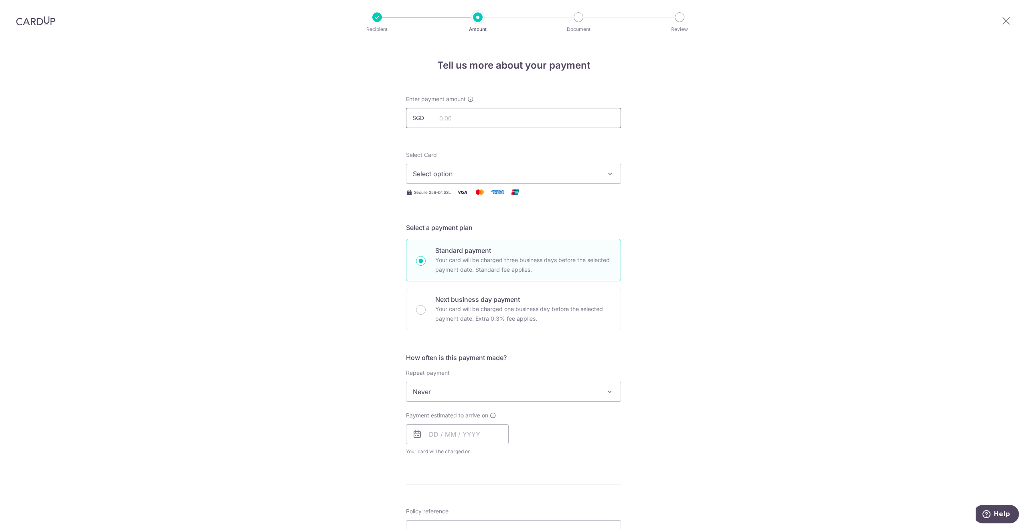
click at [459, 122] on input "text" at bounding box center [513, 118] width 215 height 20
type input "10,563.24"
click at [468, 170] on span "Select option" at bounding box center [506, 174] width 187 height 10
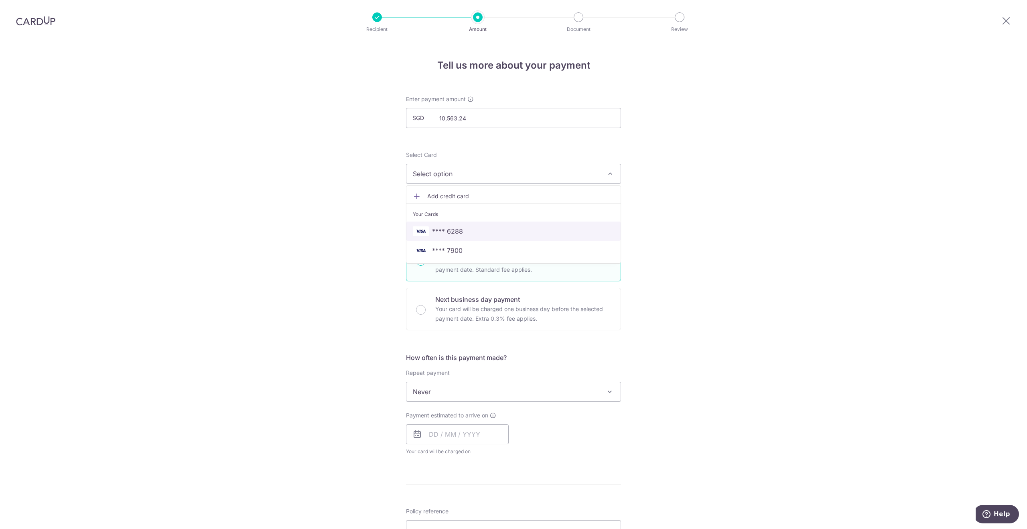
click at [465, 231] on span "**** 6288" at bounding box center [513, 231] width 201 height 10
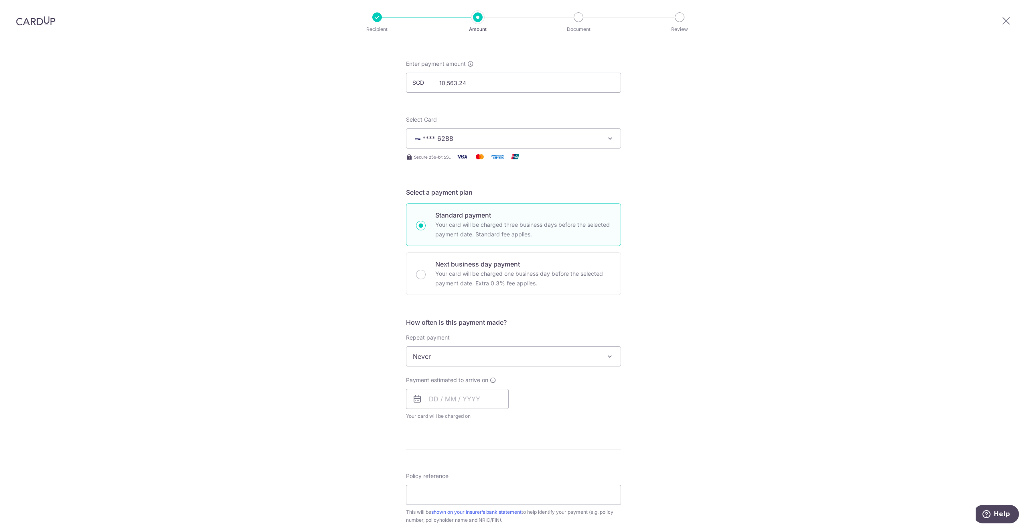
scroll to position [120, 0]
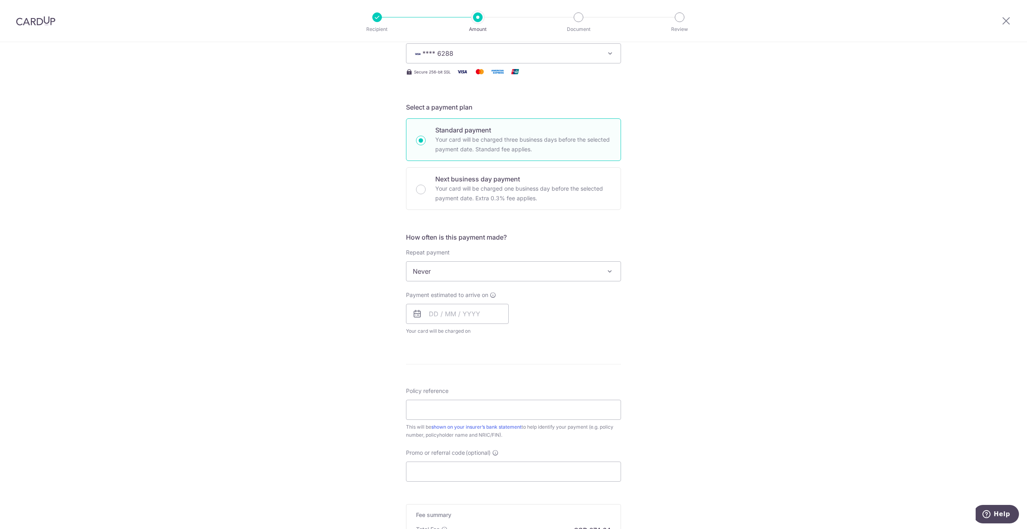
click at [464, 272] on span "Never" at bounding box center [514, 271] width 214 height 19
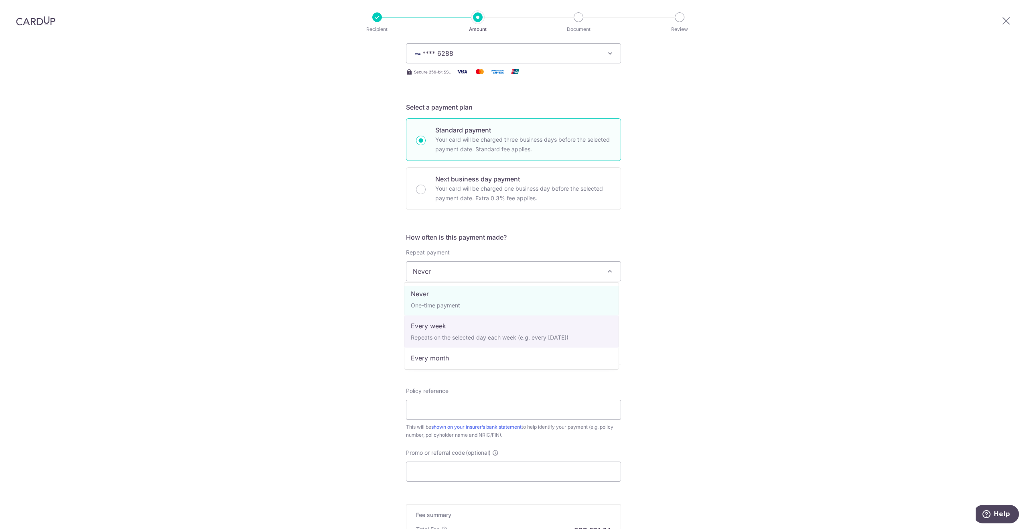
scroll to position [0, 0]
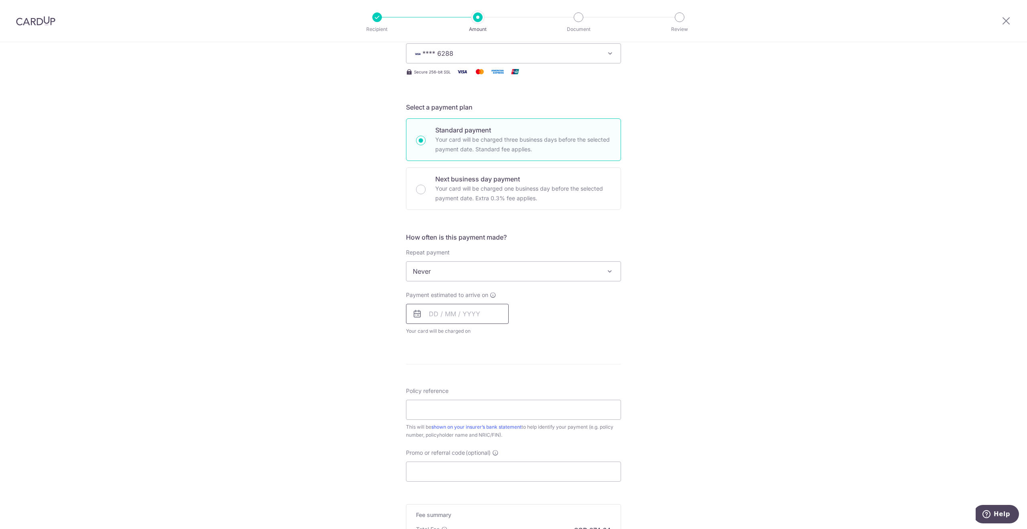
click at [451, 310] on input "text" at bounding box center [457, 314] width 103 height 20
click at [656, 356] on div "Tell us more about your payment Enter payment amount SGD 10,563.24 10563.24 Sel…" at bounding box center [513, 285] width 1027 height 726
click at [464, 406] on input "Policy reference" at bounding box center [513, 410] width 215 height 20
type input "L545298241"
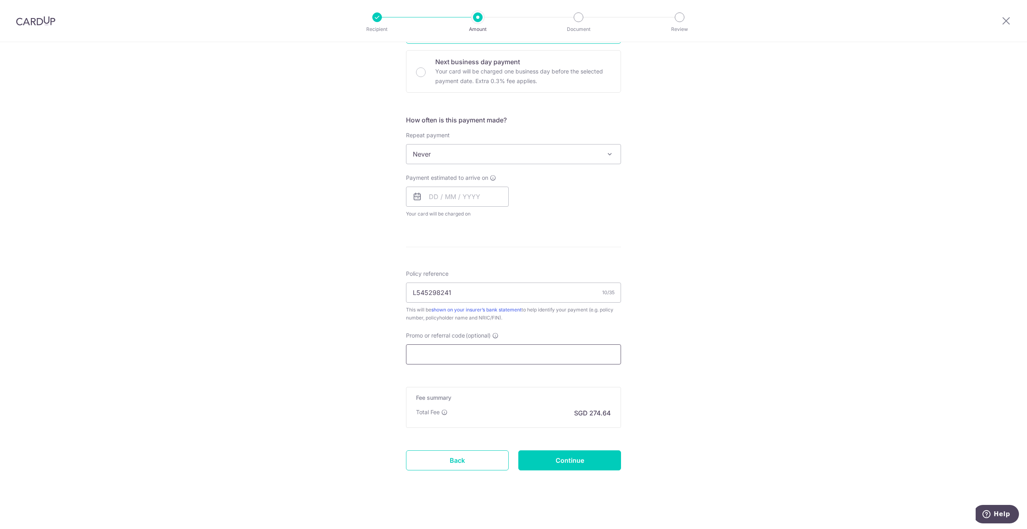
click at [450, 358] on input "Promo or referral code (optional)" at bounding box center [513, 354] width 215 height 20
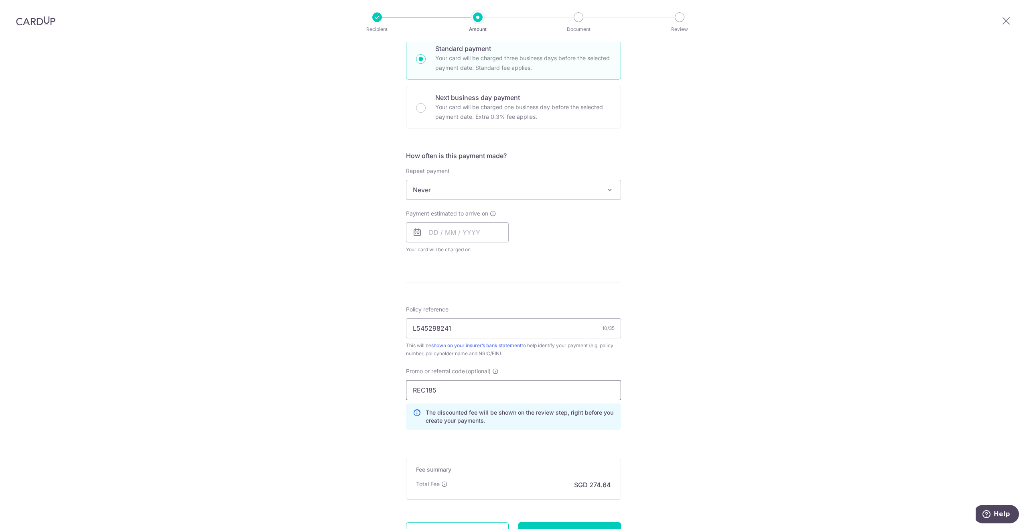
scroll to position [117, 0]
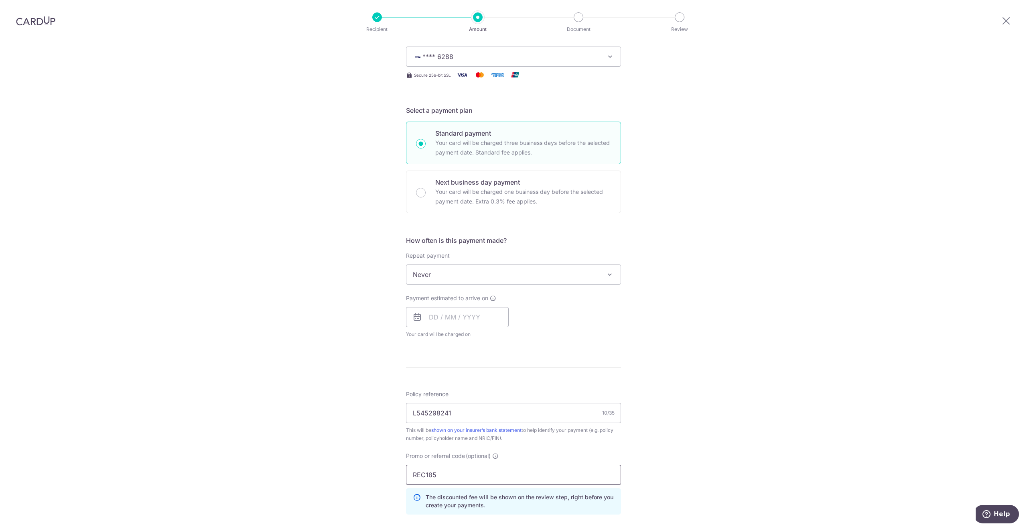
type input "REC185"
click at [457, 283] on span "Never" at bounding box center [513, 274] width 215 height 20
select select "6"
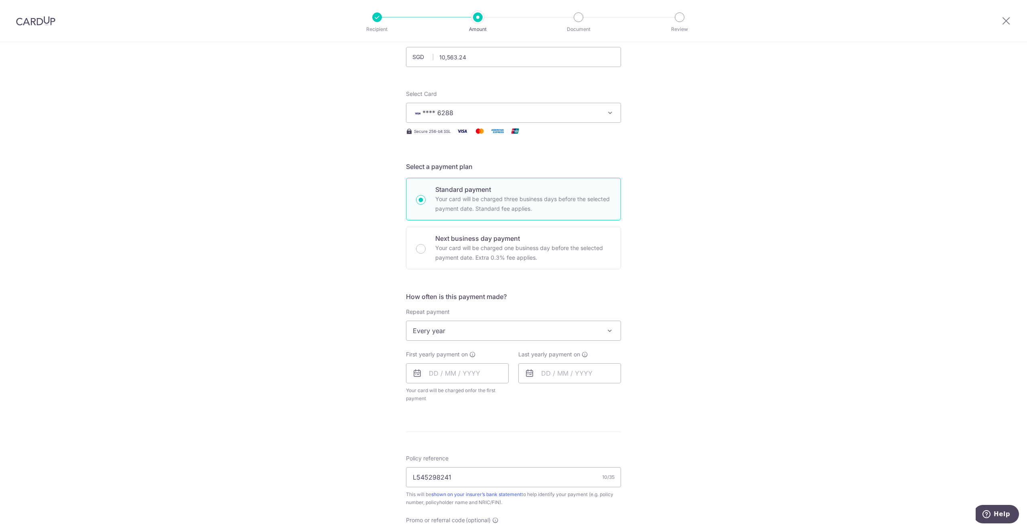
scroll to position [0, 0]
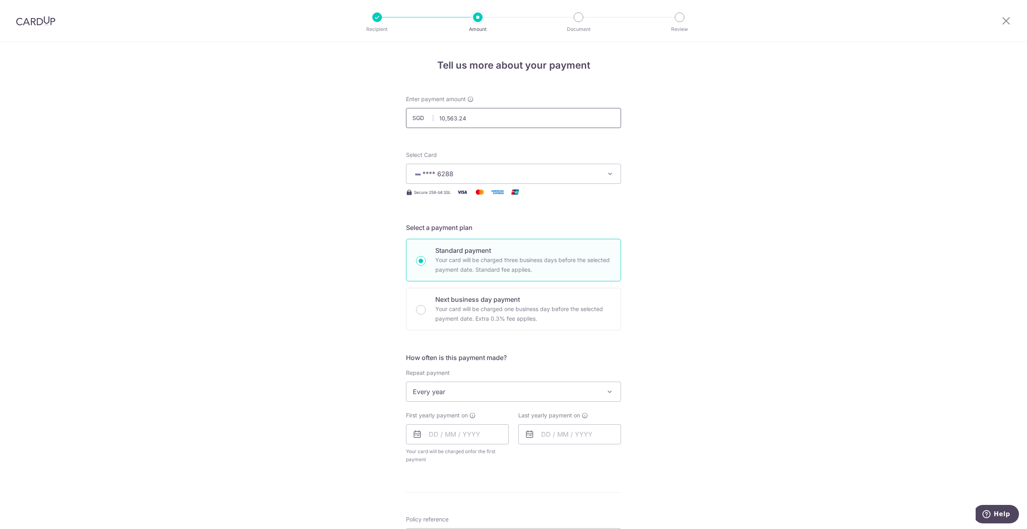
click at [469, 119] on input "10,563.24" at bounding box center [513, 118] width 215 height 20
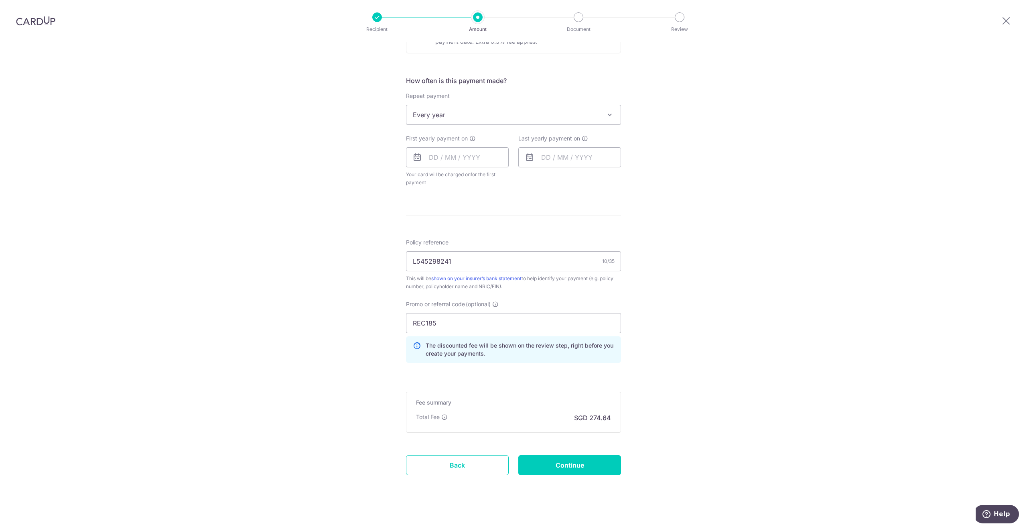
scroll to position [281, 0]
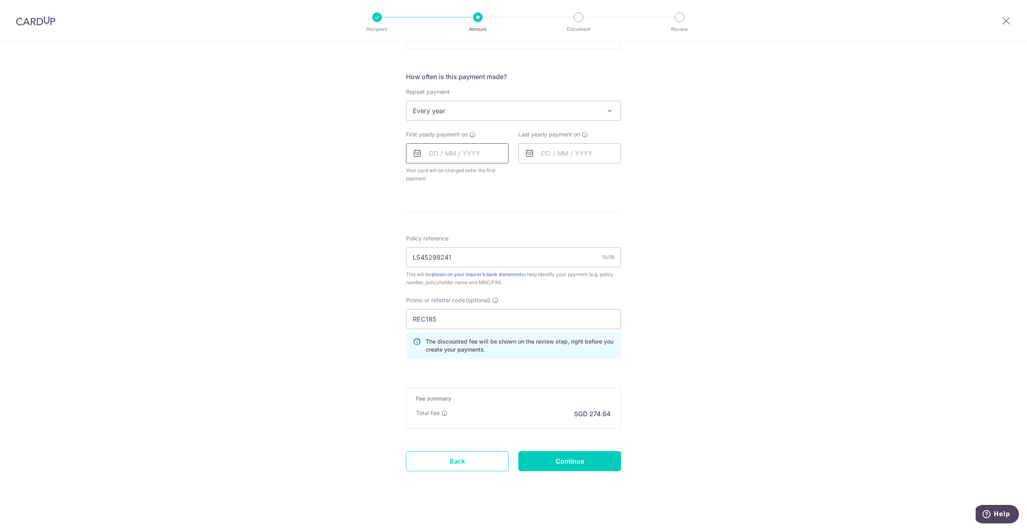
type input "10,563.24"
click at [454, 152] on input "text" at bounding box center [457, 153] width 103 height 20
click at [502, 225] on link "10" at bounding box center [502, 226] width 13 height 13
type input "[DATE]"
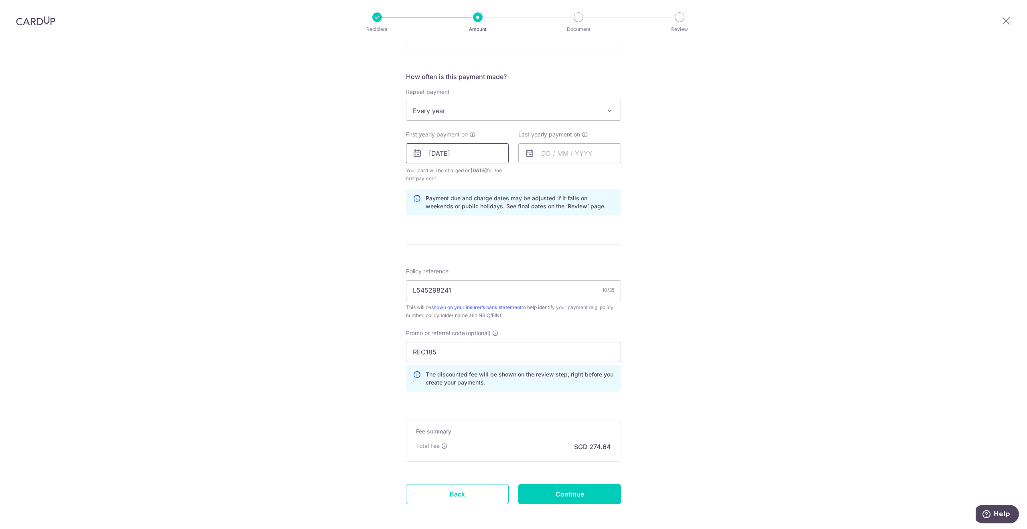
click at [464, 151] on input "[DATE]" at bounding box center [457, 153] width 103 height 20
click at [572, 150] on input "text" at bounding box center [569, 153] width 103 height 20
click at [615, 223] on link "10" at bounding box center [615, 226] width 13 height 13
type input "[DATE]"
drag, startPoint x: 585, startPoint y: 152, endPoint x: 587, endPoint y: 158, distance: 6.0
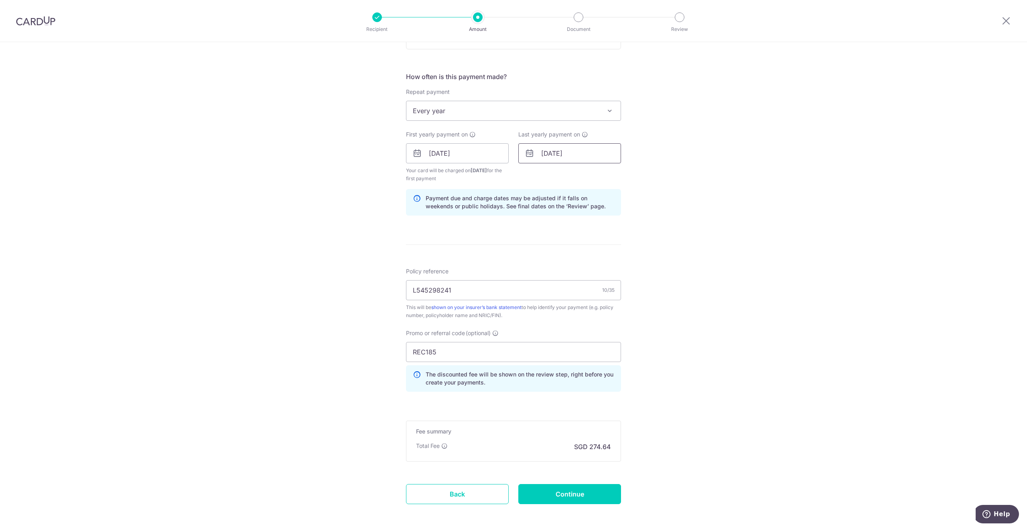
click at [585, 152] on input "[DATE]" at bounding box center [569, 153] width 103 height 20
click at [609, 172] on select "2025 2026 2027 2028 2029 2030 2031 2032 2033 2034 2035" at bounding box center [601, 175] width 21 height 6
click at [701, 327] on div "Tell us more about your payment Enter payment amount SGD 10,563.24 10563.24 Sel…" at bounding box center [513, 162] width 1027 height 803
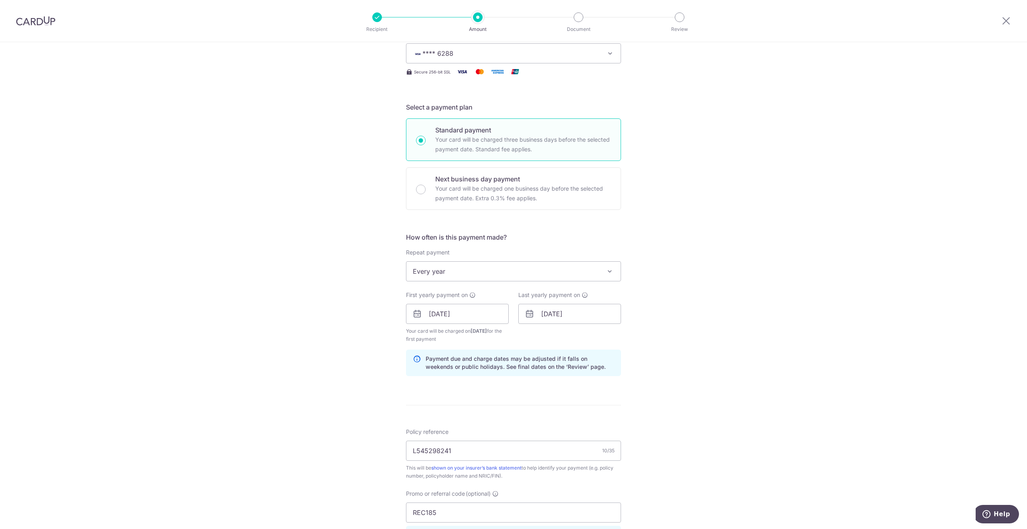
scroll to position [314, 0]
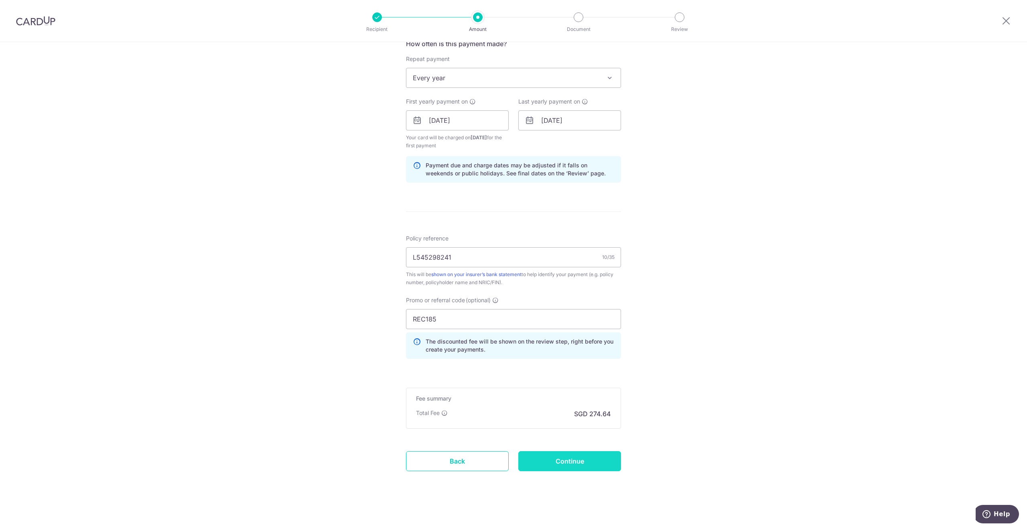
click at [563, 461] on input "Continue" at bounding box center [569, 461] width 103 height 20
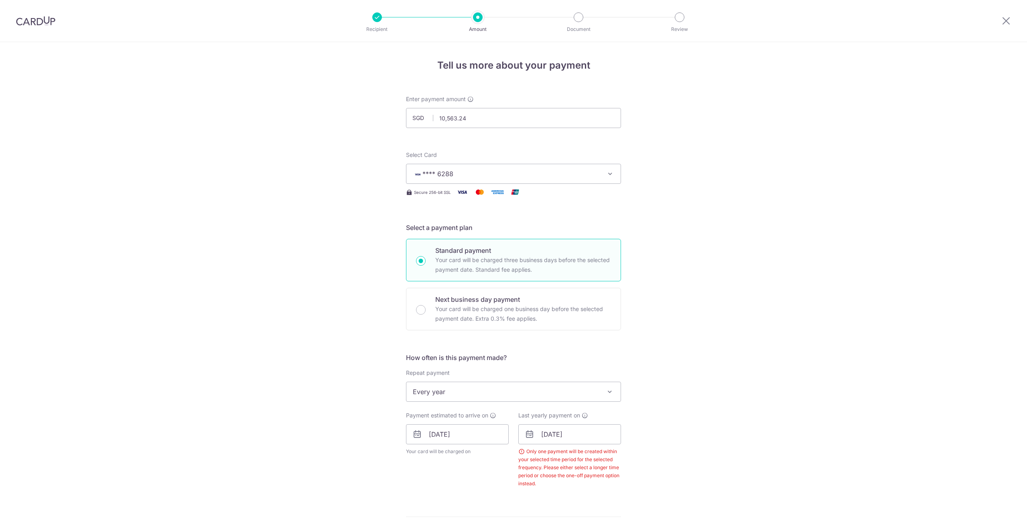
scroll to position [305, 0]
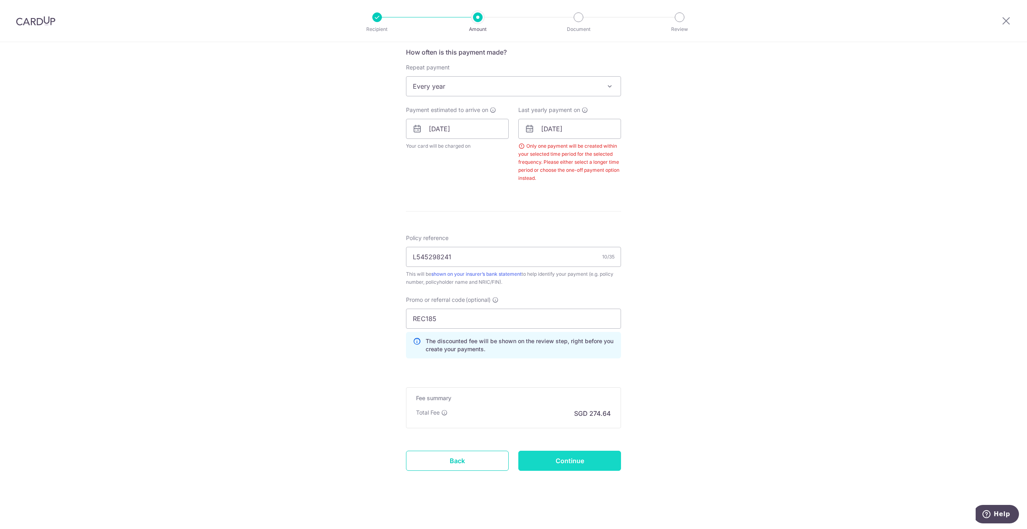
click at [576, 457] on input "Continue" at bounding box center [569, 461] width 103 height 20
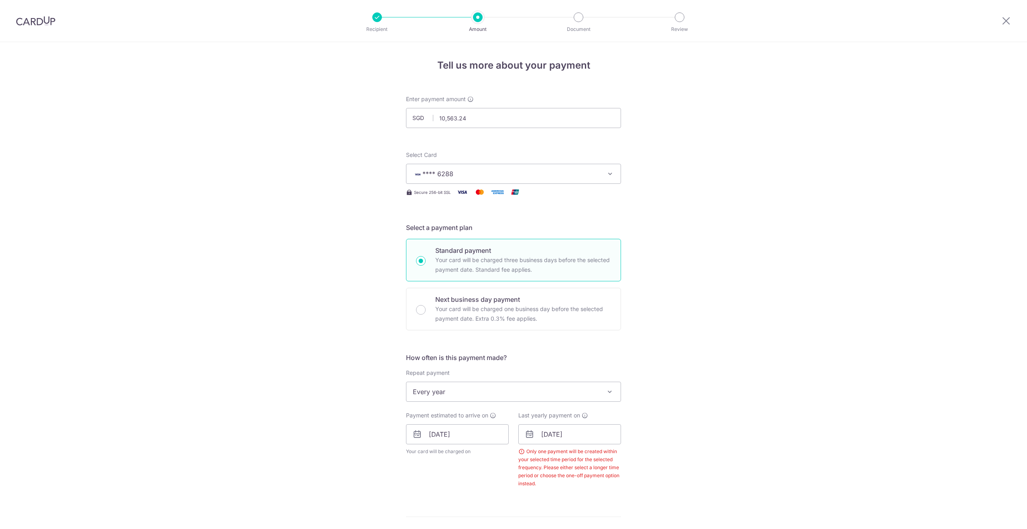
scroll to position [305, 0]
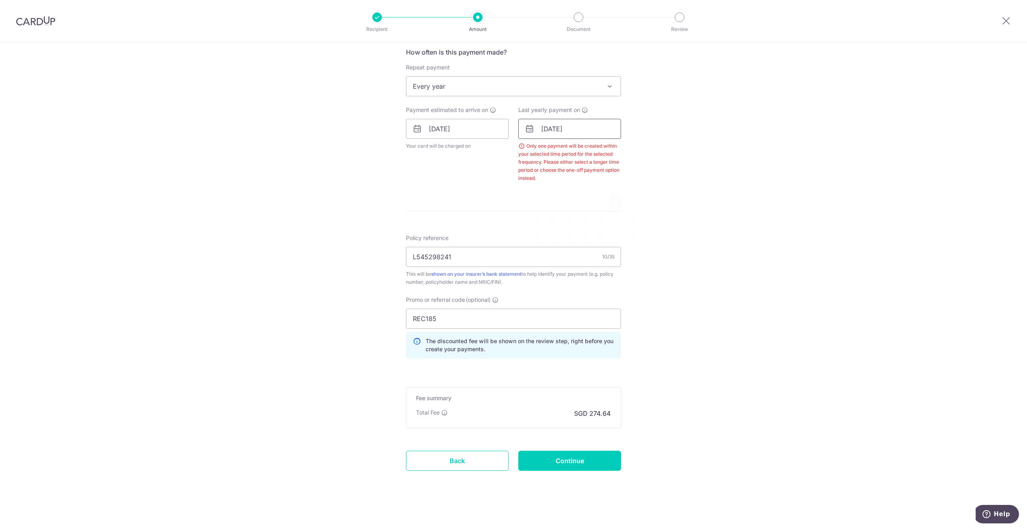
click at [588, 131] on input "[DATE]" at bounding box center [569, 129] width 103 height 20
click at [631, 197] on link "11" at bounding box center [631, 201] width 13 height 13
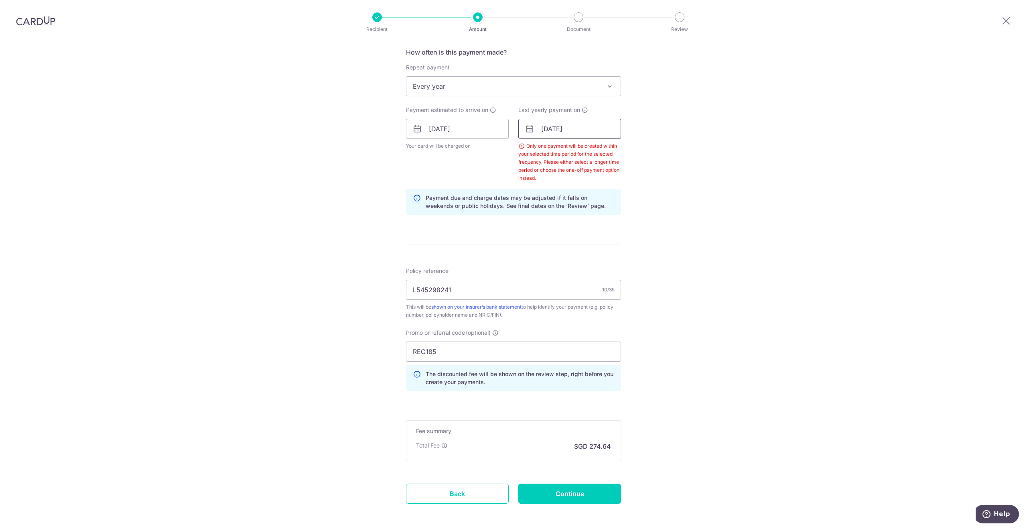
click at [569, 124] on input "11/10/2025" at bounding box center [569, 129] width 103 height 20
click at [613, 197] on link "10" at bounding box center [615, 201] width 13 height 13
click at [562, 121] on input "[DATE]" at bounding box center [569, 129] width 103 height 20
click at [606, 151] on select "2025 2026 2027 2028 2029 2030 2031 2032 2033 2034 2035" at bounding box center [601, 150] width 21 height 6
click at [627, 198] on link "10" at bounding box center [631, 201] width 13 height 13
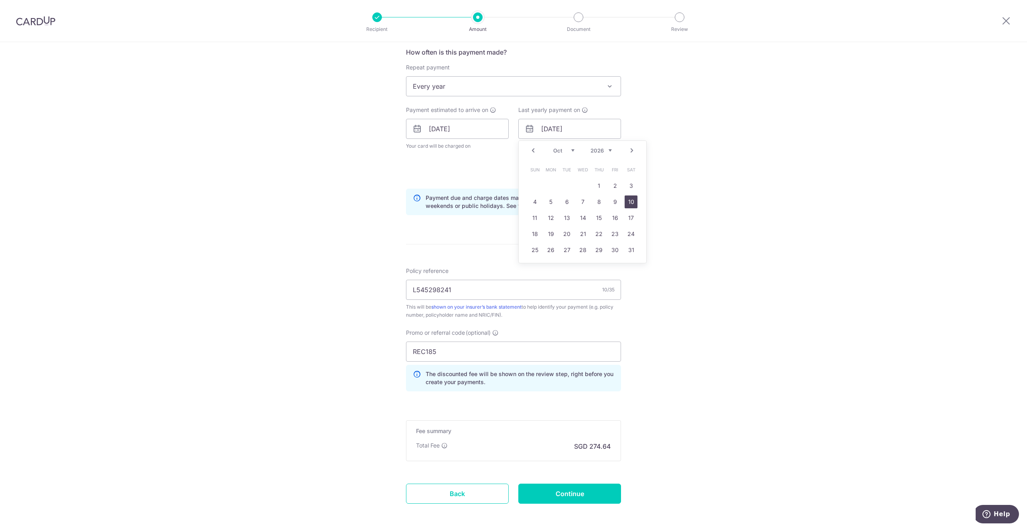
type input "[DATE]"
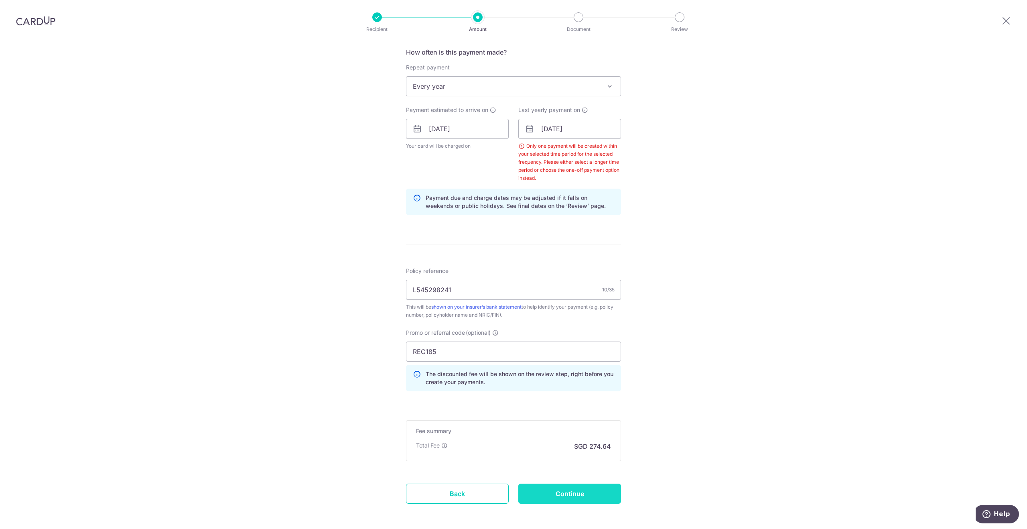
click at [579, 490] on input "Continue" at bounding box center [569, 494] width 103 height 20
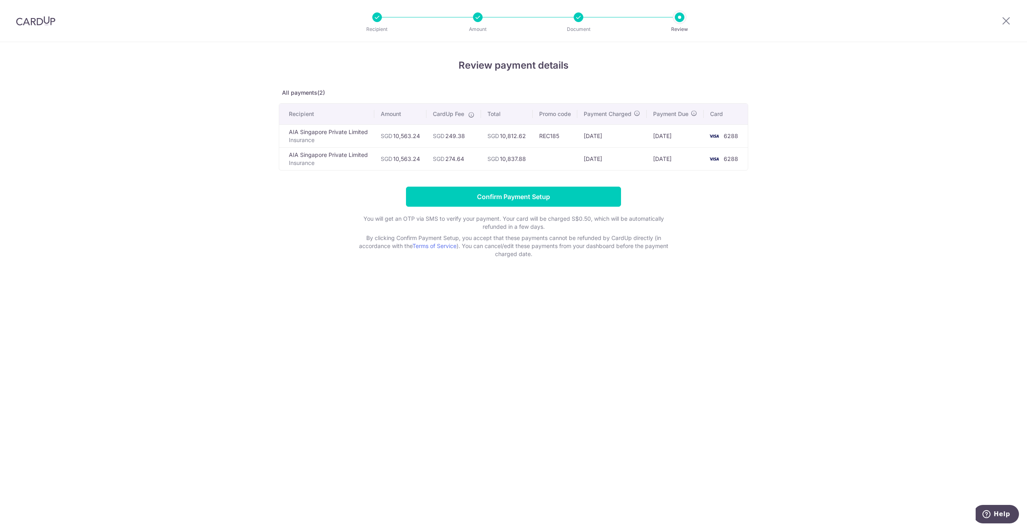
drag, startPoint x: 269, startPoint y: 239, endPoint x: 267, endPoint y: 233, distance: 6.3
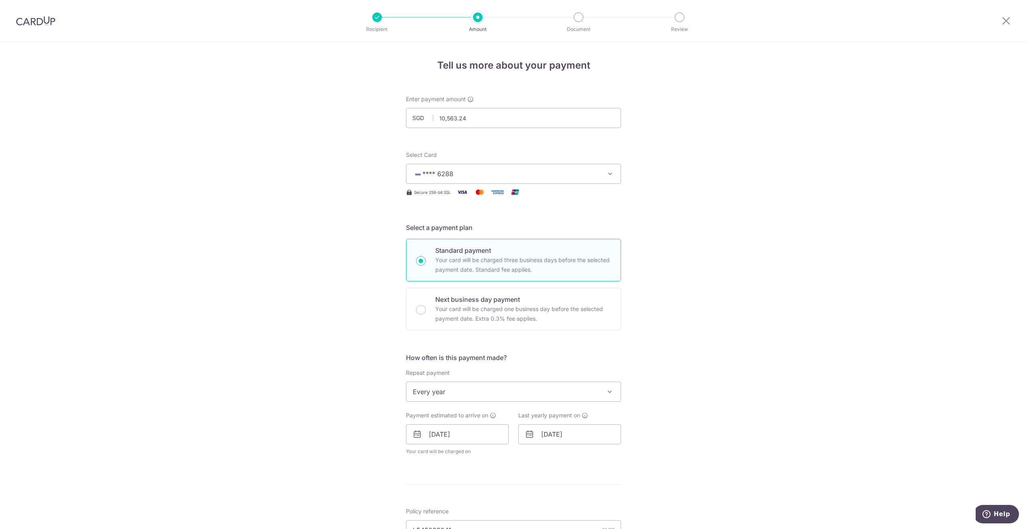
scroll to position [201, 0]
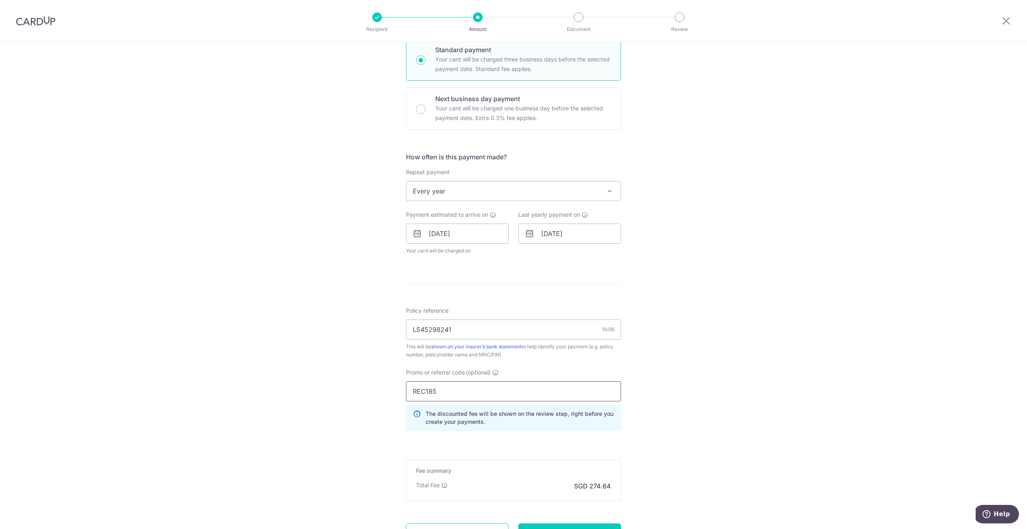
drag, startPoint x: 442, startPoint y: 392, endPoint x: 378, endPoint y: 397, distance: 64.8
click at [378, 397] on div "Tell us more about your payment Enter payment amount SGD 10,563.24 10563.24 Sel…" at bounding box center [513, 222] width 1027 height 762
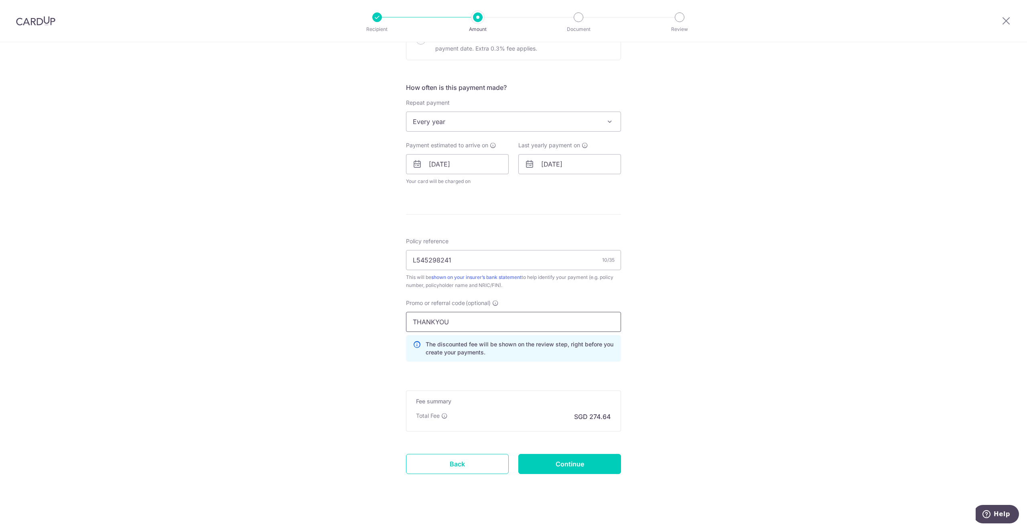
scroll to position [273, 0]
type input "THANKYOU"
click at [583, 455] on input "Continue" at bounding box center [569, 461] width 103 height 20
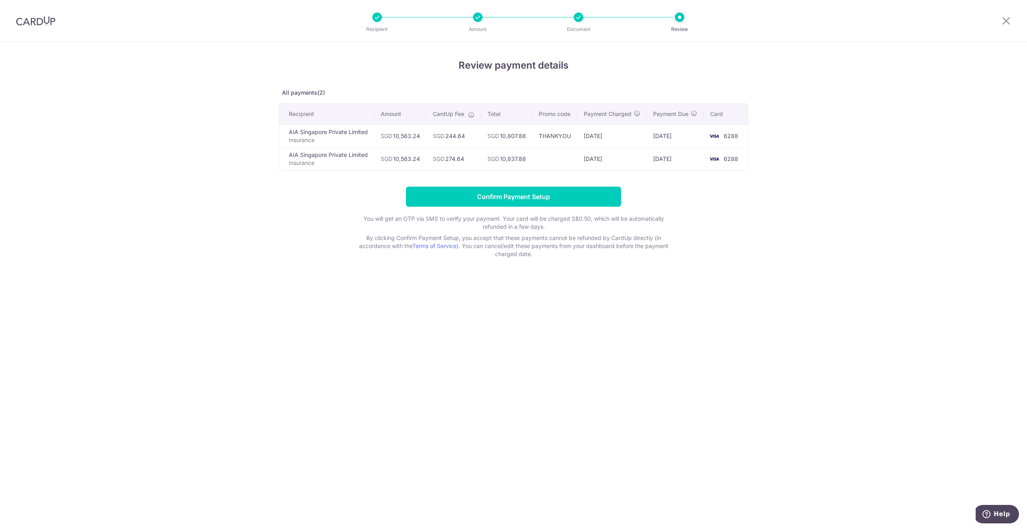
drag, startPoint x: 386, startPoint y: 286, endPoint x: 393, endPoint y: 281, distance: 8.9
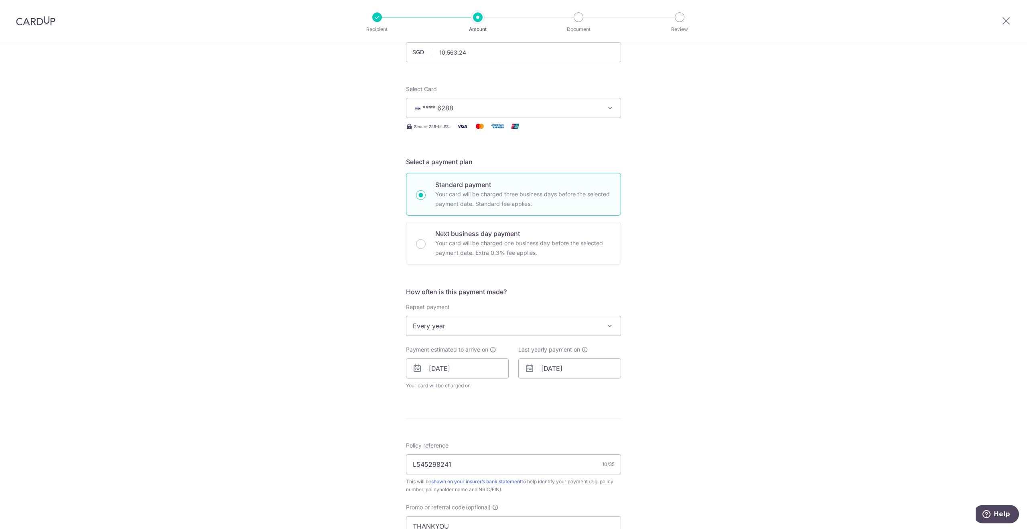
scroll to position [80, 0]
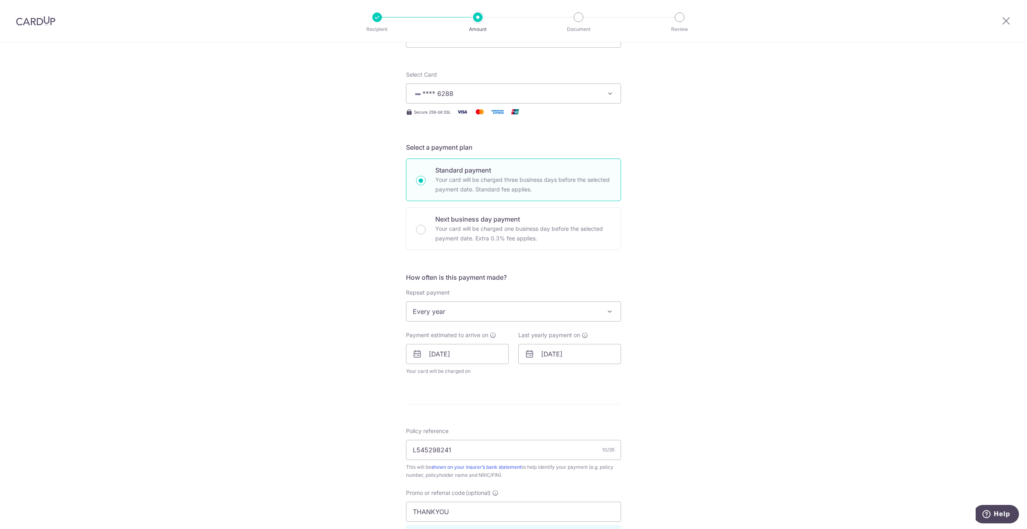
click at [439, 300] on div "Repeat payment Never Every week Every month Every quarter Every half a year Eve…" at bounding box center [513, 305] width 215 height 33
drag, startPoint x: 455, startPoint y: 340, endPoint x: 489, endPoint y: 334, distance: 34.3
select select "1"
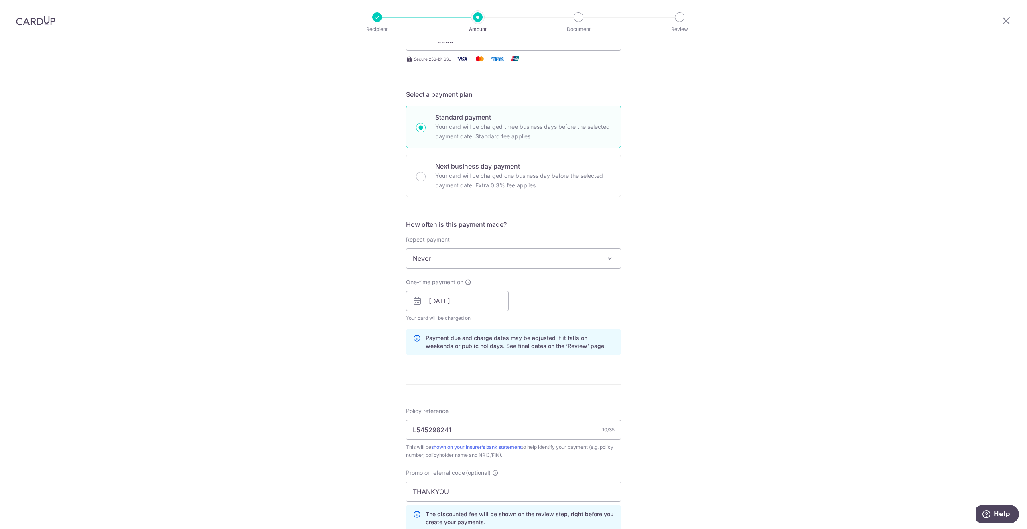
scroll to position [306, 0]
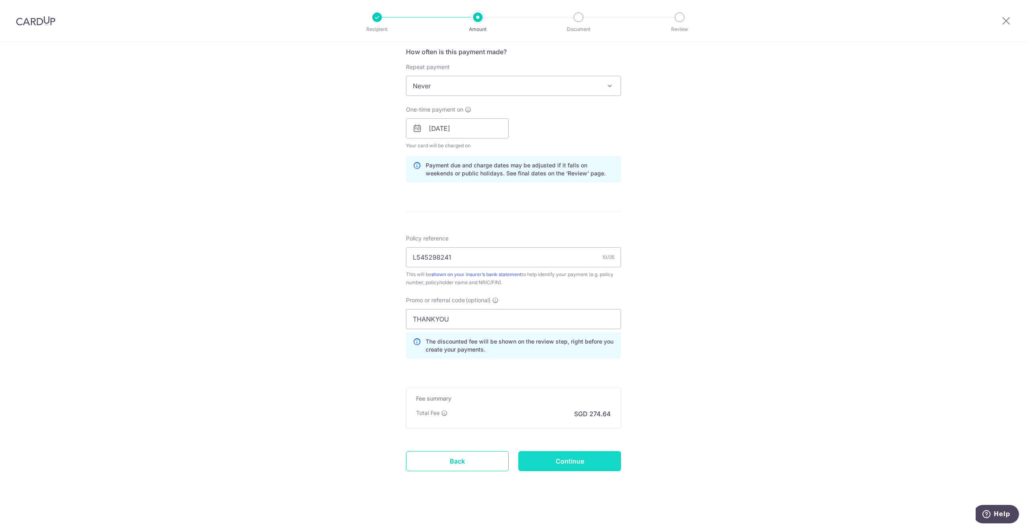
click at [549, 456] on input "Continue" at bounding box center [569, 461] width 103 height 20
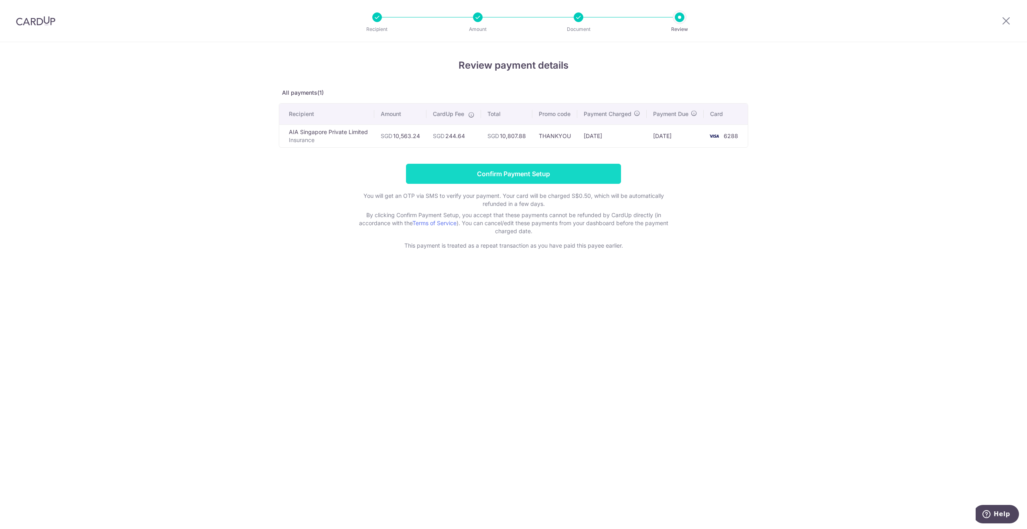
click at [503, 178] on input "Confirm Payment Setup" at bounding box center [513, 174] width 215 height 20
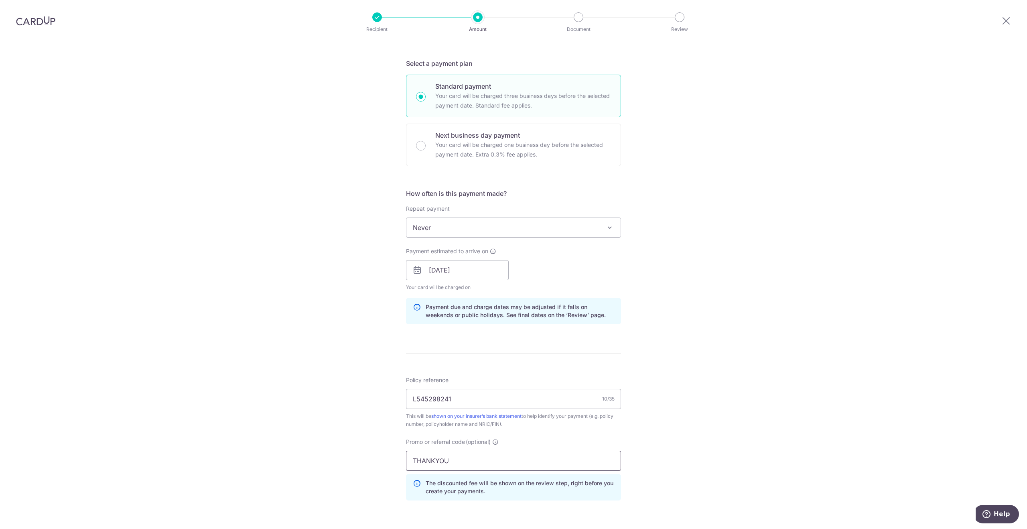
scroll to position [266, 0]
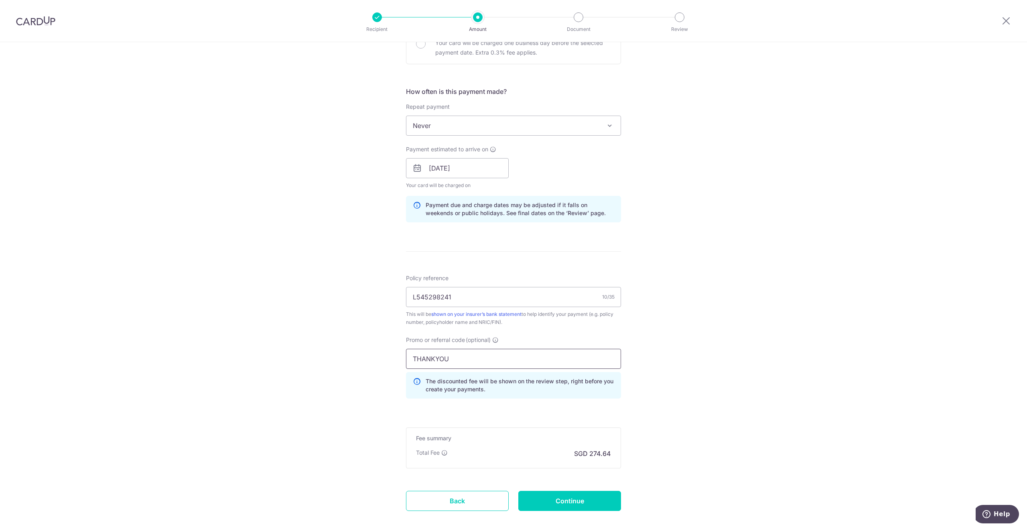
drag, startPoint x: 456, startPoint y: 354, endPoint x: 388, endPoint y: 352, distance: 68.3
click at [388, 353] on div "Tell us more about your payment Enter payment amount SGD 10,563.24 10563.24 Sel…" at bounding box center [513, 173] width 1027 height 795
type input "OFF225"
click at [580, 493] on input "Continue" at bounding box center [569, 501] width 103 height 20
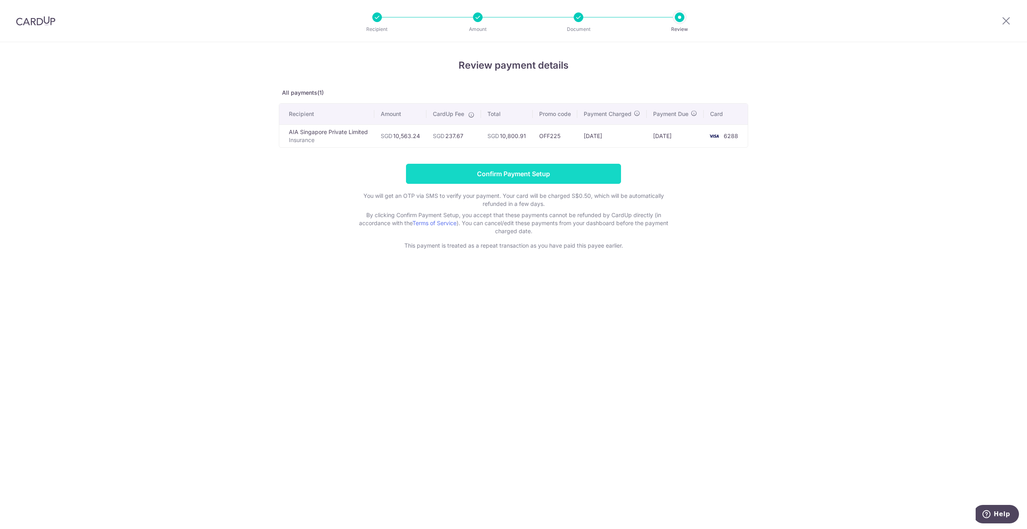
click at [524, 183] on input "Confirm Payment Setup" at bounding box center [513, 174] width 215 height 20
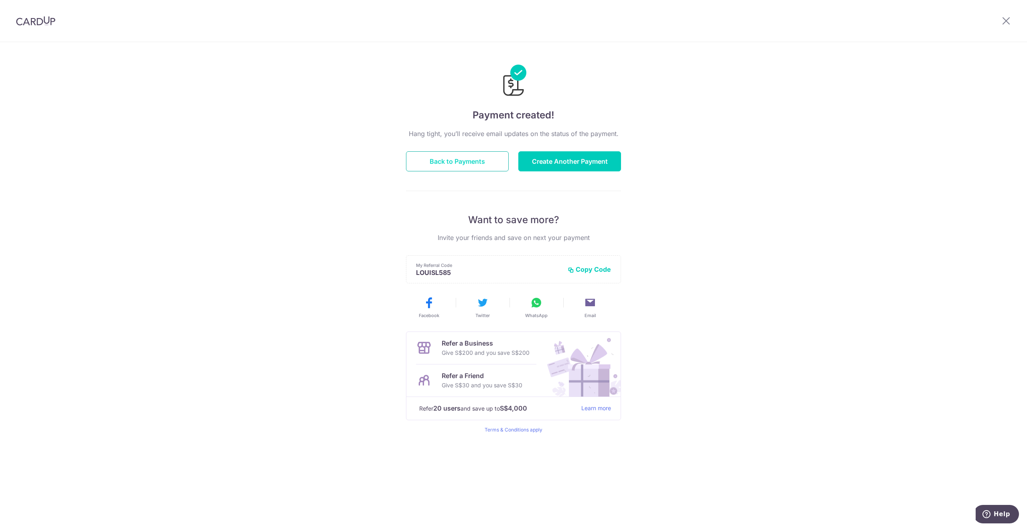
click at [462, 159] on button "Back to Payments" at bounding box center [457, 161] width 103 height 20
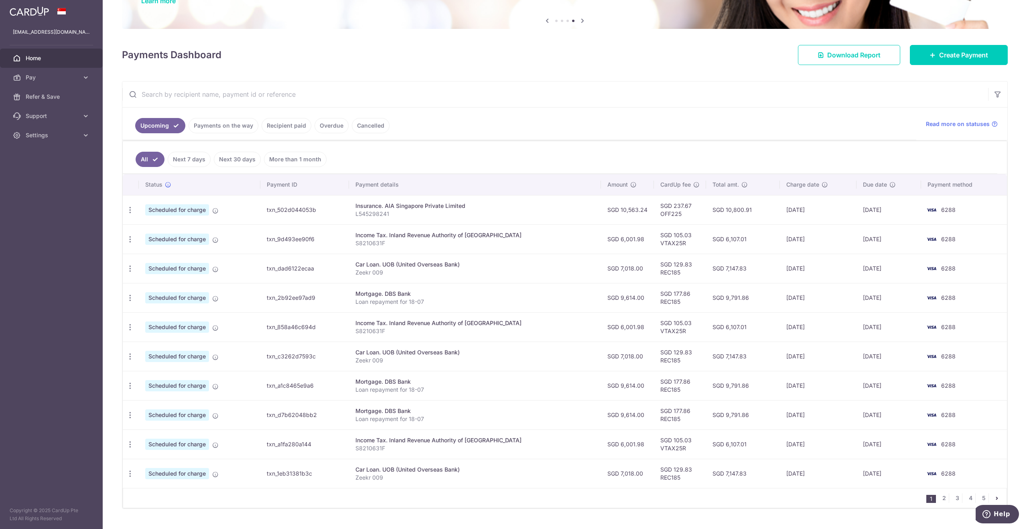
scroll to position [87, 0]
